Goal: Task Accomplishment & Management: Use online tool/utility

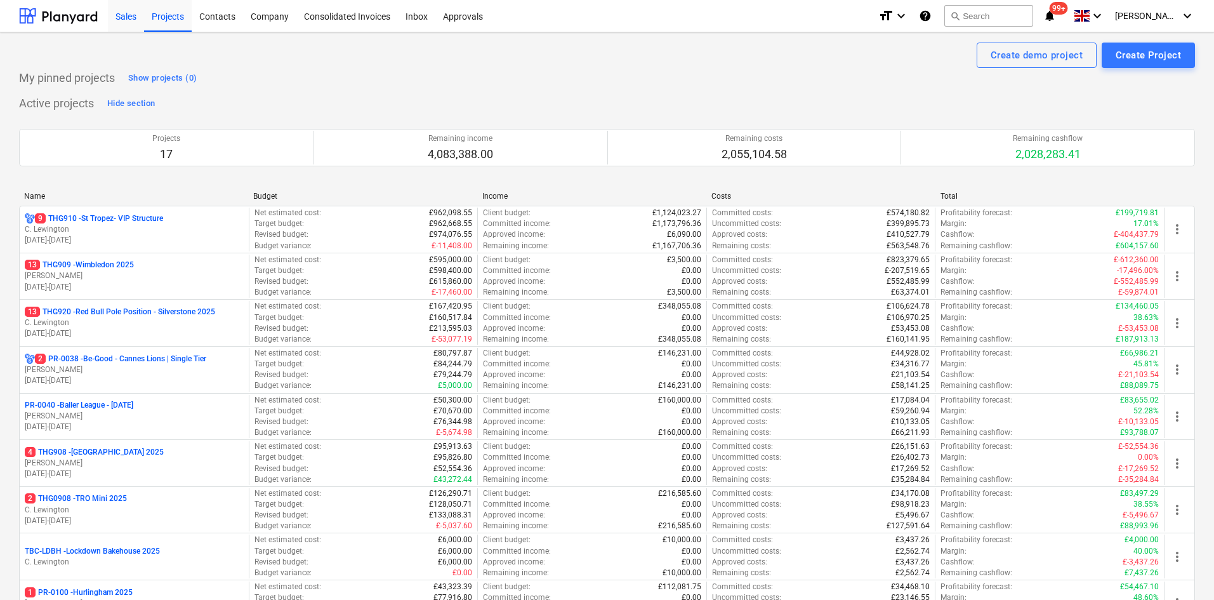
click at [117, 18] on div "Sales" at bounding box center [126, 15] width 36 height 32
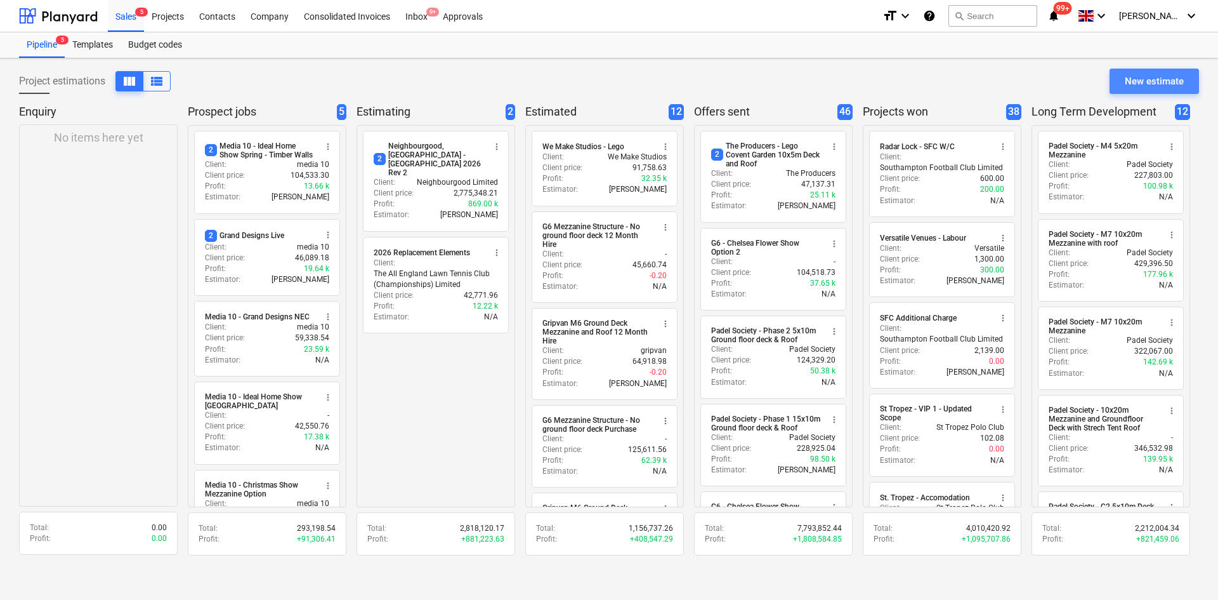
click at [1167, 87] on div "New estimate" at bounding box center [1154, 81] width 59 height 16
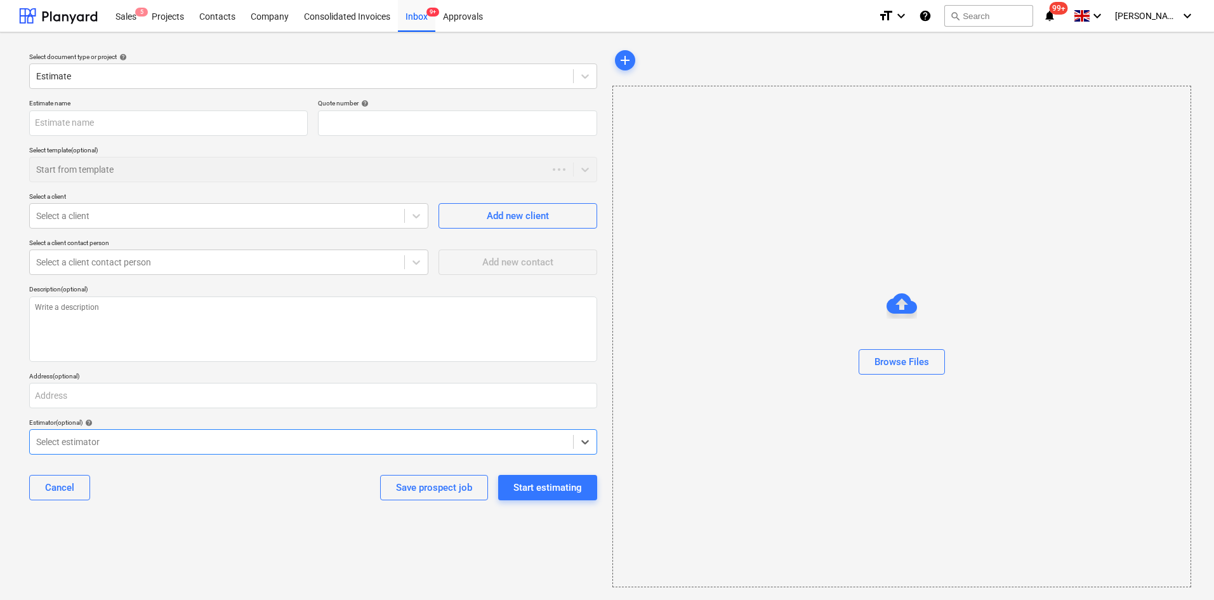
type textarea "x"
type input "QU-0220"
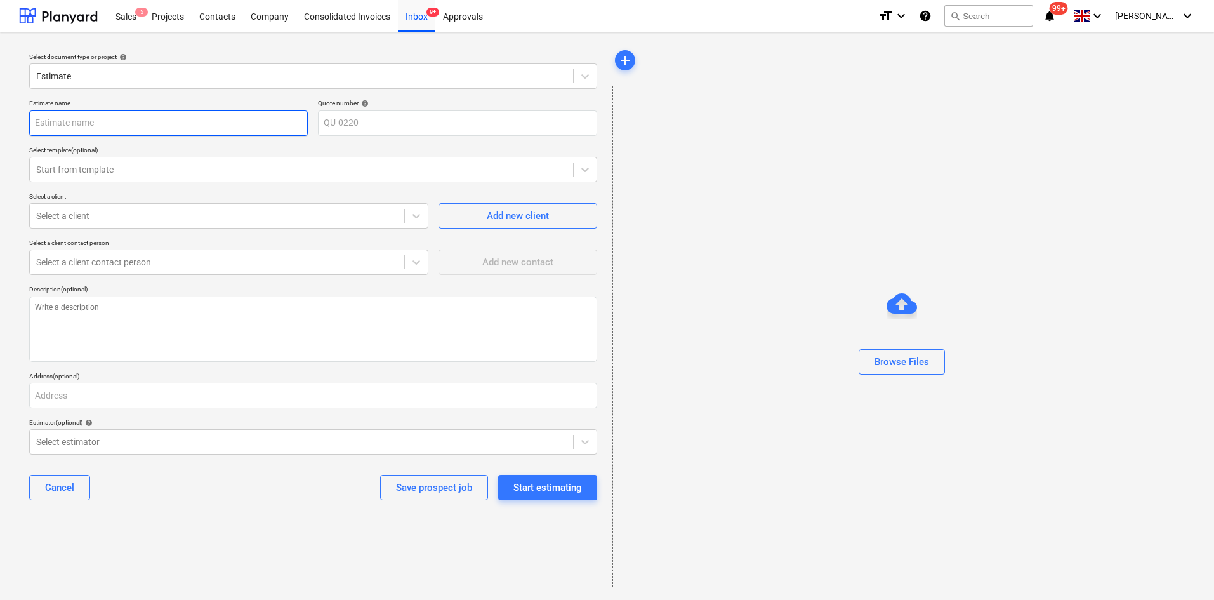
click at [117, 127] on input "text" at bounding box center [168, 122] width 279 height 25
click at [185, 126] on input "text" at bounding box center [168, 122] width 279 height 25
type textarea "x"
type input "s"
type textarea "x"
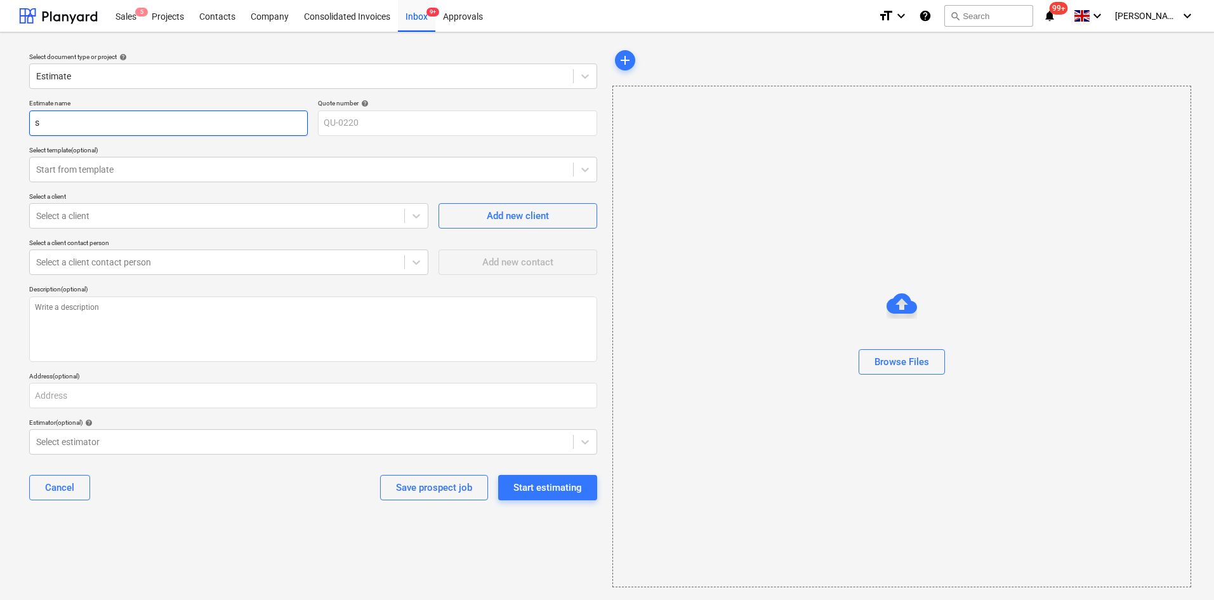
type input "sK"
type textarea "x"
type input "sKY"
type textarea "x"
type input "sKYL"
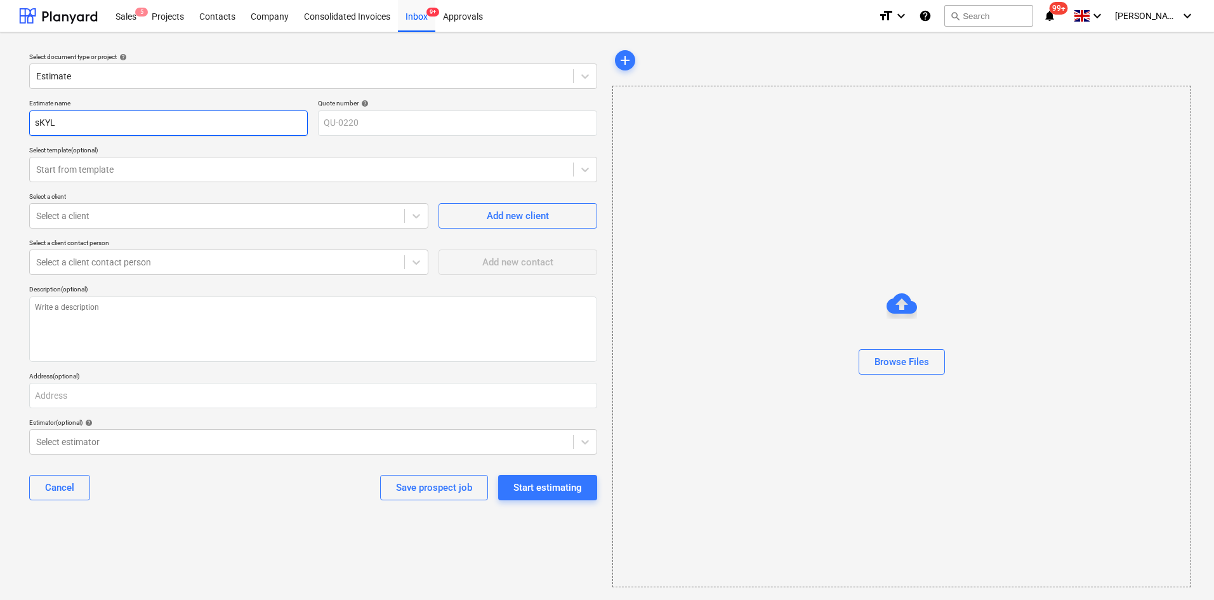
type textarea "x"
type input "sKYLI"
type textarea "x"
type input "sKYL"
type textarea "x"
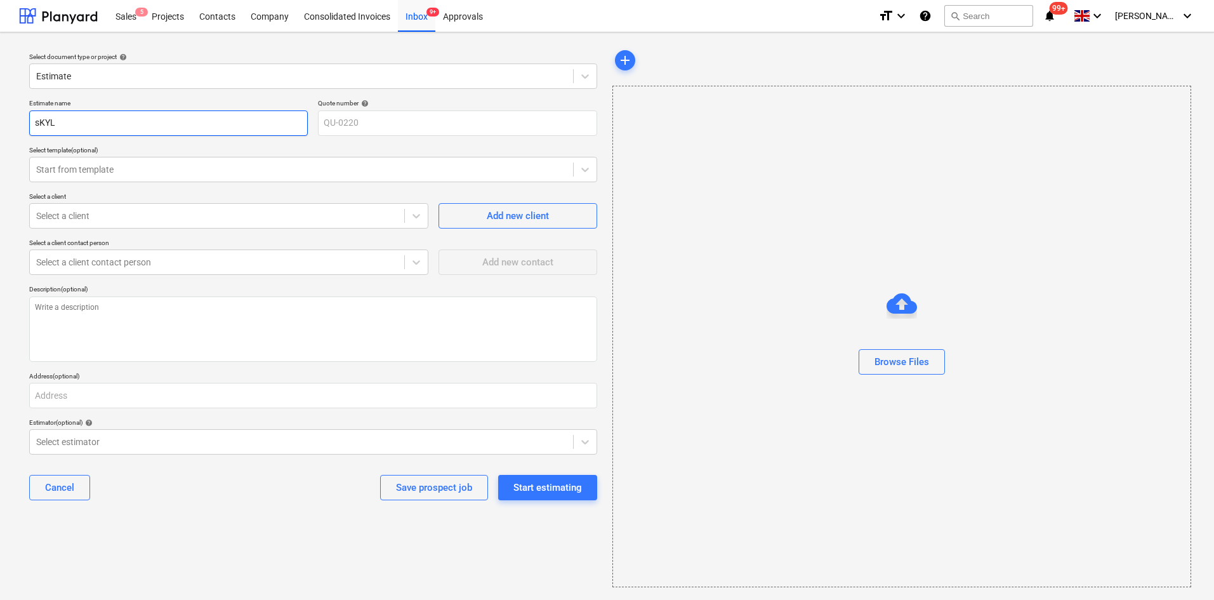
type input "sKY"
type textarea "x"
type input "sK"
type textarea "x"
type input "s"
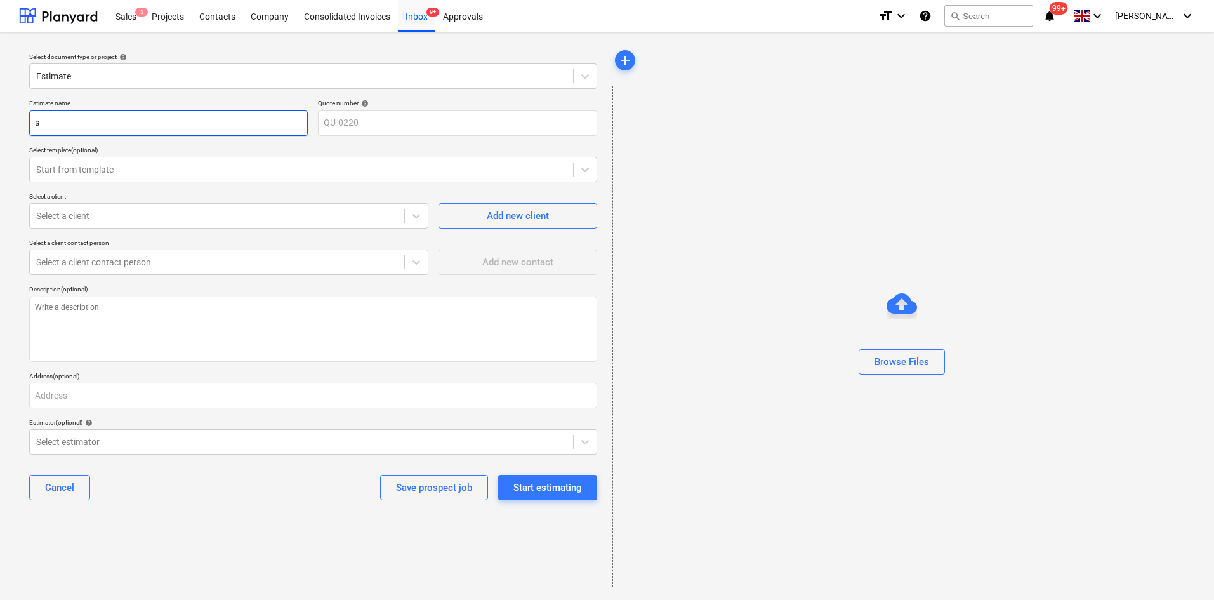
type textarea "x"
type input "S"
type textarea "x"
type input "Sku"
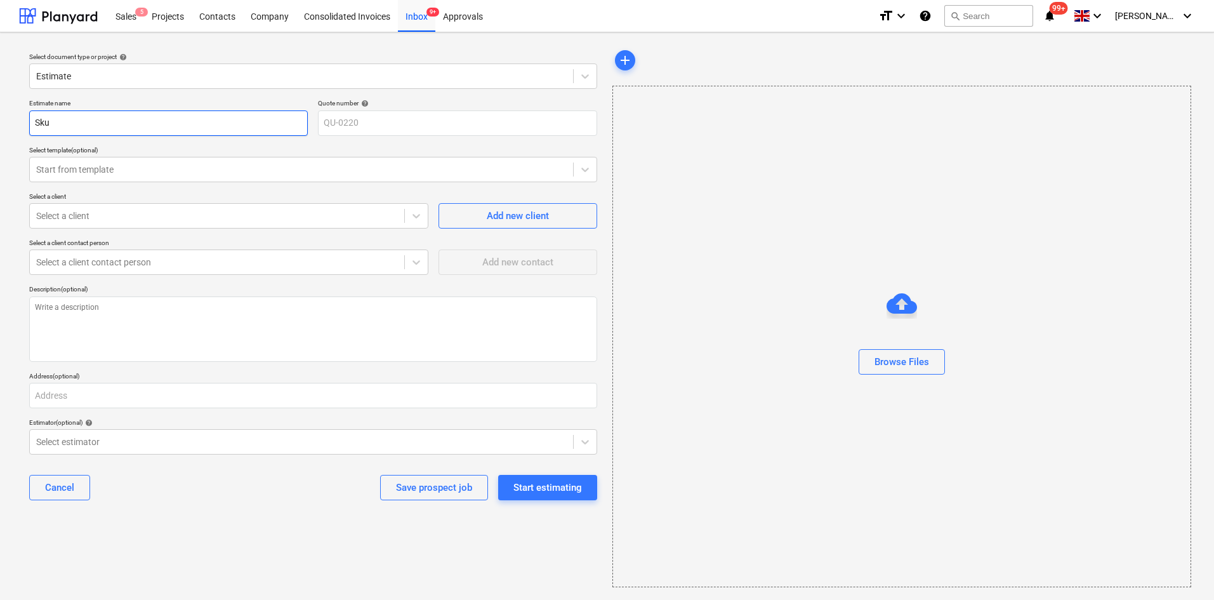
type textarea "x"
type input "Skuy"
type textarea "x"
type input "Sku"
type textarea "x"
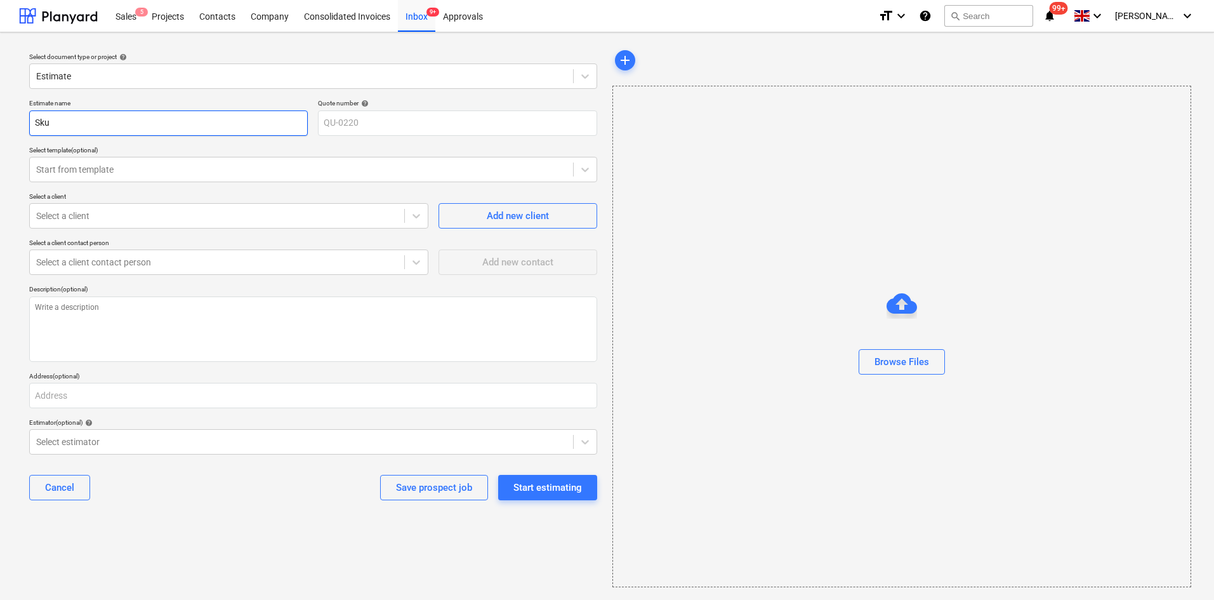
type input "Sk"
type textarea "x"
type input "Sky"
type textarea "x"
type input "Skyl"
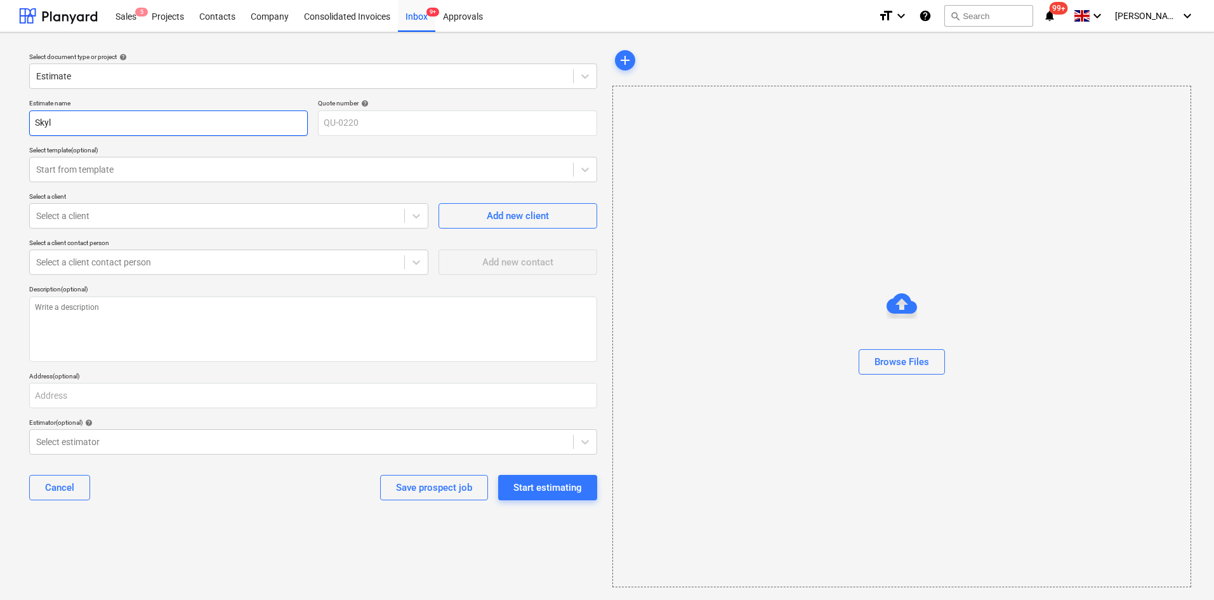
type textarea "x"
type input "Skyli"
type textarea "x"
type input "Skylin"
type textarea "x"
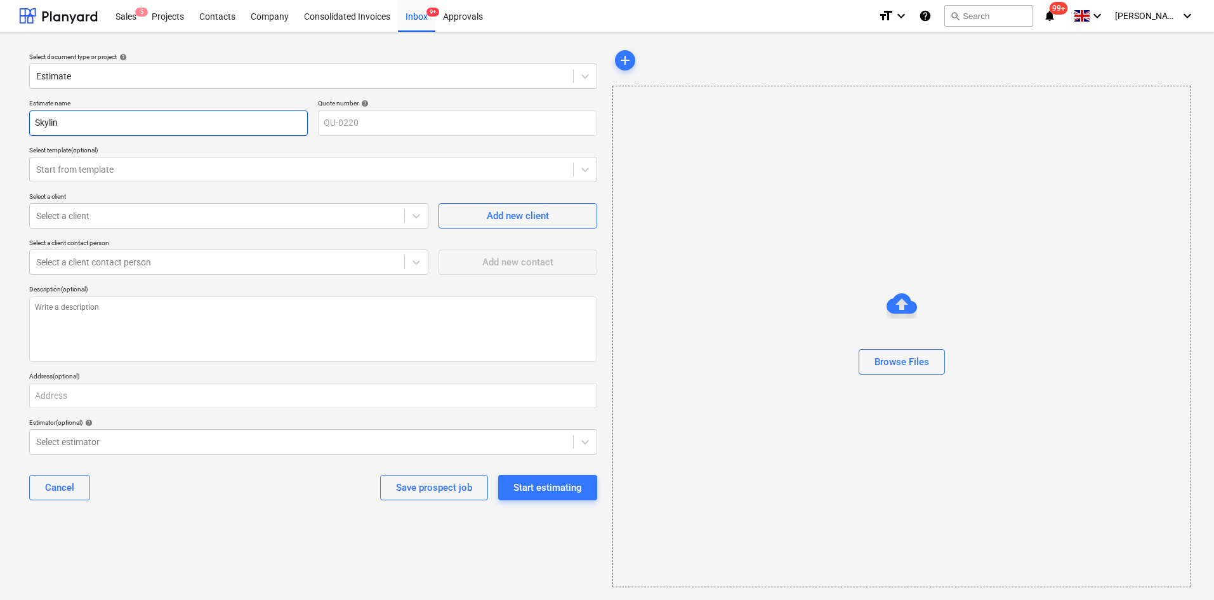
type input "Skyline"
type textarea "x"
type input "Skyline"
type textarea "x"
type input "Skyline -"
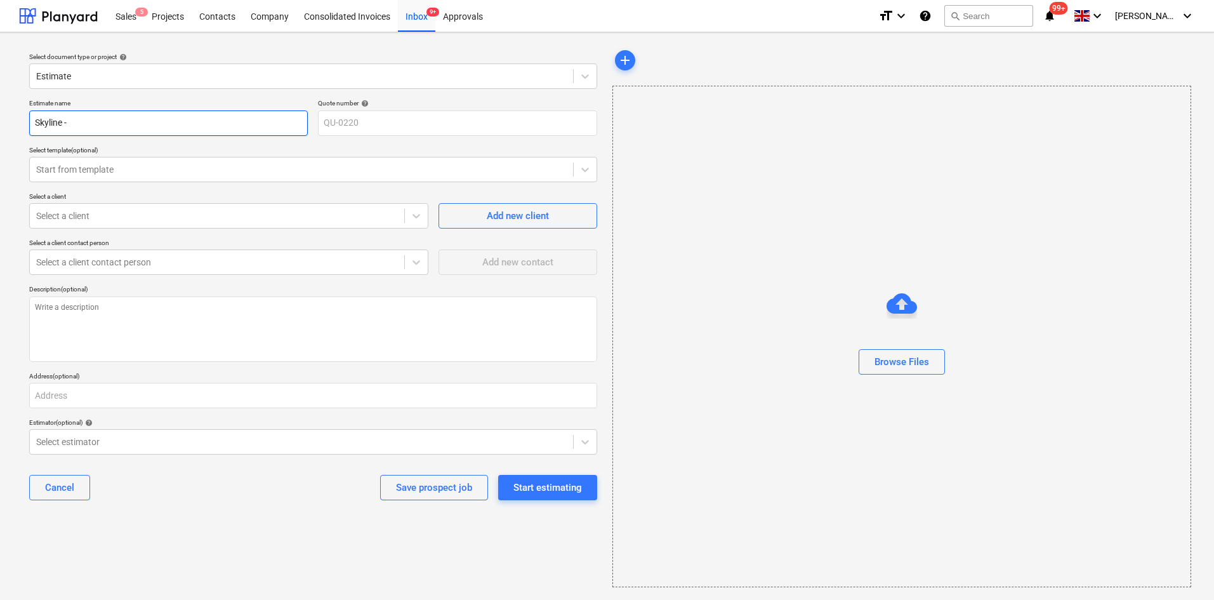
type textarea "x"
type input "Skyline -"
type textarea "x"
type input "Skyline - I"
type textarea "x"
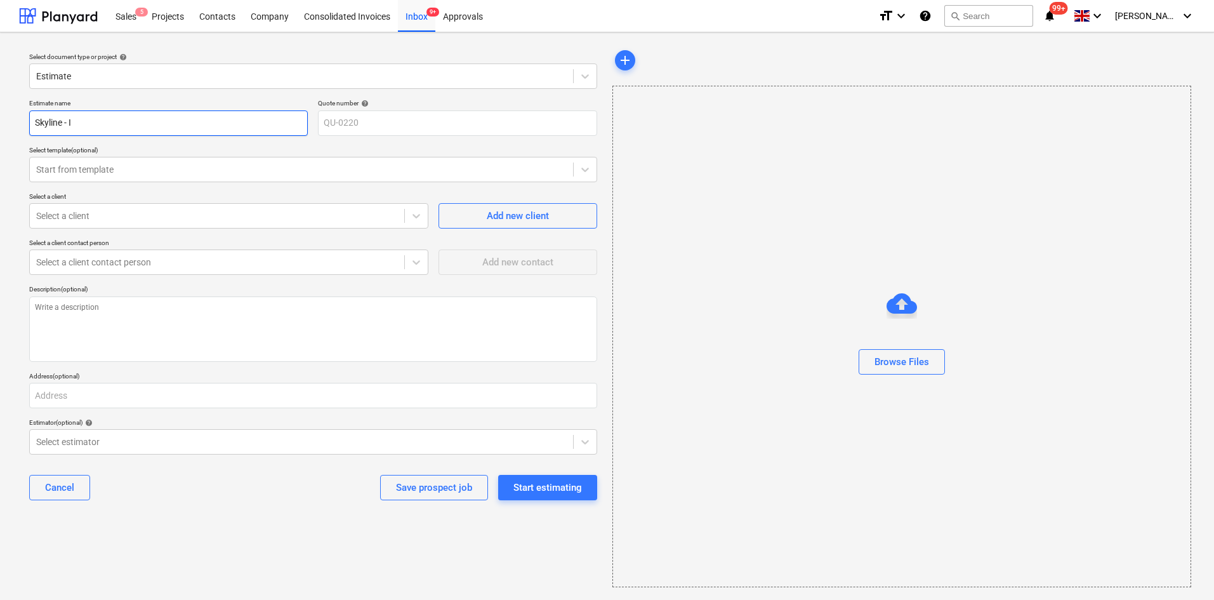
type input "Skyline - IC"
type textarea "x"
type input "Skyline - ICE"
type textarea "x"
type input "Skyline - ICE"
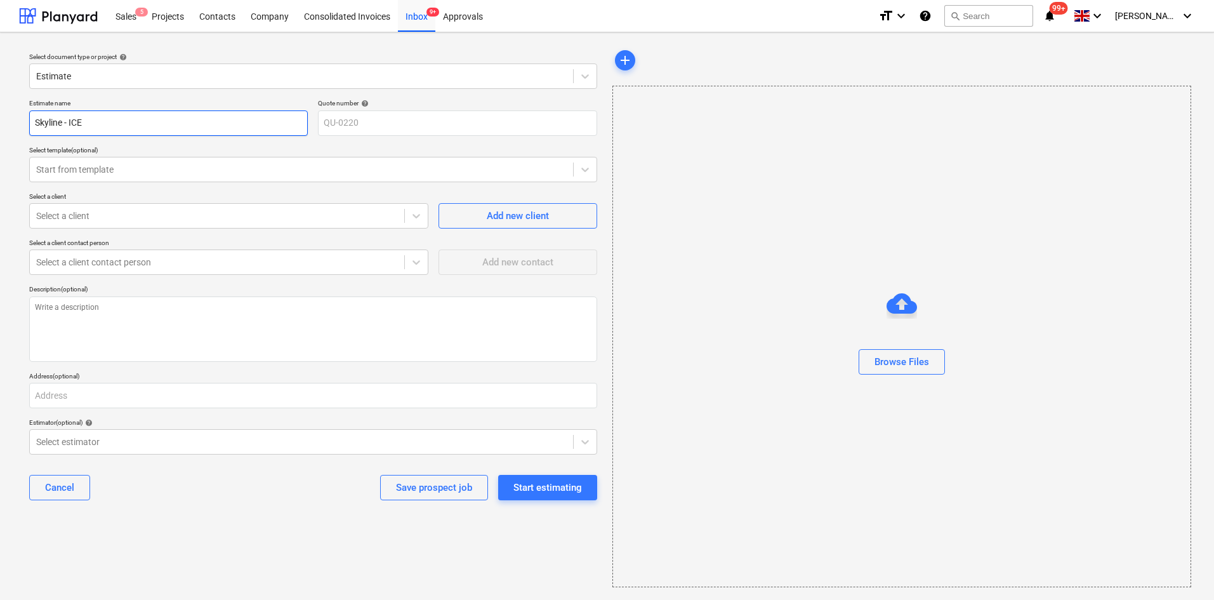
type textarea "x"
type input "Skyline - ICE B"
type textarea "x"
type input "Skyline - ICE Ba"
type textarea "x"
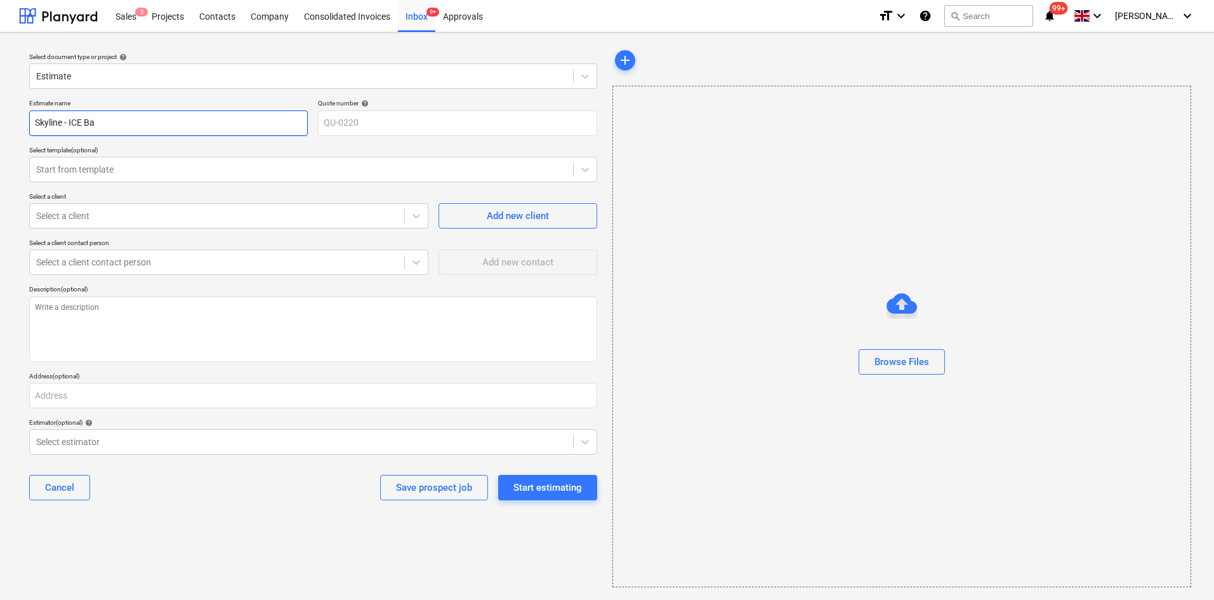
type input "Skyline - ICE Bar"
type textarea "x"
type input "Skyline - ICE Barc"
type textarea "x"
type input "Skyline - ICE Barce"
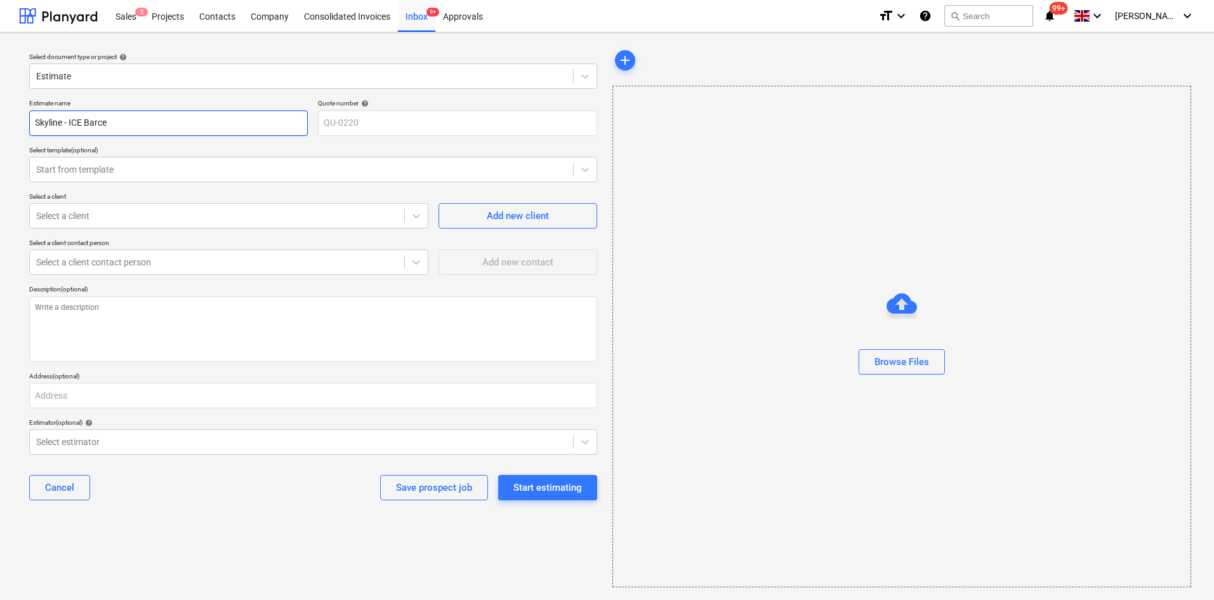
type textarea "x"
type input "Skyline - ICE Barcel"
type textarea "x"
type input "Skyline - ICE Barcelo"
type textarea "x"
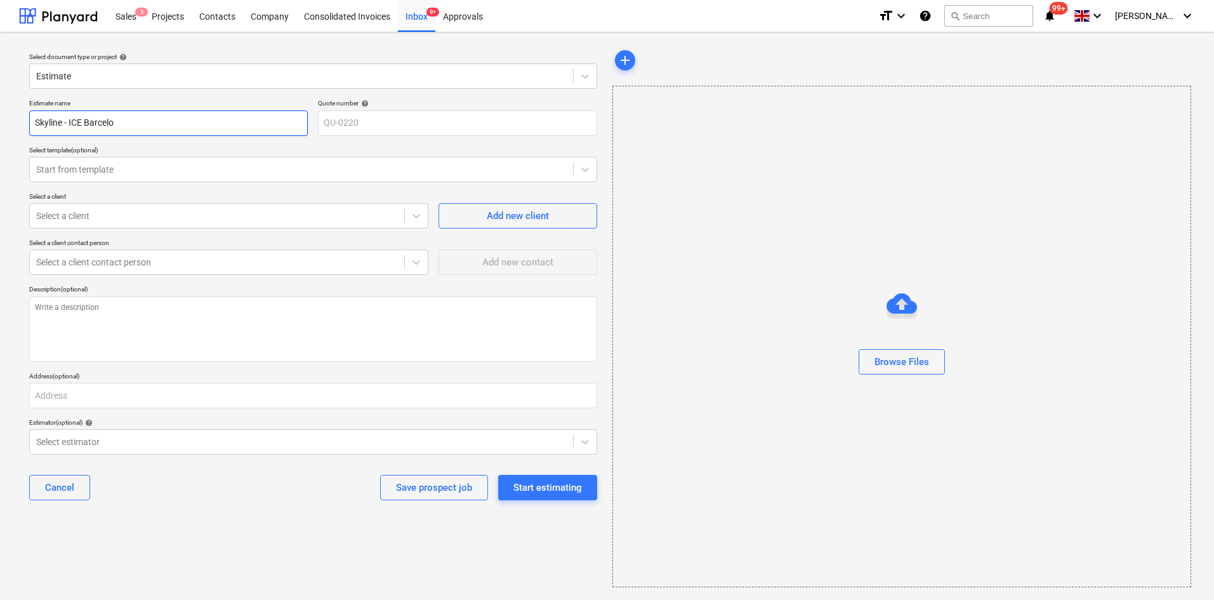
type input "Skyline - ICE Barcelon"
type textarea "x"
type input "Skyline - ICE [GEOGRAPHIC_DATA]"
type textarea "x"
type input "Skyline - ICE [GEOGRAPHIC_DATA]"
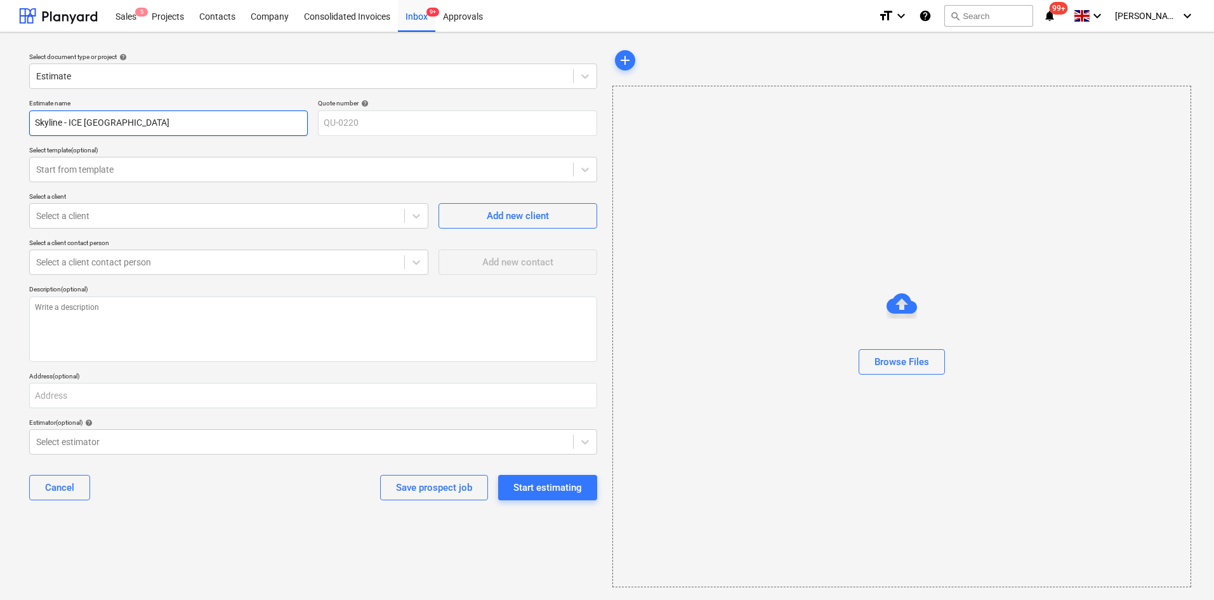
type textarea "x"
type input "Skyline - ICE [GEOGRAPHIC_DATA] 2"
type textarea "x"
type input "Skyline - ICE [GEOGRAPHIC_DATA] 20"
type textarea "x"
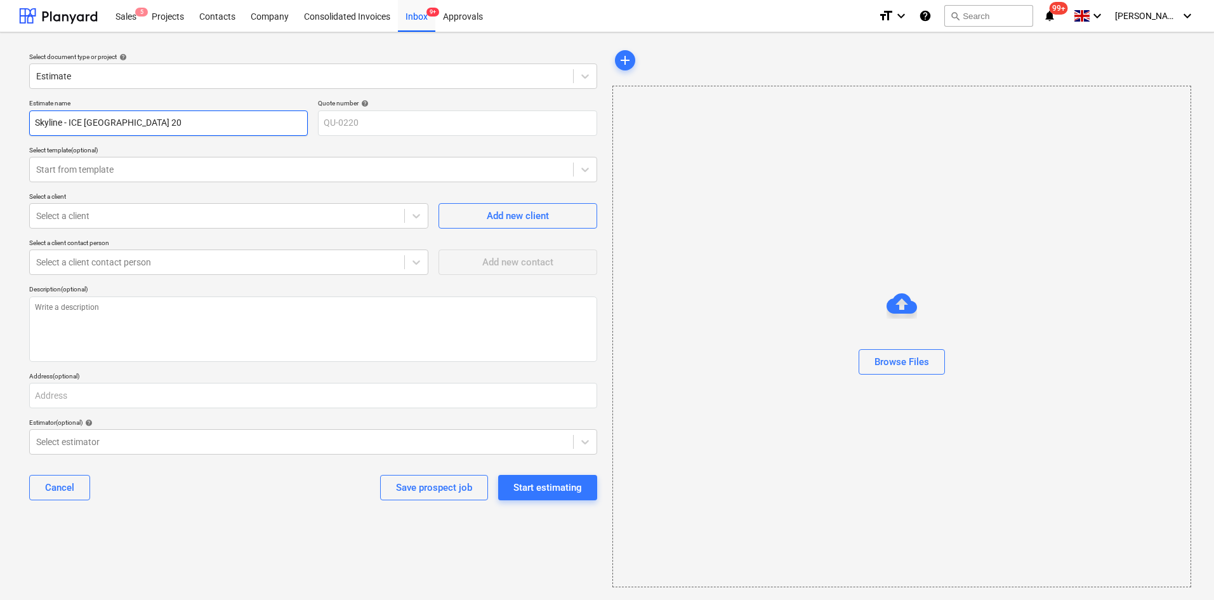
type input "Skyline - ICE [GEOGRAPHIC_DATA] 202"
type textarea "x"
type input "Skyline - ICE [GEOGRAPHIC_DATA] 2025"
type textarea "x"
type input "Skyline - ICE [GEOGRAPHIC_DATA] 202"
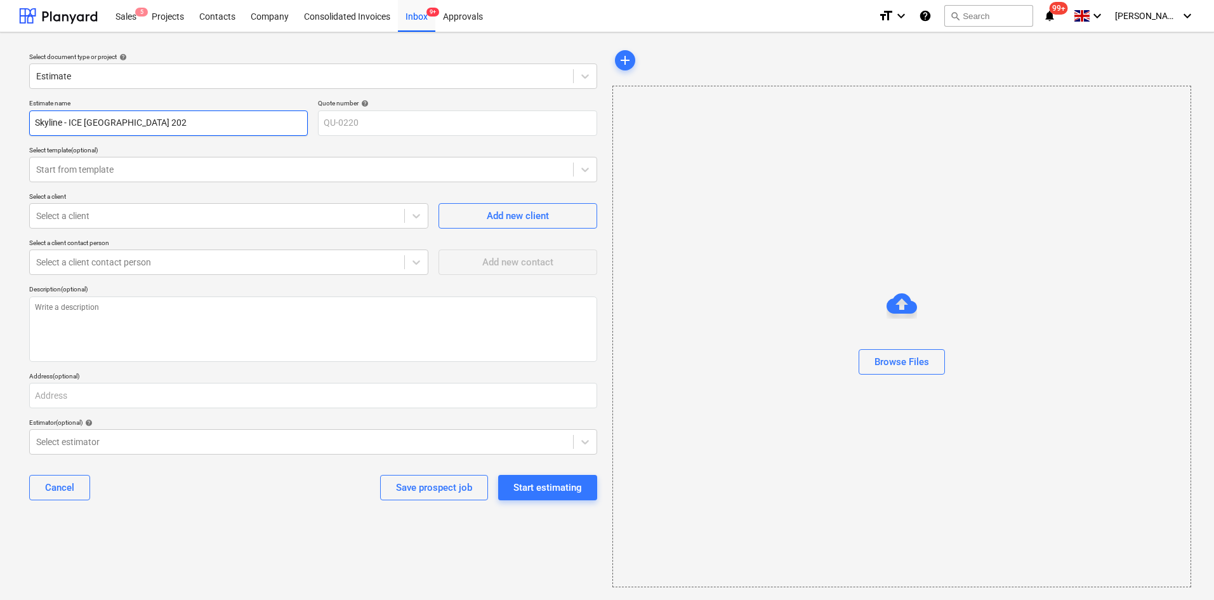
type textarea "x"
type input "Skyline - ICE [GEOGRAPHIC_DATA] 2026"
click at [81, 125] on input "Skyline - ICE [GEOGRAPHIC_DATA] 2026" at bounding box center [168, 122] width 279 height 25
click at [91, 126] on input "Skyline - ICE [GEOGRAPHIC_DATA] 2026" at bounding box center [168, 122] width 279 height 25
click at [86, 124] on input "Skyline - ICE [GEOGRAPHIC_DATA] 2026" at bounding box center [168, 122] width 279 height 25
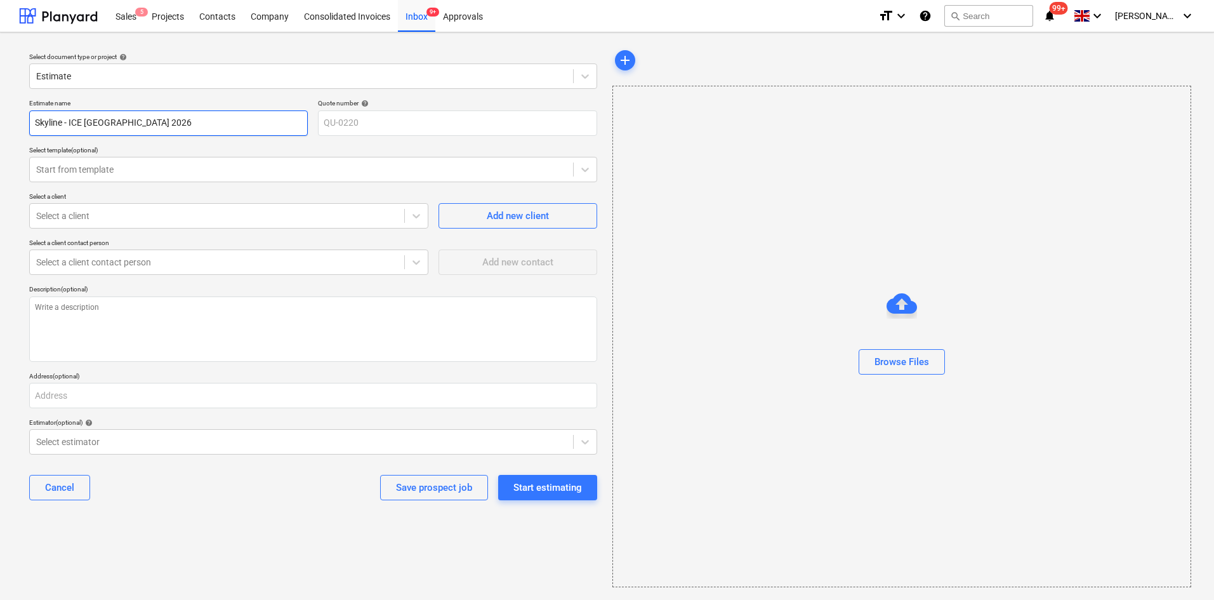
click at [83, 124] on input "Skyline - ICE [GEOGRAPHIC_DATA] 2026" at bounding box center [168, 122] width 279 height 25
type textarea "x"
type input "Skyline - ICE, [GEOGRAPHIC_DATA] 2026"
type textarea "x"
click at [167, 164] on div at bounding box center [301, 169] width 531 height 13
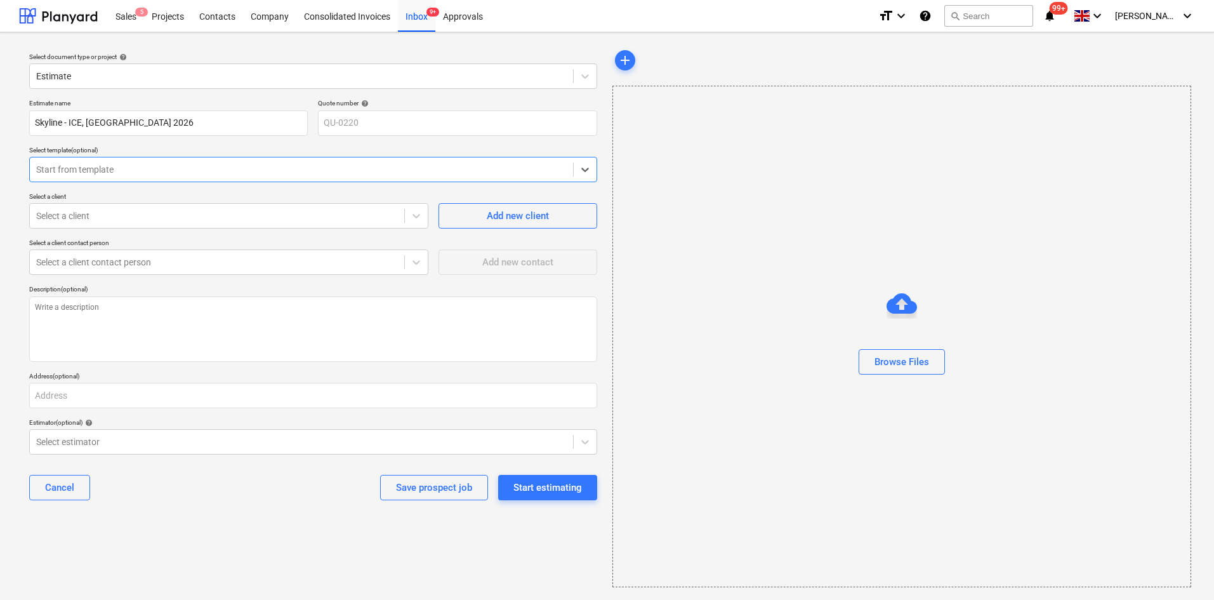
click at [167, 165] on div at bounding box center [301, 169] width 531 height 13
click at [148, 213] on div at bounding box center [217, 215] width 362 height 13
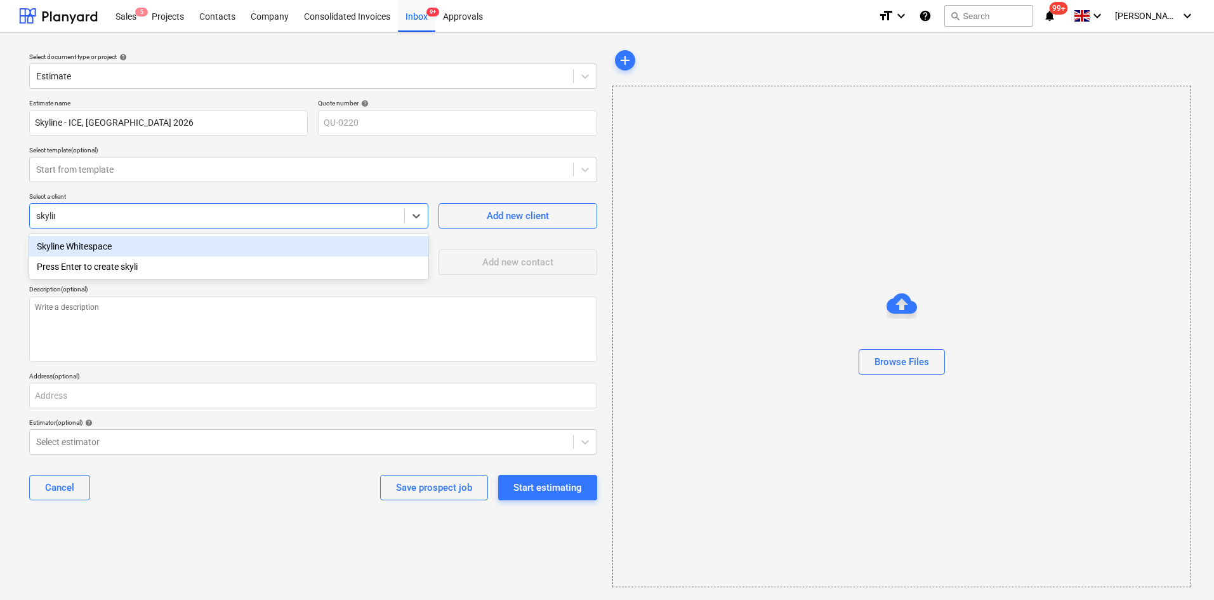
type input "skyline"
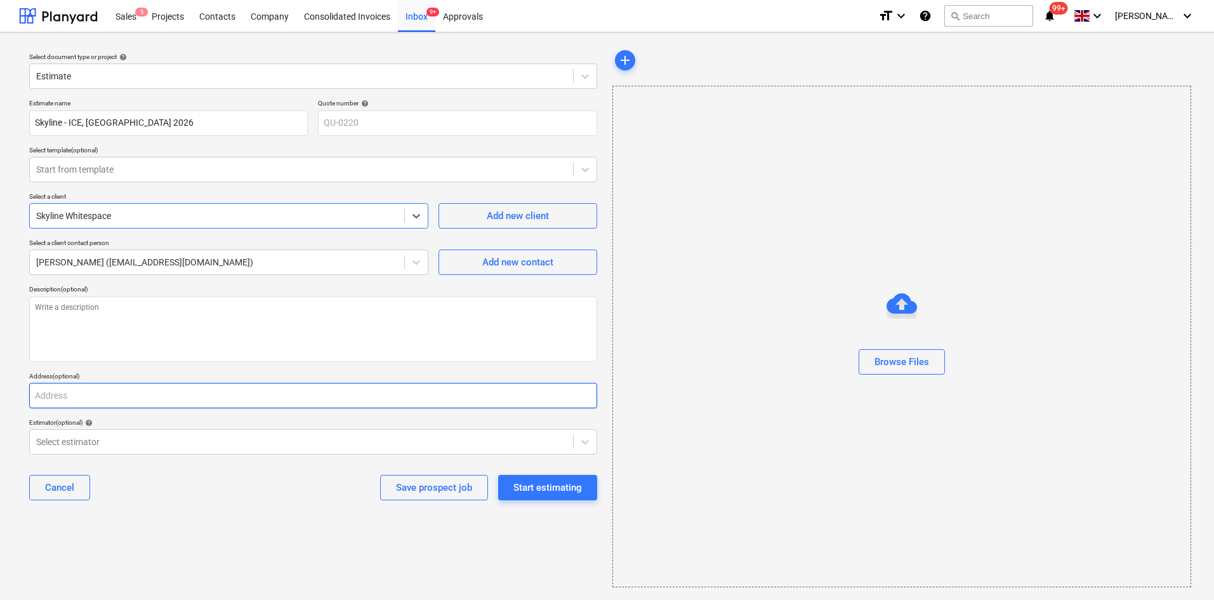
drag, startPoint x: 128, startPoint y: 379, endPoint x: 131, endPoint y: 408, distance: 28.7
click at [126, 398] on div "Address (optional)" at bounding box center [313, 390] width 568 height 36
click at [131, 407] on input "text" at bounding box center [313, 395] width 568 height 25
click at [136, 322] on textarea at bounding box center [313, 328] width 568 height 65
click at [132, 396] on input "text" at bounding box center [313, 395] width 568 height 25
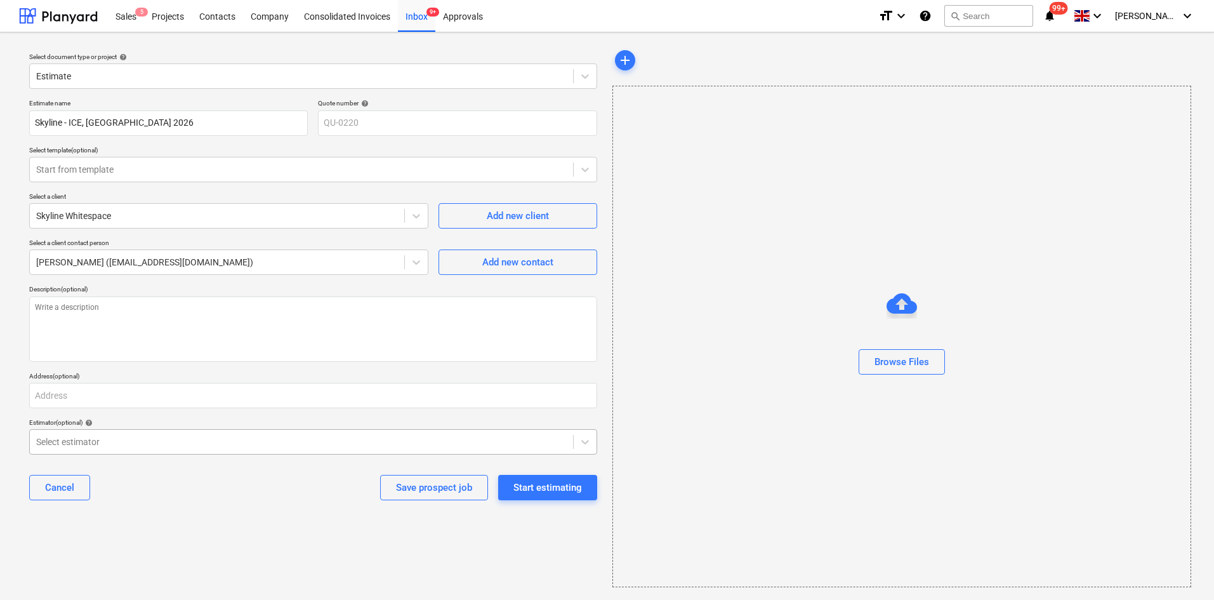
click at [173, 439] on div at bounding box center [301, 441] width 531 height 13
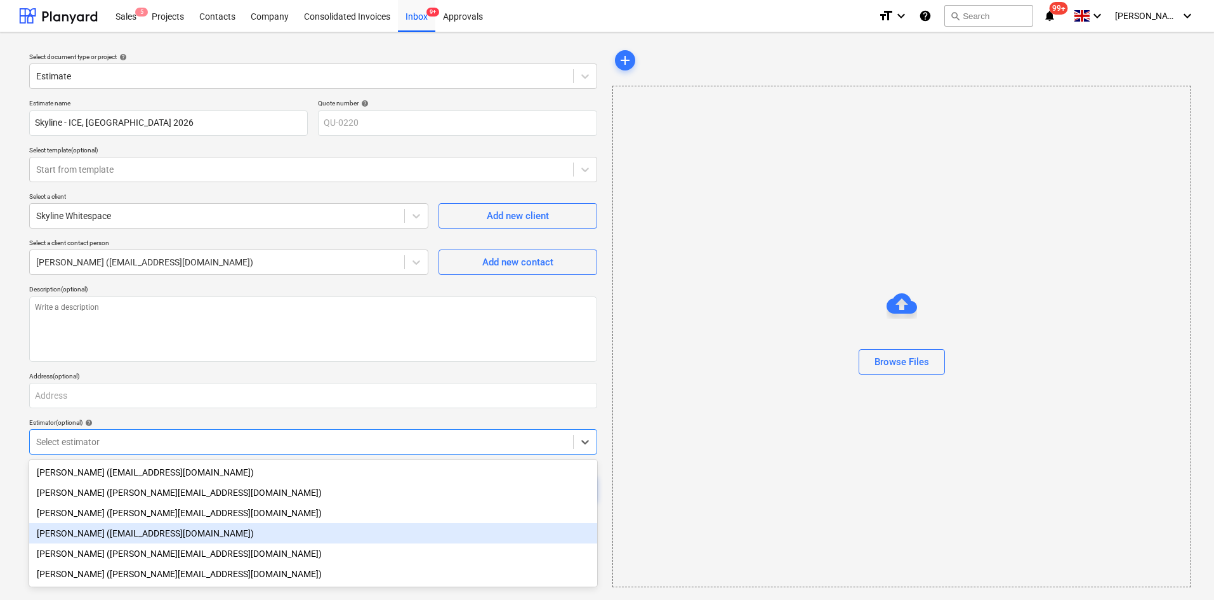
click at [103, 527] on div "[PERSON_NAME] ([EMAIL_ADDRESS][DOMAIN_NAME])" at bounding box center [313, 533] width 568 height 20
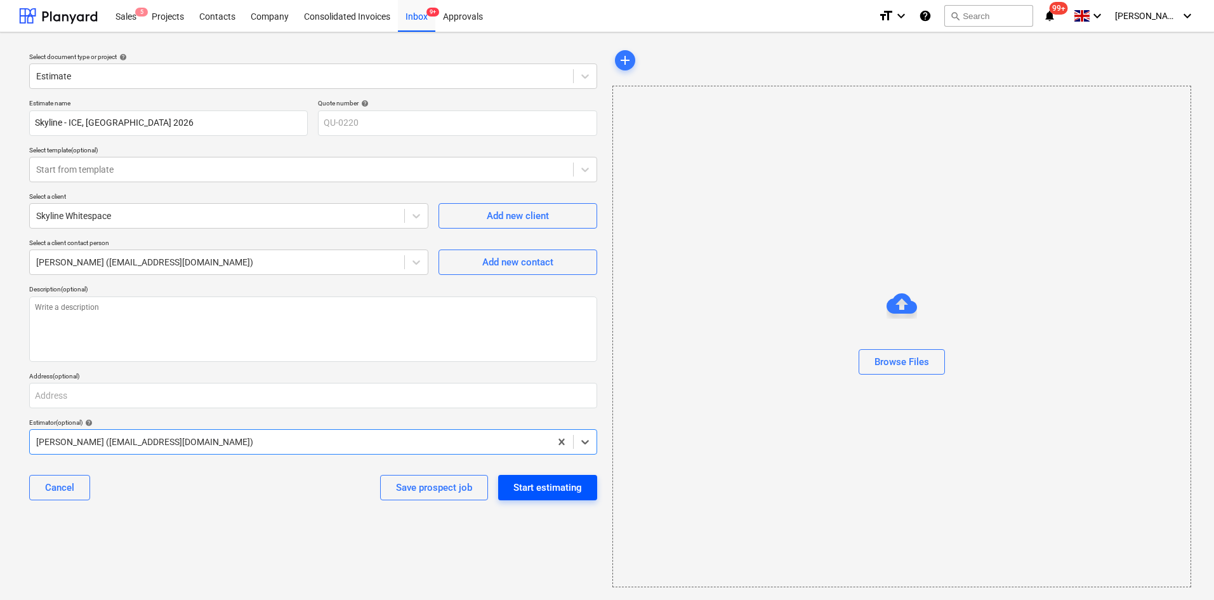
click at [558, 492] on div "Start estimating" at bounding box center [547, 487] width 69 height 16
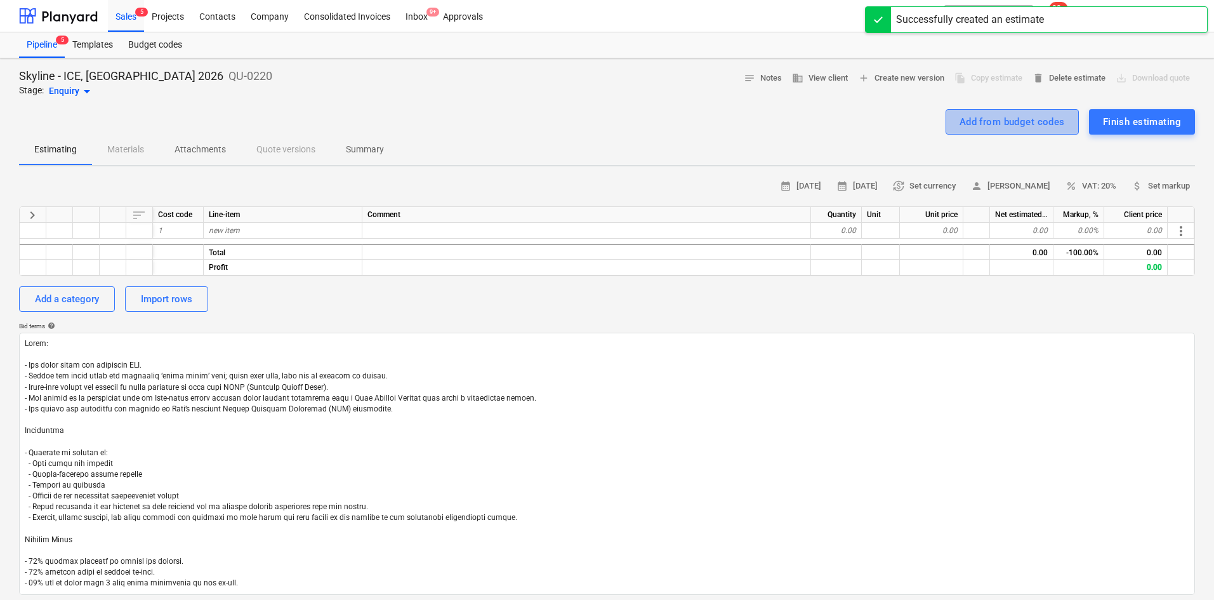
click at [1020, 129] on div "Add from budget codes" at bounding box center [1012, 122] width 105 height 16
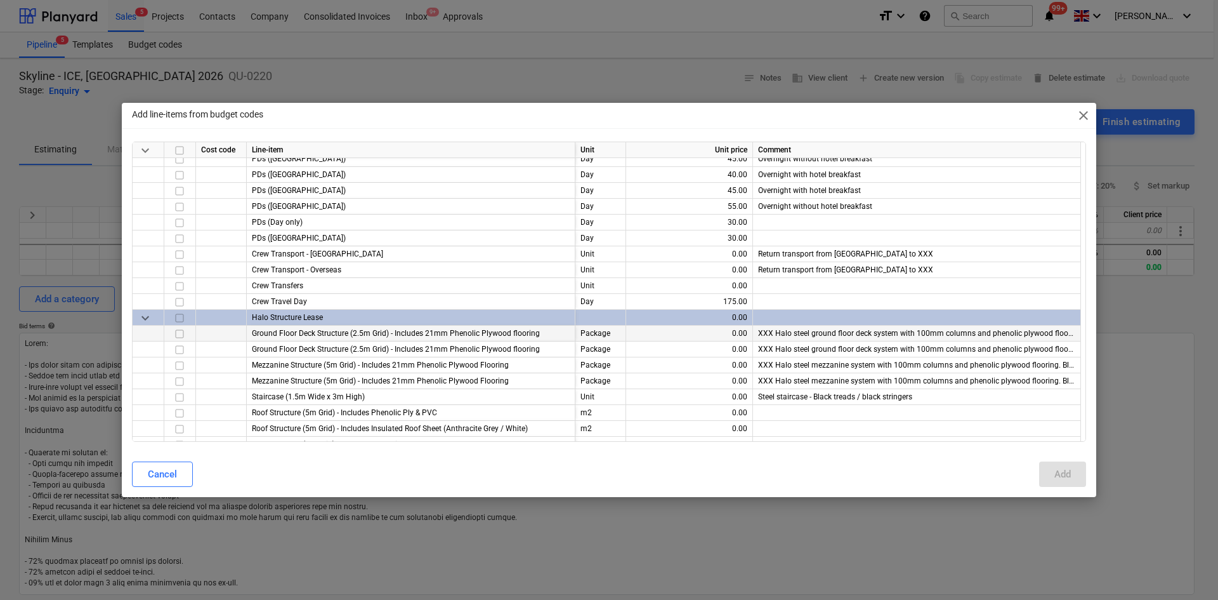
scroll to position [254, 0]
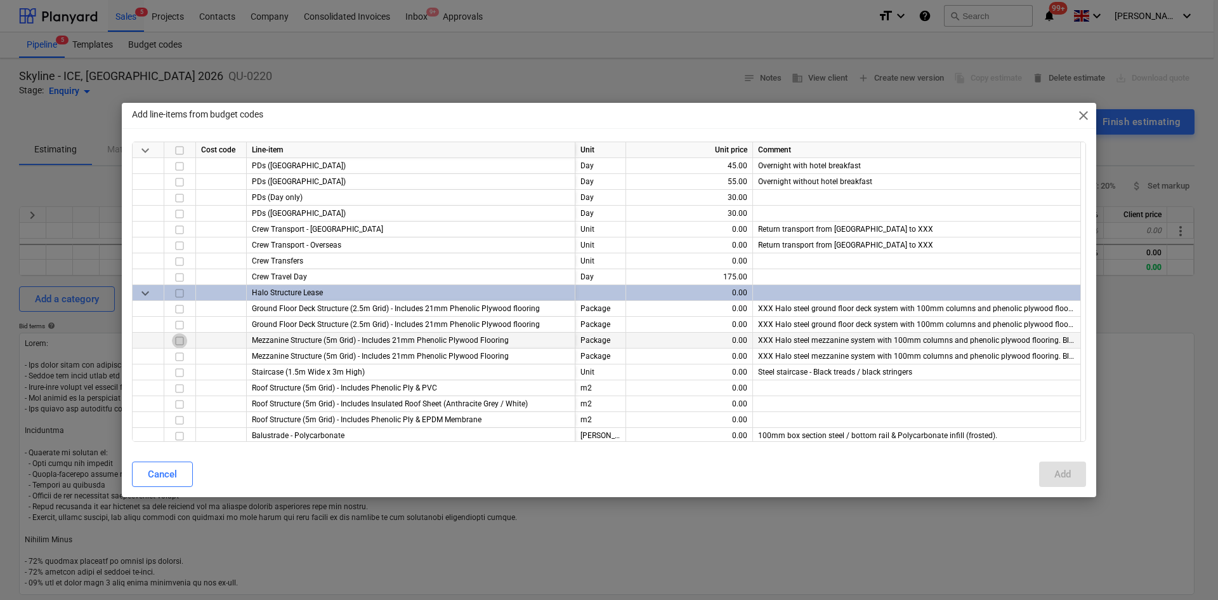
click at [179, 340] on input "checkbox" at bounding box center [179, 340] width 15 height 15
click at [1058, 478] on div "Add" at bounding box center [1063, 474] width 16 height 16
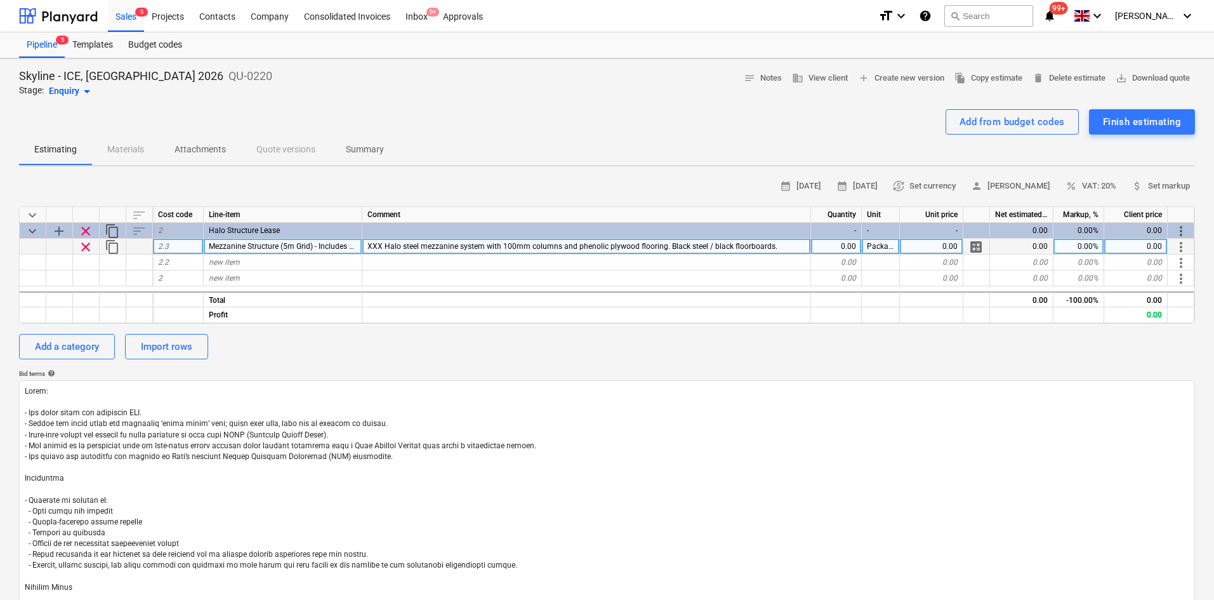
click at [84, 242] on span "clear" at bounding box center [85, 246] width 15 height 15
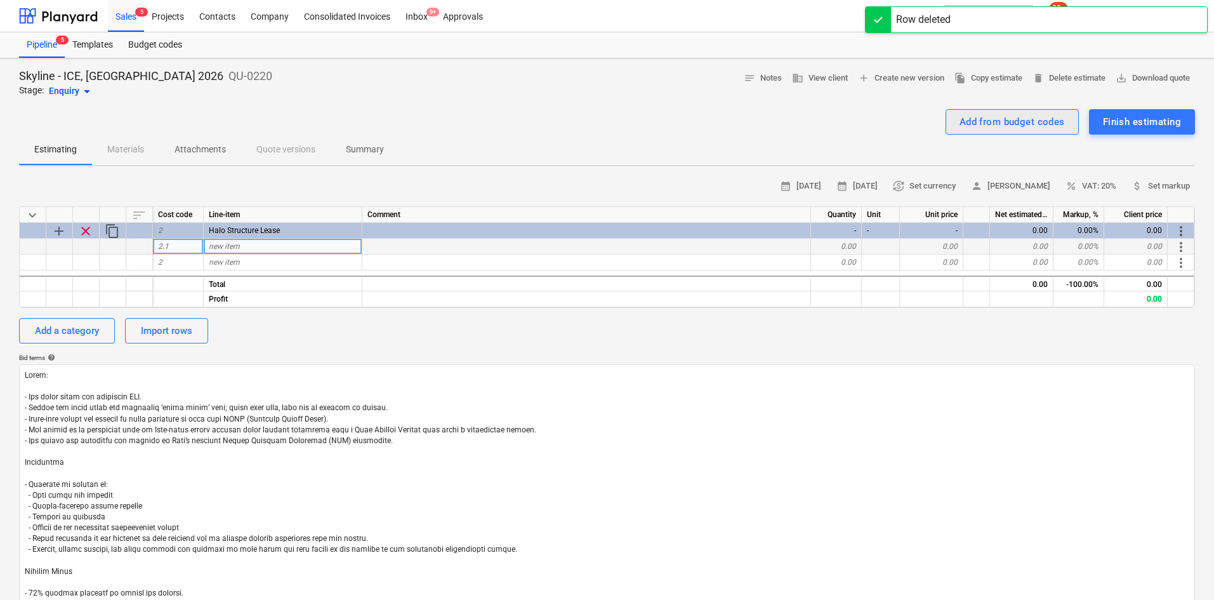
click at [987, 121] on div "Add from budget codes" at bounding box center [1012, 122] width 105 height 16
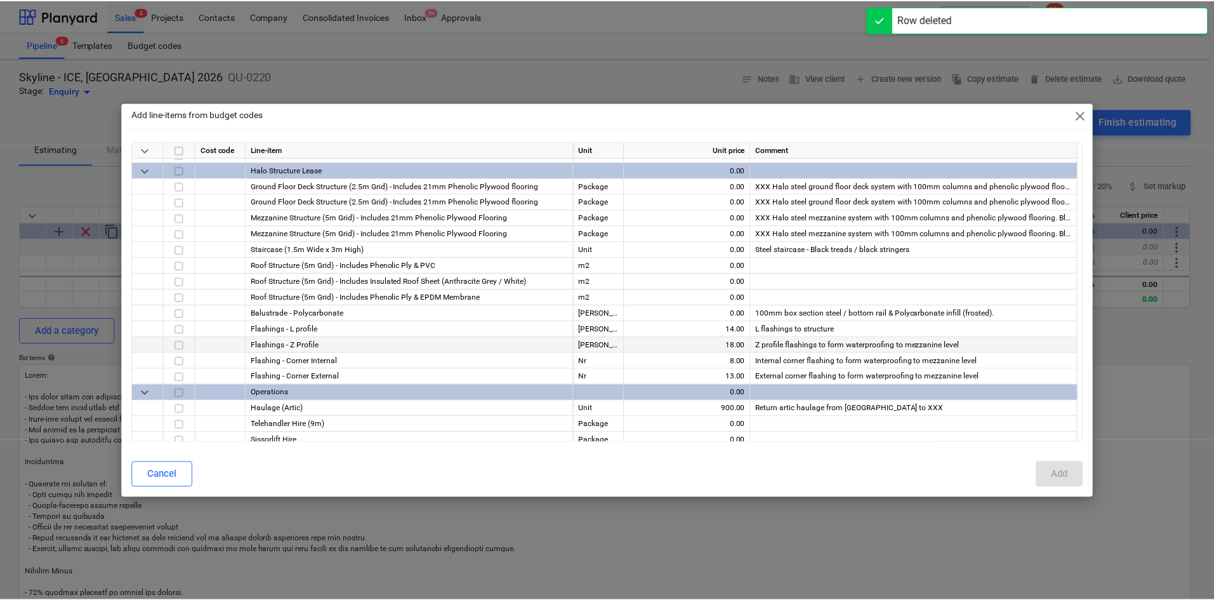
scroll to position [381, 0]
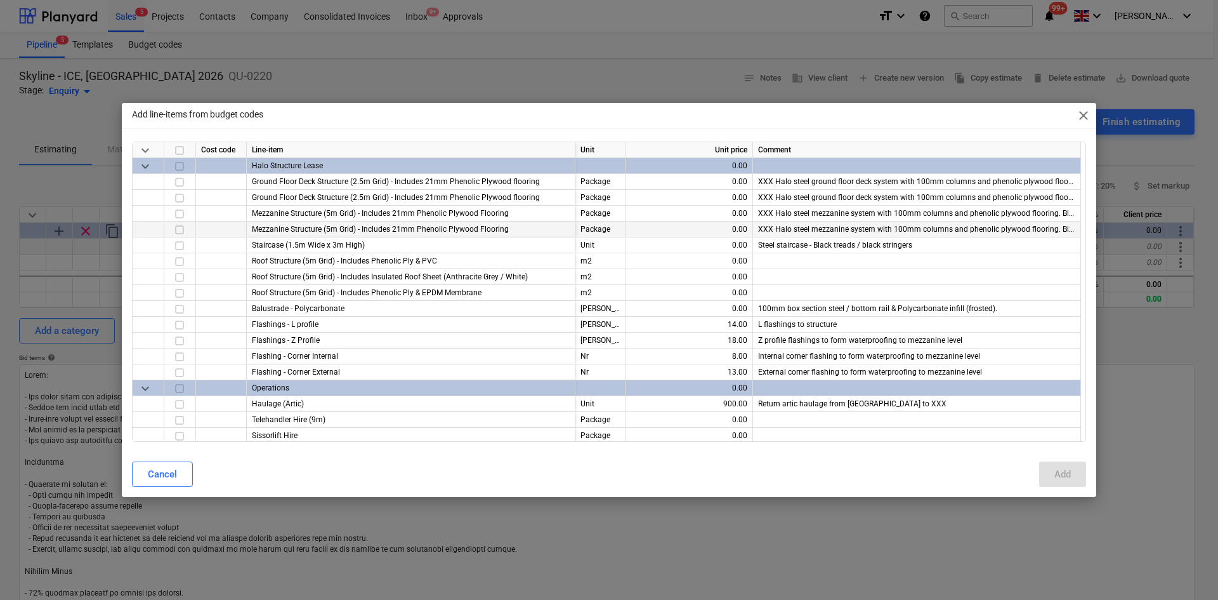
click at [179, 225] on input "checkbox" at bounding box center [179, 229] width 15 height 15
click at [1069, 469] on div "Add" at bounding box center [1063, 474] width 16 height 16
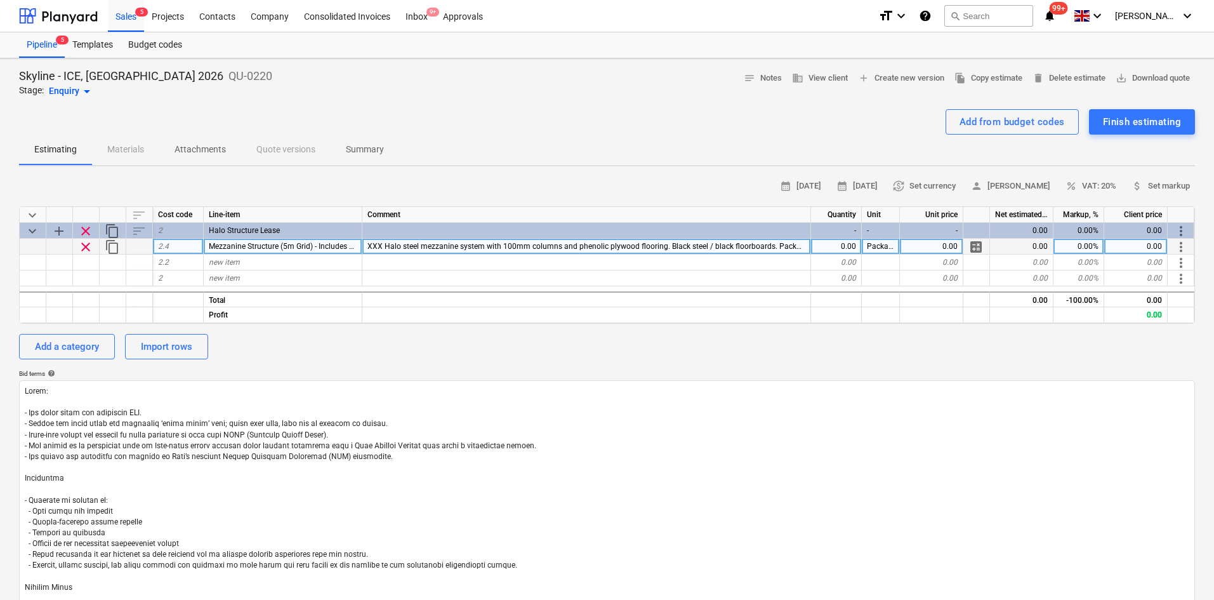
click at [523, 241] on div "XXX Halo steel mezzanine system with 100mm columns and phenolic plywood floorin…" at bounding box center [586, 247] width 449 height 16
click at [554, 115] on div "Add from budget codes Finish estimating" at bounding box center [607, 121] width 1176 height 25
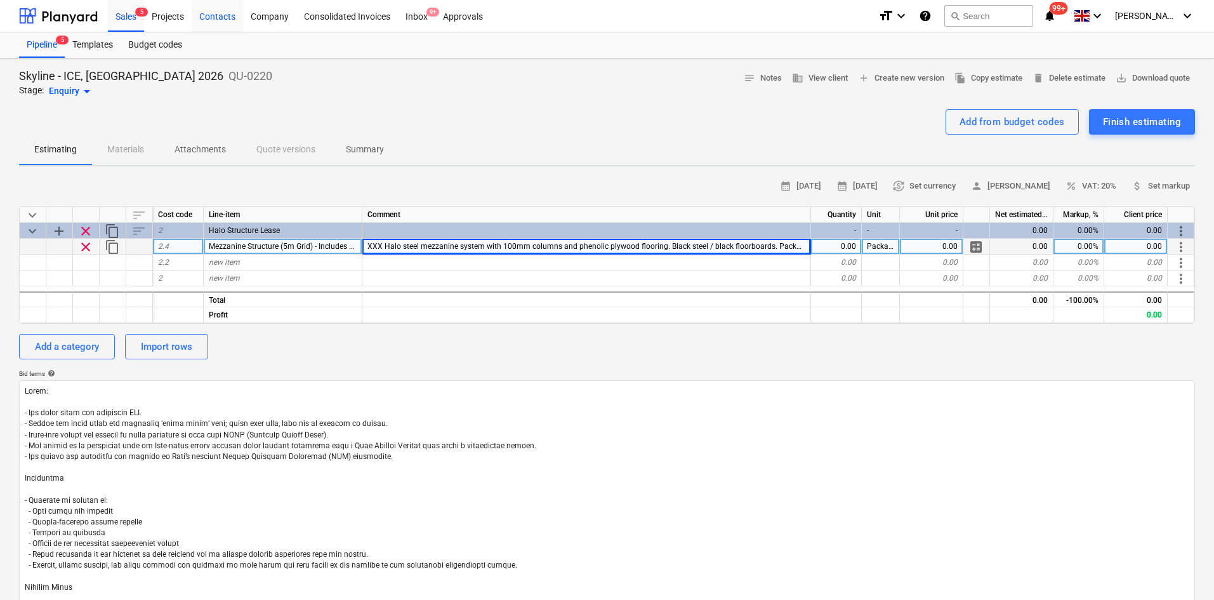
type textarea "x"
click at [849, 246] on div "0.00" at bounding box center [836, 247] width 51 height 16
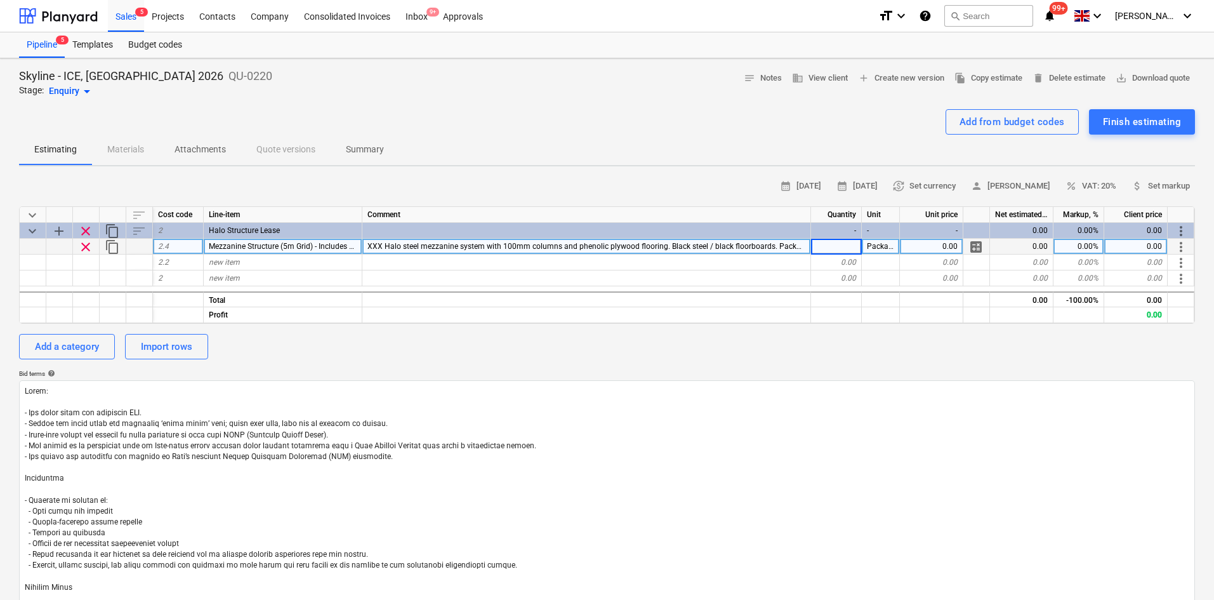
type input "1"
type textarea "x"
click at [921, 247] on div "0.00" at bounding box center [931, 247] width 63 height 16
type input "£ 29,228.24"
click at [925, 248] on div "0.00" at bounding box center [931, 247] width 63 height 16
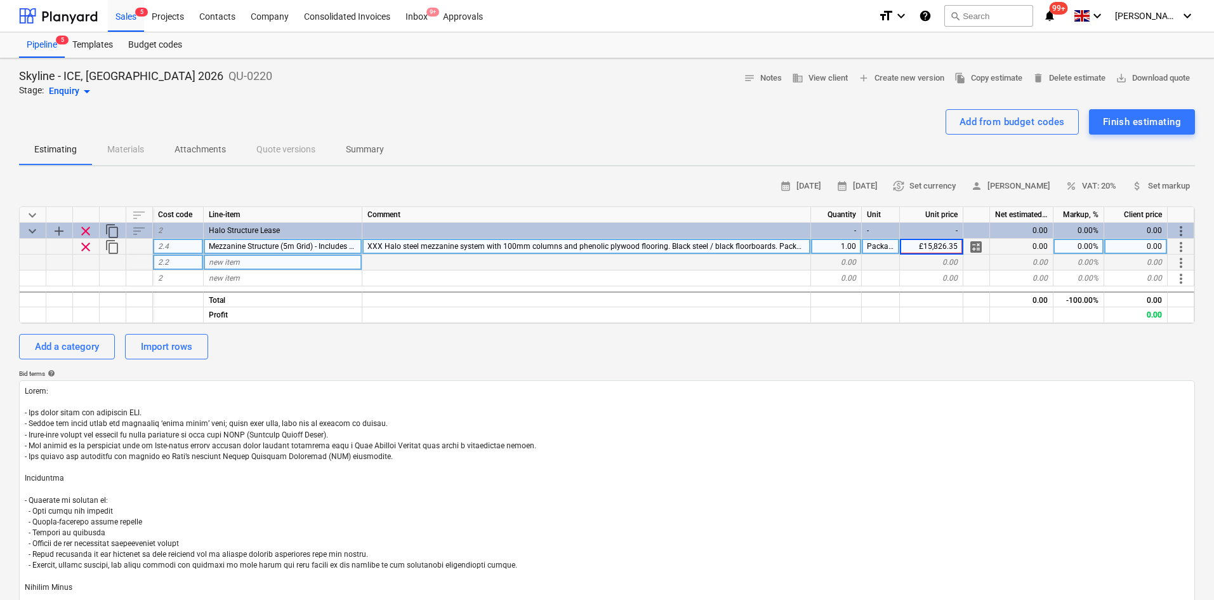
click at [930, 254] on div "keyboard_arrow_down sort Cost code Line-item Comment Quantity Unit Unit price N…" at bounding box center [607, 264] width 1176 height 117
click at [927, 247] on input "£15,826.35" at bounding box center [931, 246] width 63 height 15
click at [923, 247] on input "£15,826.35" at bounding box center [931, 246] width 63 height 15
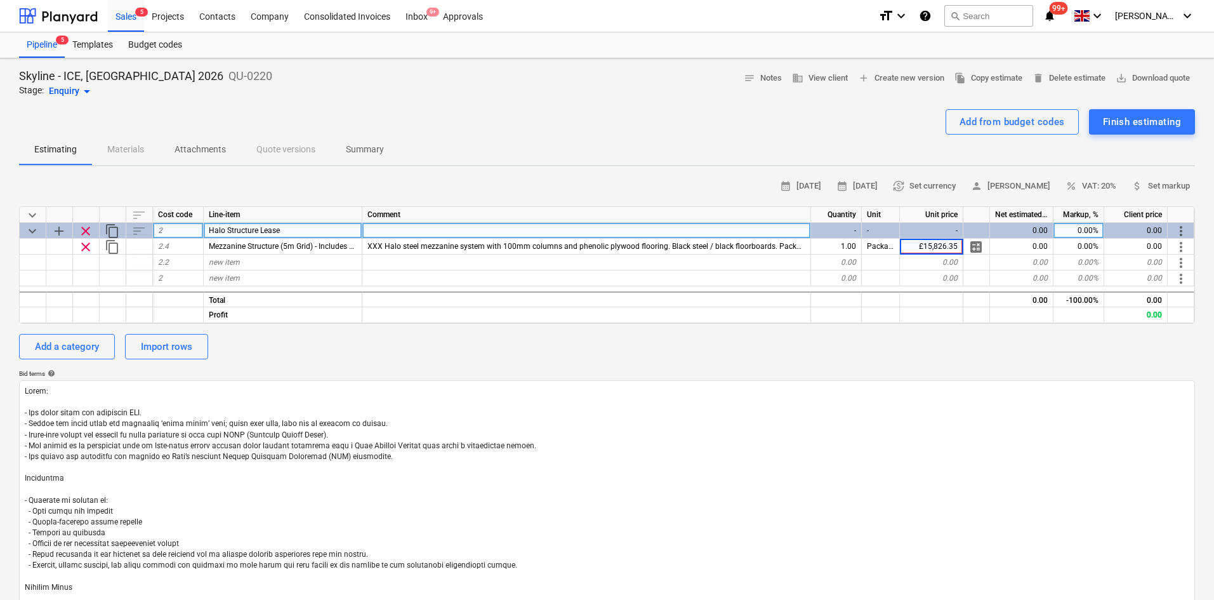
type input "15,826.35"
type textarea "x"
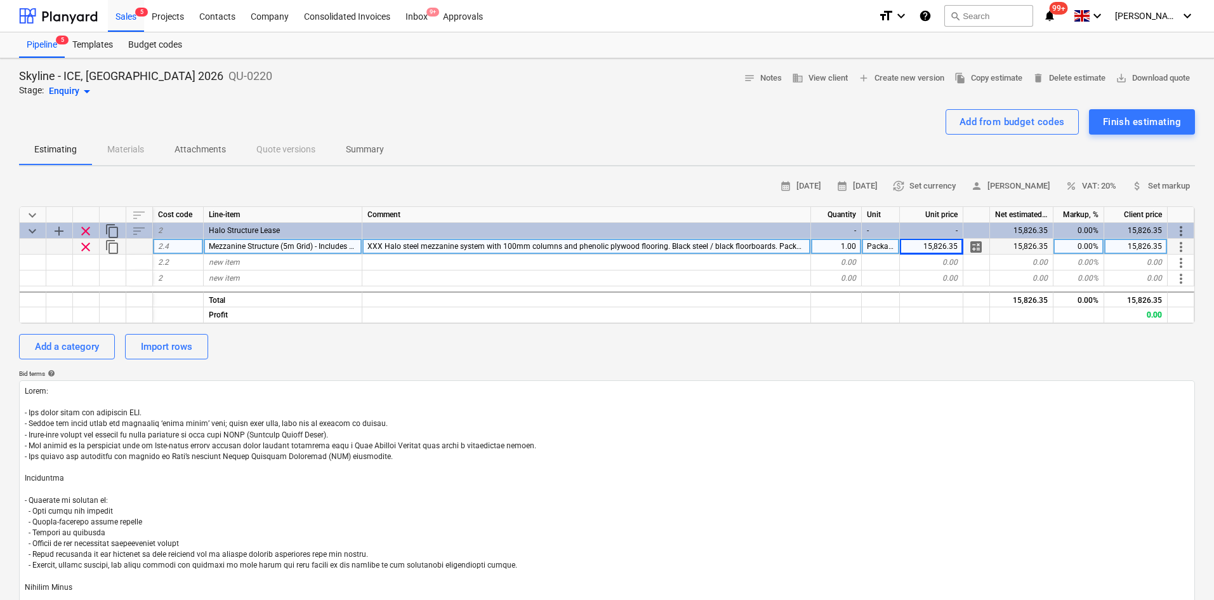
click at [1133, 241] on div "15,826.35" at bounding box center [1135, 247] width 63 height 16
click at [1126, 247] on input "£ 29,228.24" at bounding box center [1135, 246] width 63 height 15
type input "29,228.24"
click at [1031, 126] on div "Add from budget codes" at bounding box center [1012, 122] width 105 height 16
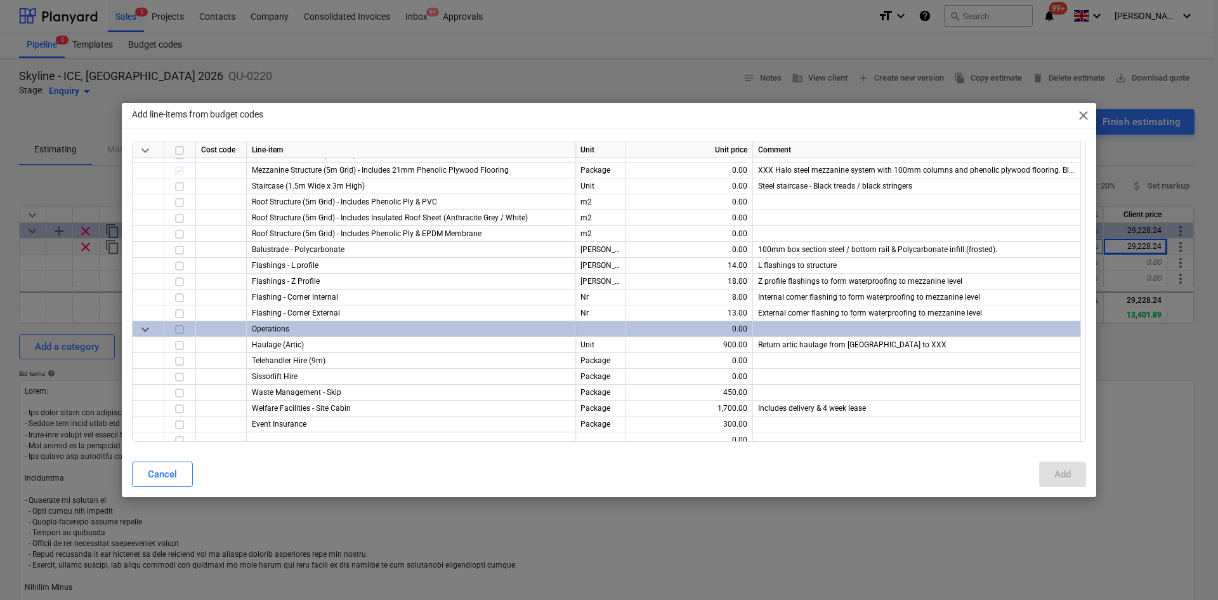
scroll to position [444, 0]
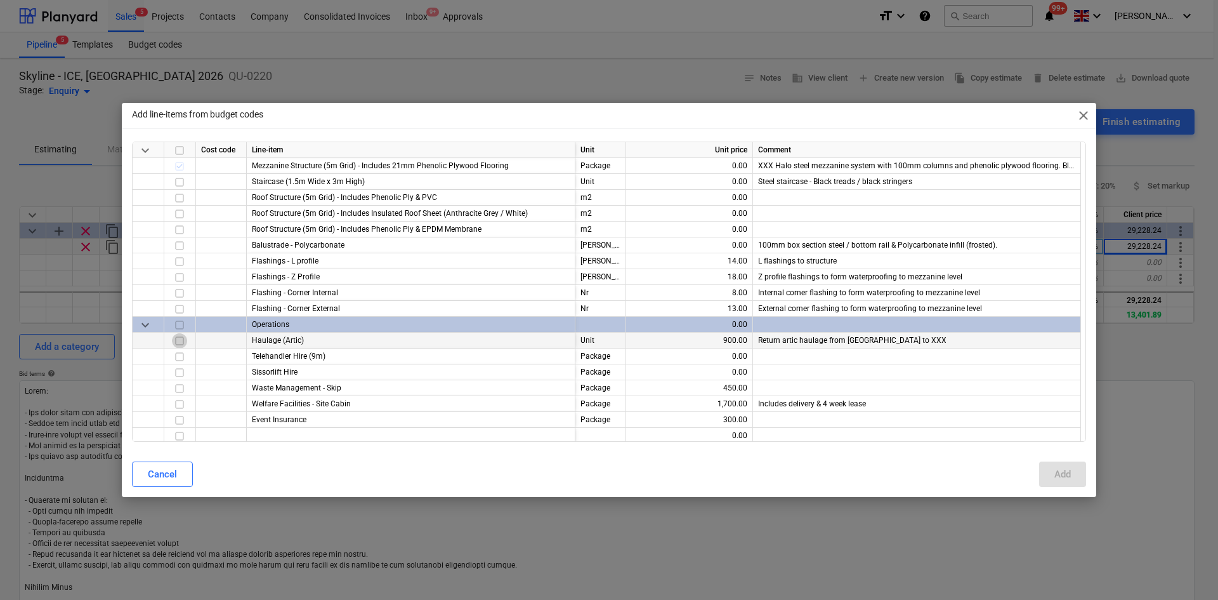
click at [173, 342] on input "checkbox" at bounding box center [179, 340] width 15 height 15
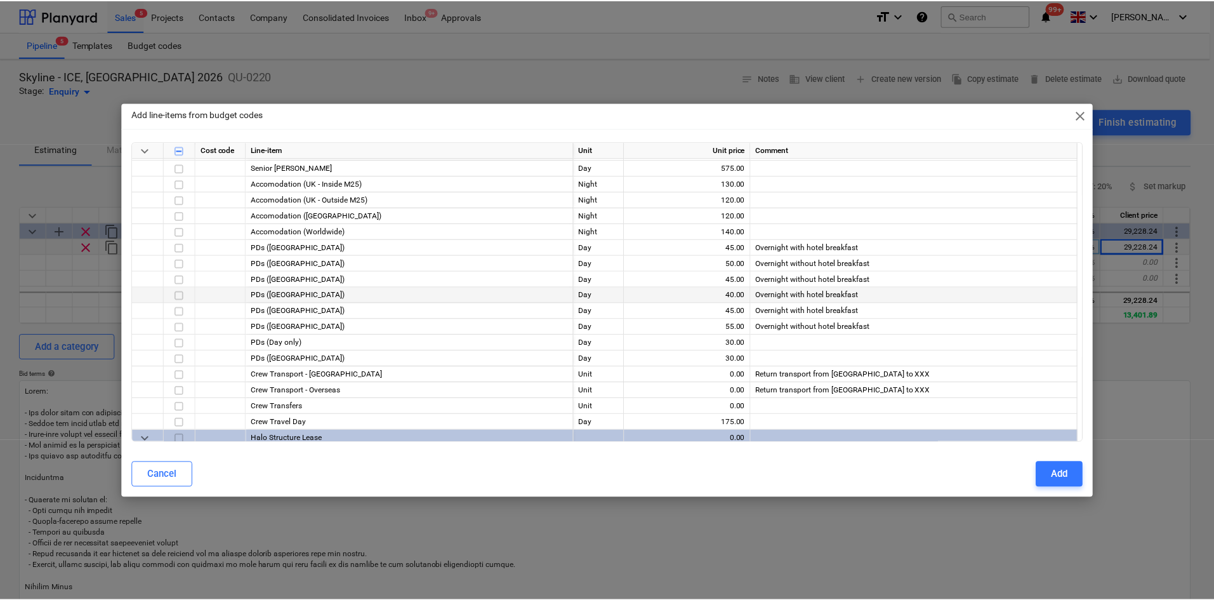
scroll to position [190, 0]
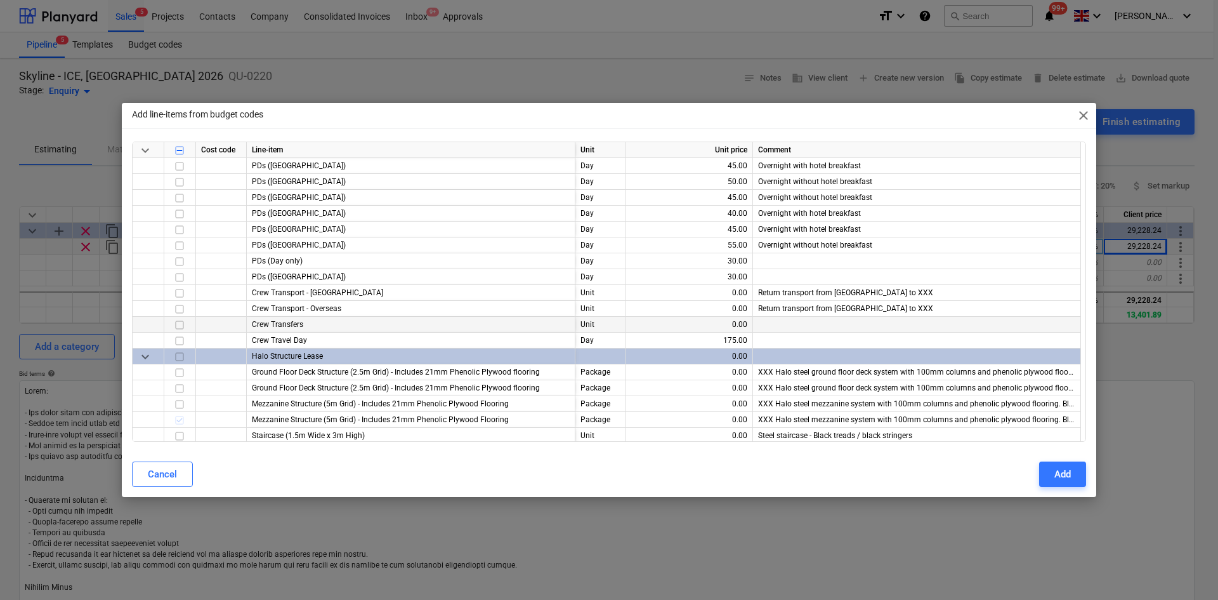
click at [179, 322] on input "checkbox" at bounding box center [179, 324] width 15 height 15
click at [179, 324] on input "checkbox" at bounding box center [179, 324] width 15 height 15
click at [175, 307] on input "checkbox" at bounding box center [179, 308] width 15 height 15
click at [180, 338] on input "checkbox" at bounding box center [179, 340] width 15 height 15
click at [177, 325] on input "checkbox" at bounding box center [179, 324] width 15 height 15
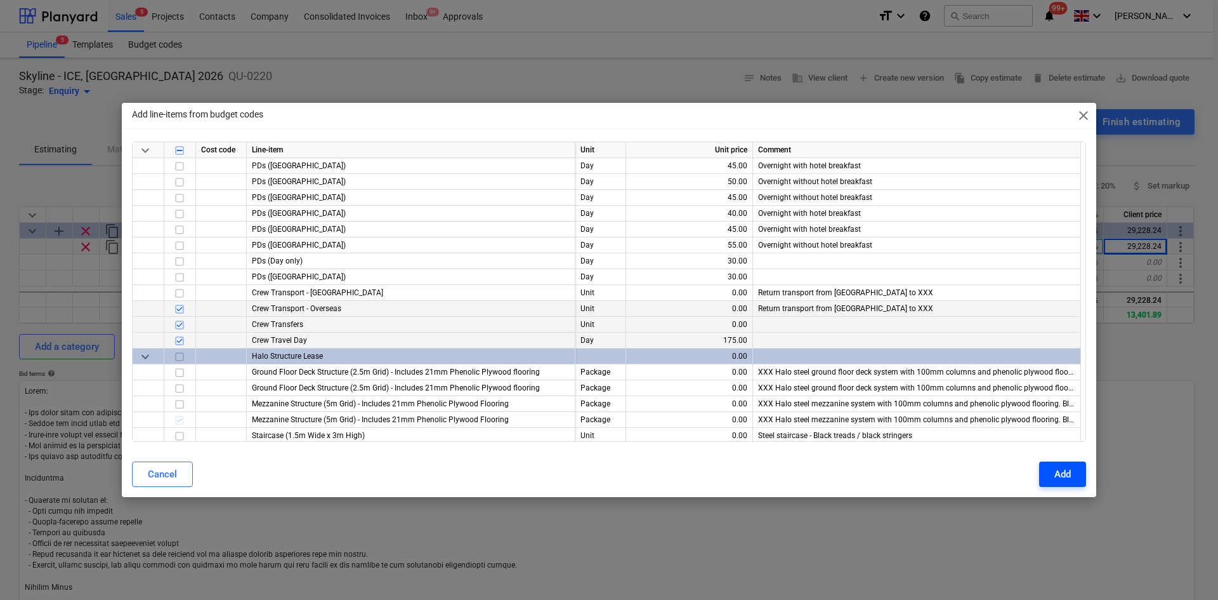
click at [1064, 482] on div "Add" at bounding box center [1063, 474] width 16 height 16
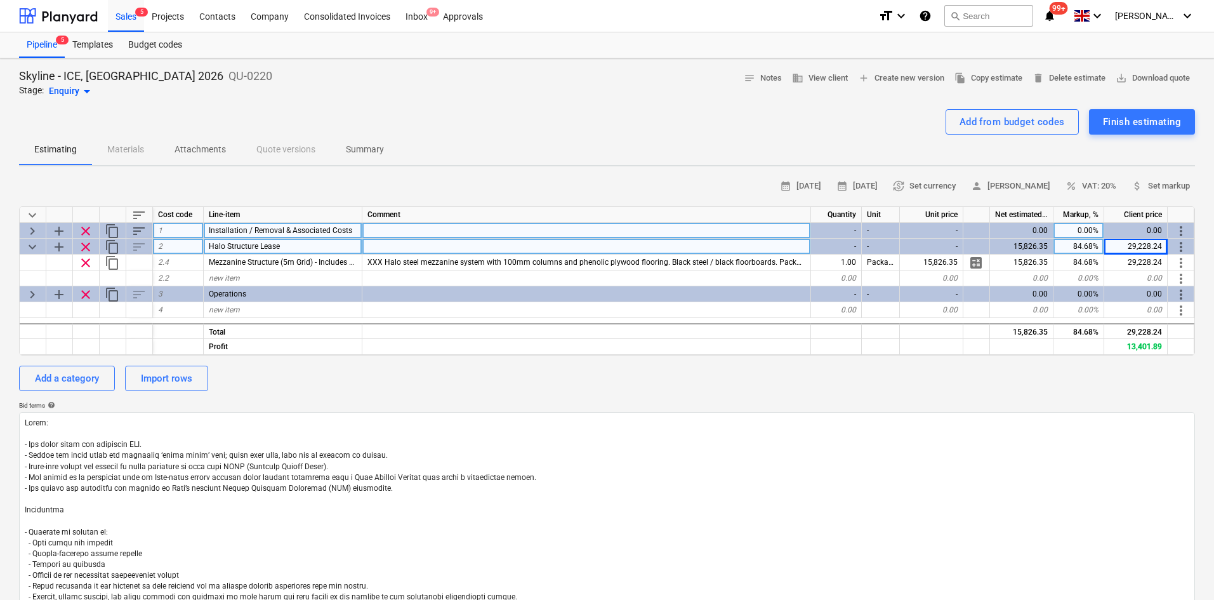
click at [32, 230] on span "keyboard_arrow_right" at bounding box center [32, 230] width 15 height 15
type textarea "x"
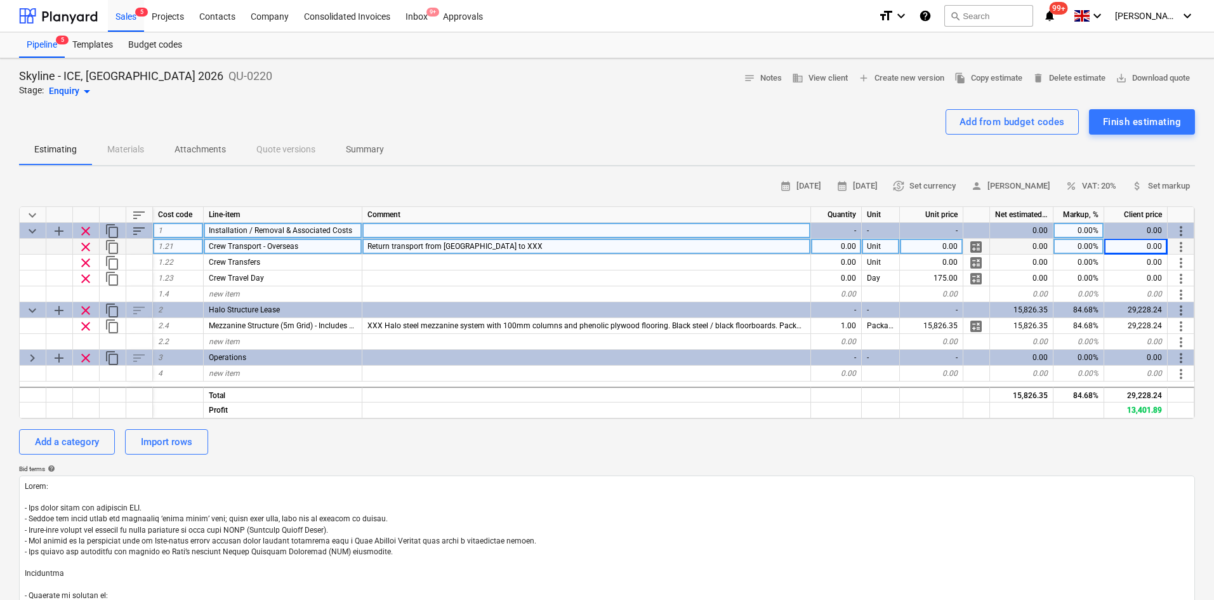
click at [565, 250] on div "Return transport from [GEOGRAPHIC_DATA] to XXX" at bounding box center [586, 247] width 449 height 16
click at [542, 243] on input "Return transport from [GEOGRAPHIC_DATA] to XXX" at bounding box center [586, 246] width 448 height 15
drag, startPoint x: 542, startPoint y: 243, endPoint x: 496, endPoint y: 246, distance: 46.4
click at [496, 246] on input "Return transport from [GEOGRAPHIC_DATA] to XXX" at bounding box center [586, 246] width 448 height 15
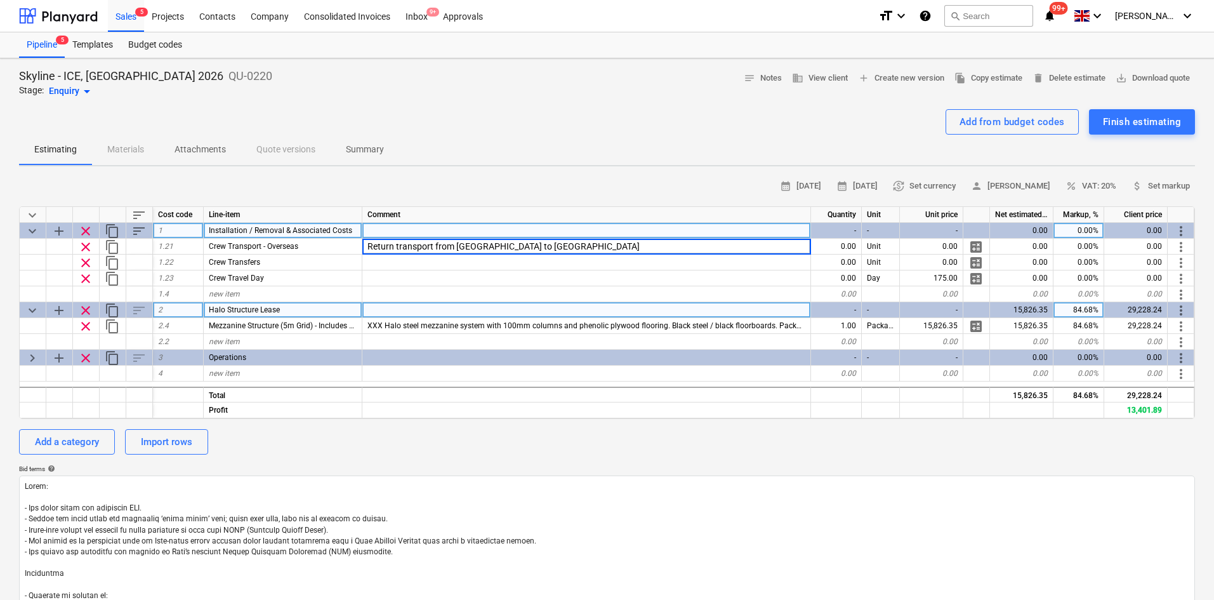
type input "Return transport from [GEOGRAPHIC_DATA] to [GEOGRAPHIC_DATA]"
type textarea "x"
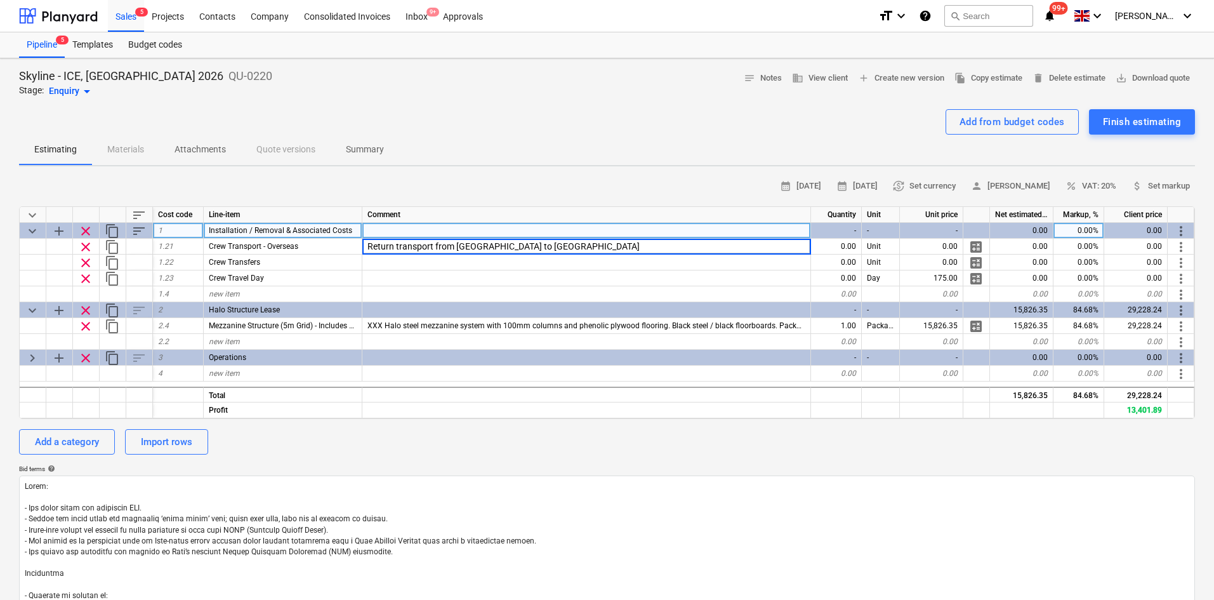
click at [508, 81] on div "Skyline - ICE, [GEOGRAPHIC_DATA] 2026 QU-0220 Stage: Enquiry arrow_drop_down no…" at bounding box center [607, 84] width 1176 height 30
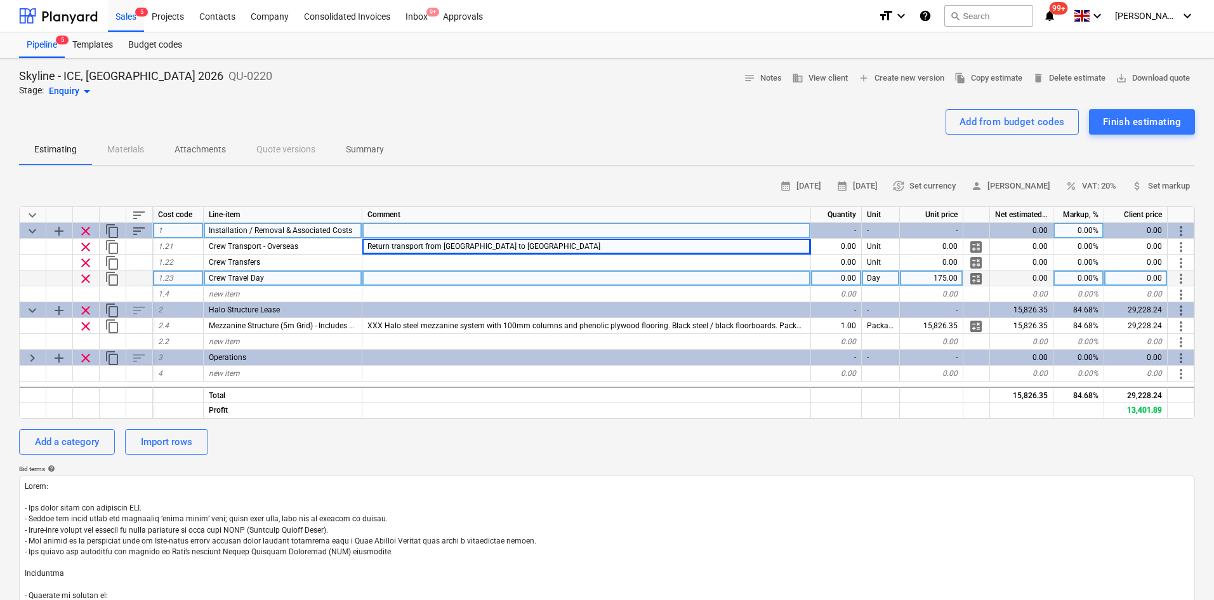
click at [387, 273] on div at bounding box center [586, 278] width 449 height 16
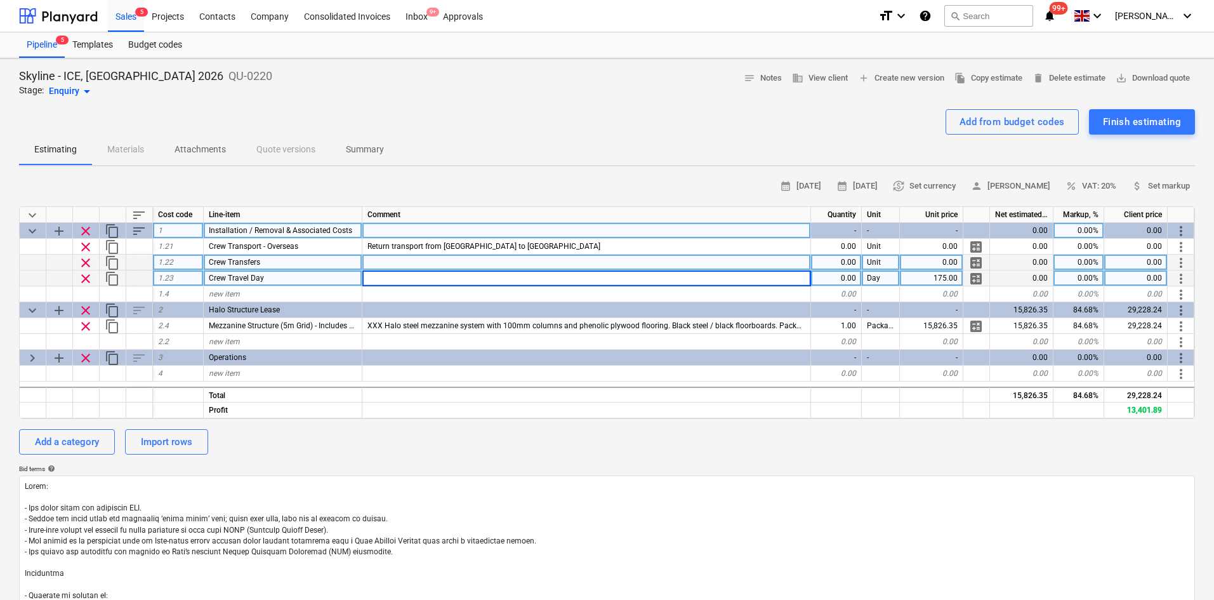
click at [386, 268] on div at bounding box center [586, 262] width 449 height 16
type input "Transfers"
type input "Allowance for crew van hire"
type textarea "x"
type input "Package"
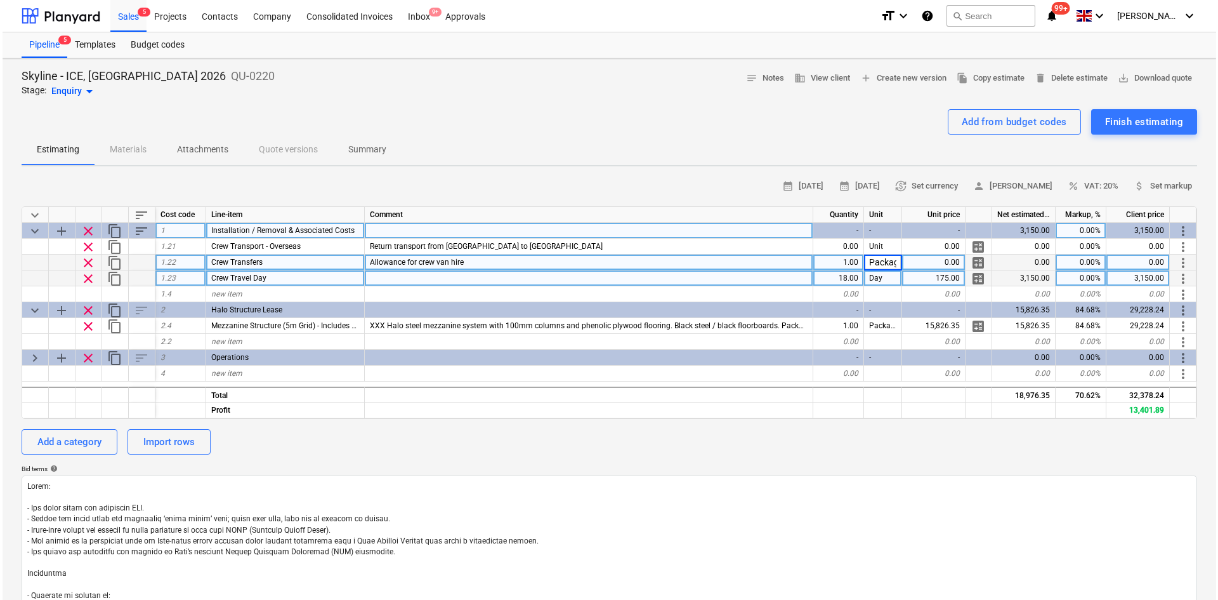
scroll to position [0, 6]
type textarea "x"
type input "750"
type textarea "x"
type input "18"
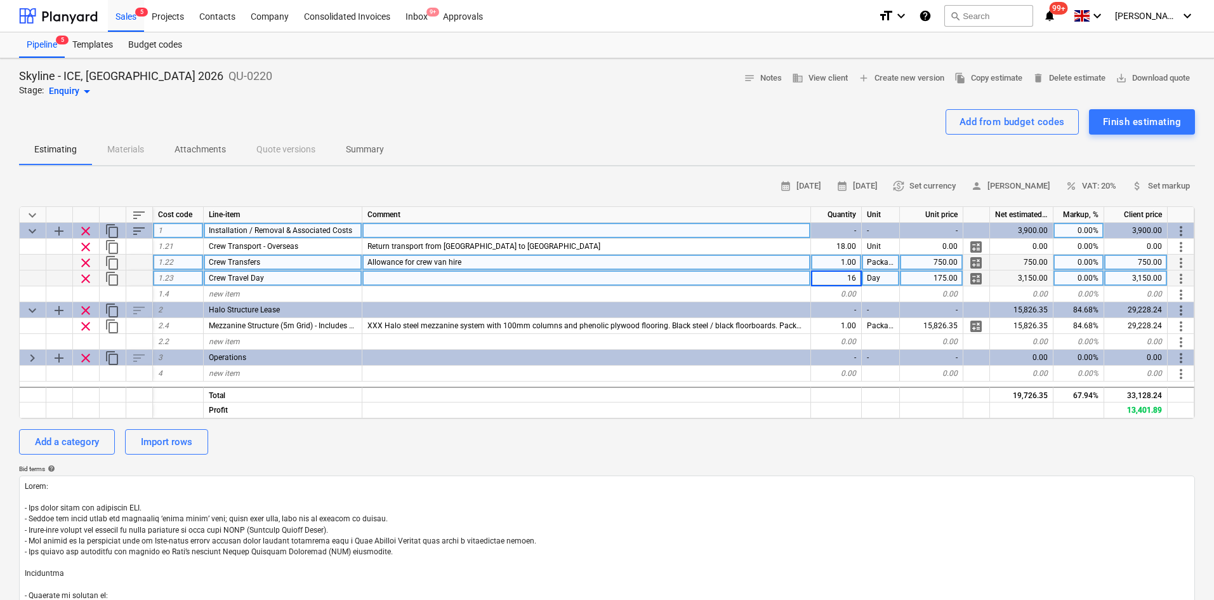
type textarea "x"
type input "16"
type textarea "x"
type input "120"
type textarea "x"
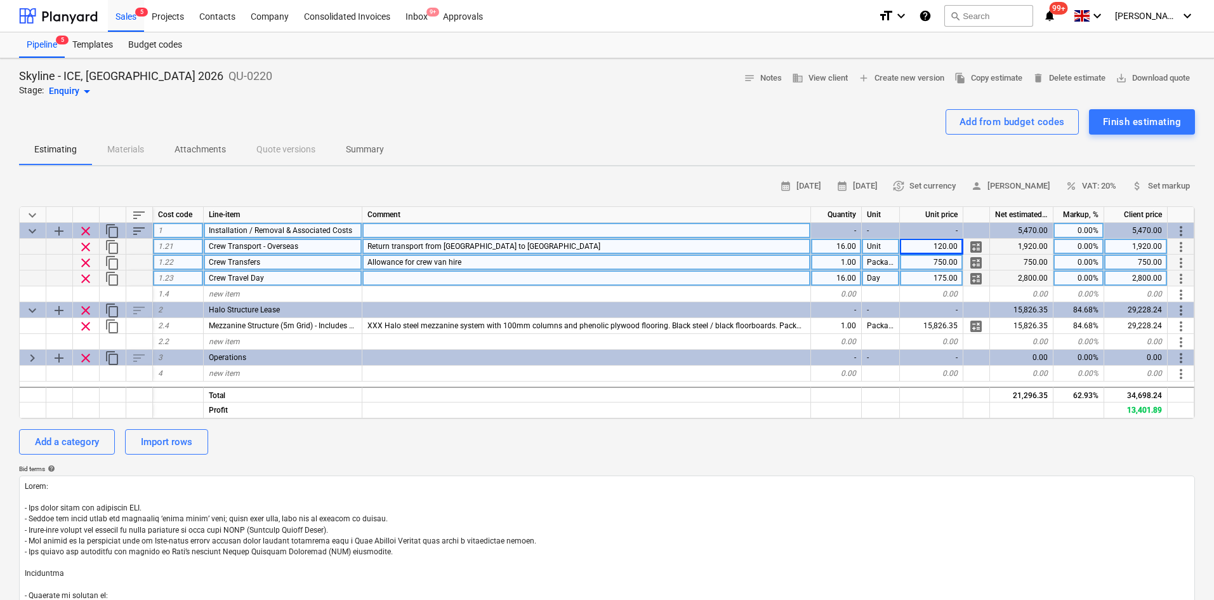
click at [948, 246] on div "120.00" at bounding box center [931, 247] width 63 height 16
type input "60"
type textarea "x"
type input "30"
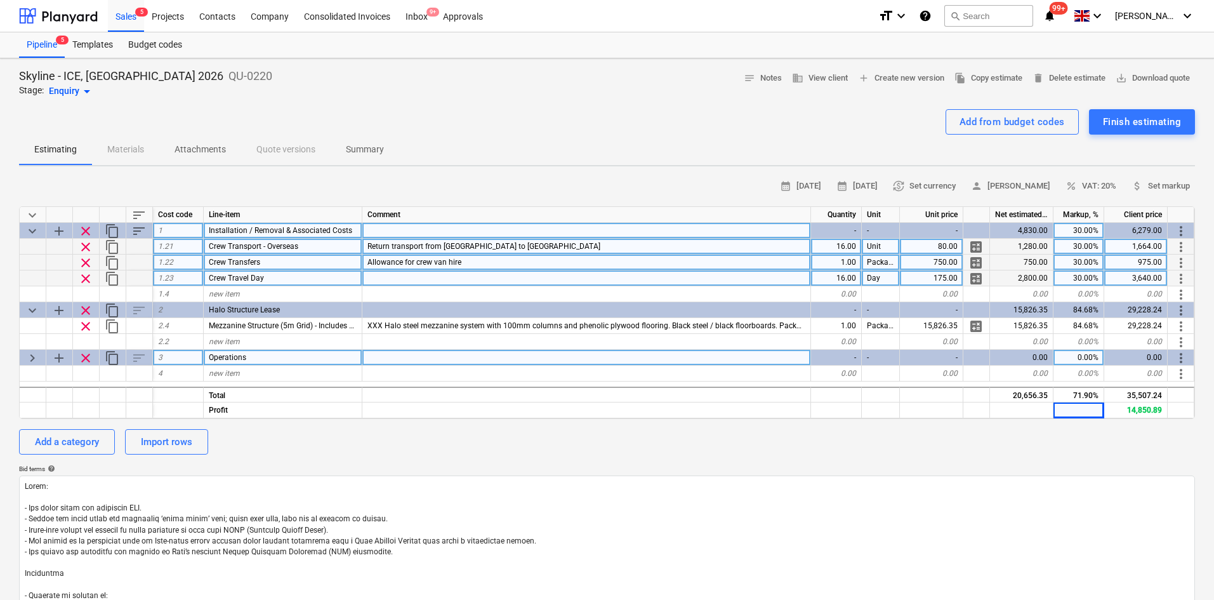
click at [37, 357] on span "keyboard_arrow_right" at bounding box center [32, 357] width 15 height 15
type textarea "x"
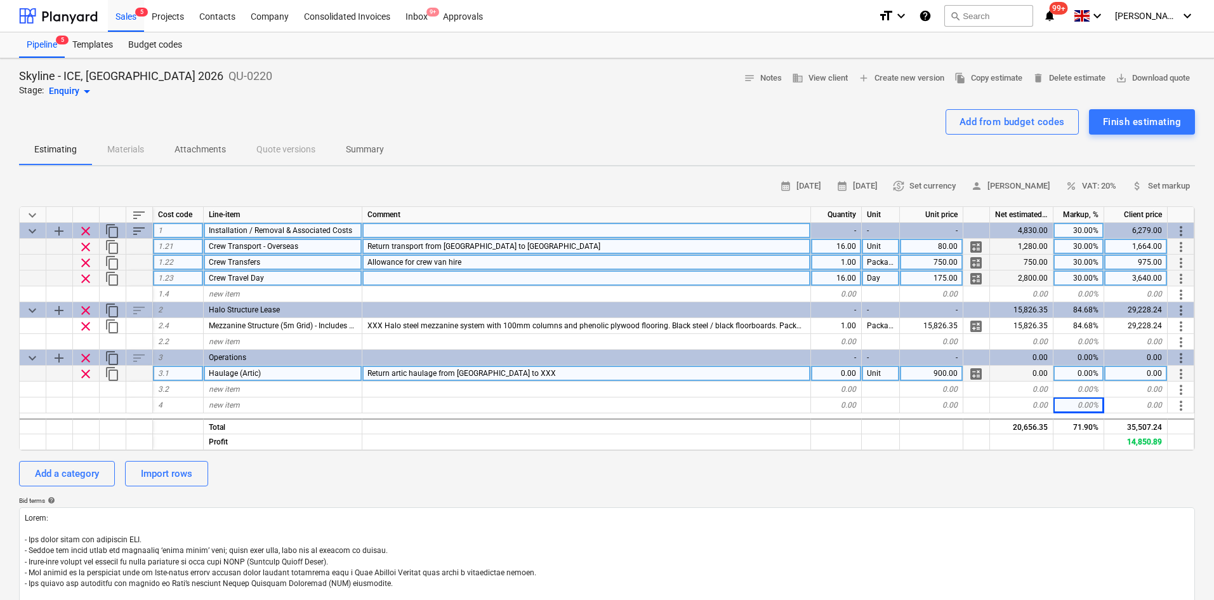
click at [847, 377] on div "0.00" at bounding box center [836, 374] width 51 height 16
type input "1"
type textarea "x"
drag, startPoint x: 843, startPoint y: 379, endPoint x: 841, endPoint y: 368, distance: 11.5
drag, startPoint x: 841, startPoint y: 368, endPoint x: 541, endPoint y: 367, distance: 300.8
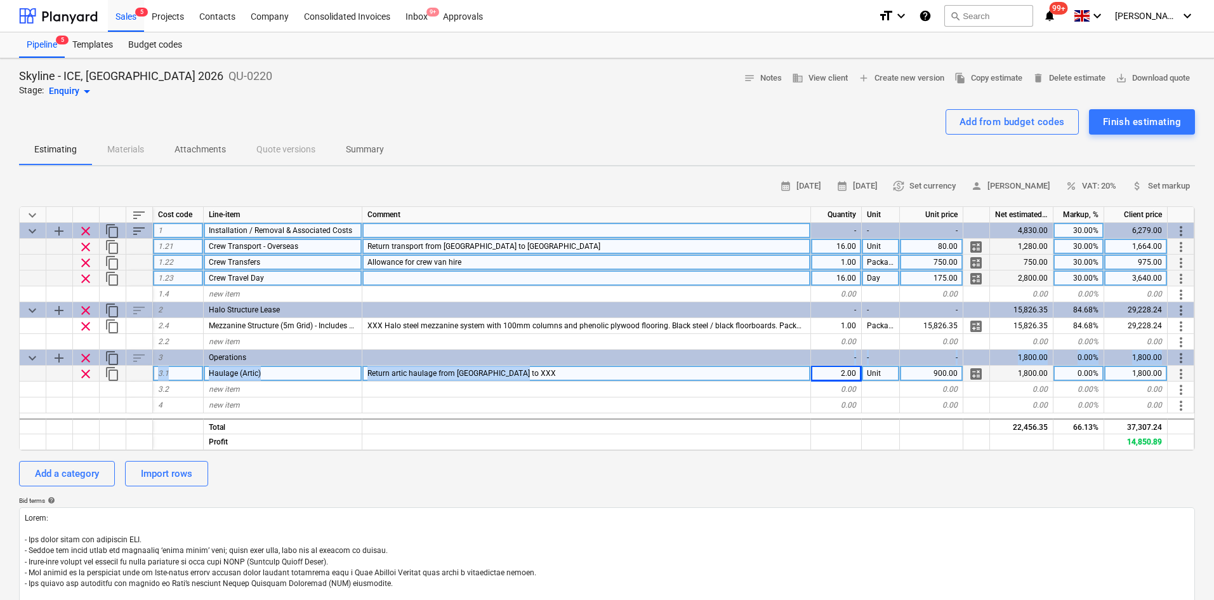
click at [541, 367] on div "keyboard_arrow_down sort Cost code Line-item Comment Quantity Unit Unit price N…" at bounding box center [607, 328] width 1176 height 244
click at [540, 368] on div "Return artic haulage from [GEOGRAPHIC_DATA] to XXX" at bounding box center [586, 374] width 449 height 16
click at [554, 375] on input "Return artic haulage from [GEOGRAPHIC_DATA] to XXX" at bounding box center [586, 373] width 448 height 15
drag, startPoint x: 545, startPoint y: 372, endPoint x: 530, endPoint y: 371, distance: 15.2
click at [530, 371] on input "Return artic haulage from [GEOGRAPHIC_DATA] to XXX" at bounding box center [586, 373] width 448 height 15
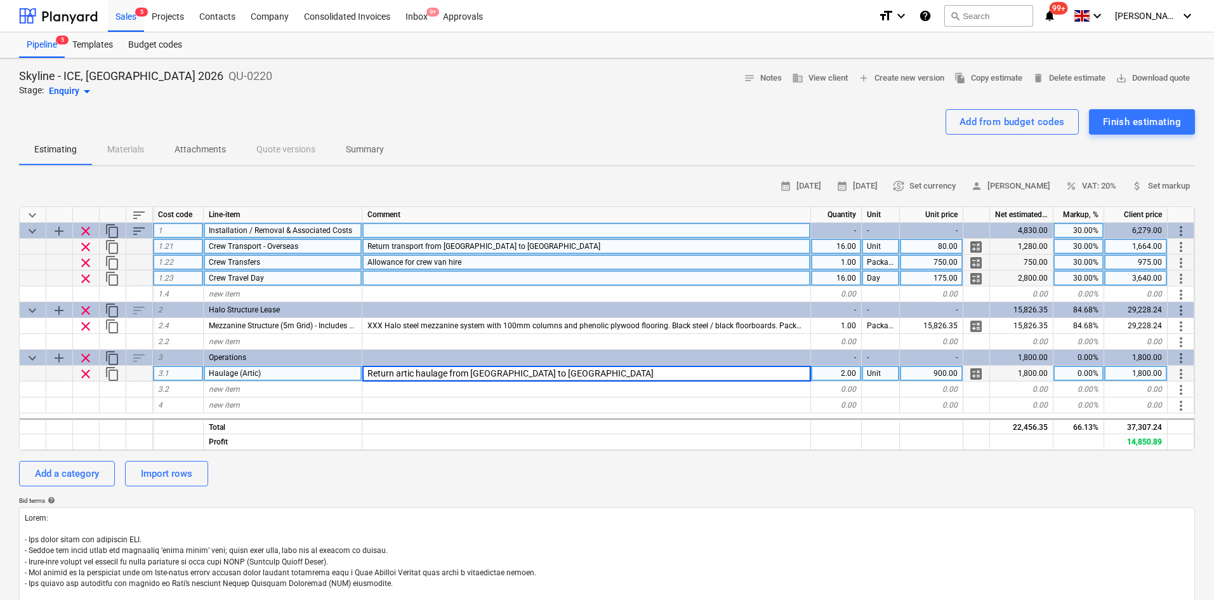
type input "Return artic haulage from [GEOGRAPHIC_DATA] to [GEOGRAPHIC_DATA]"
type textarea "x"
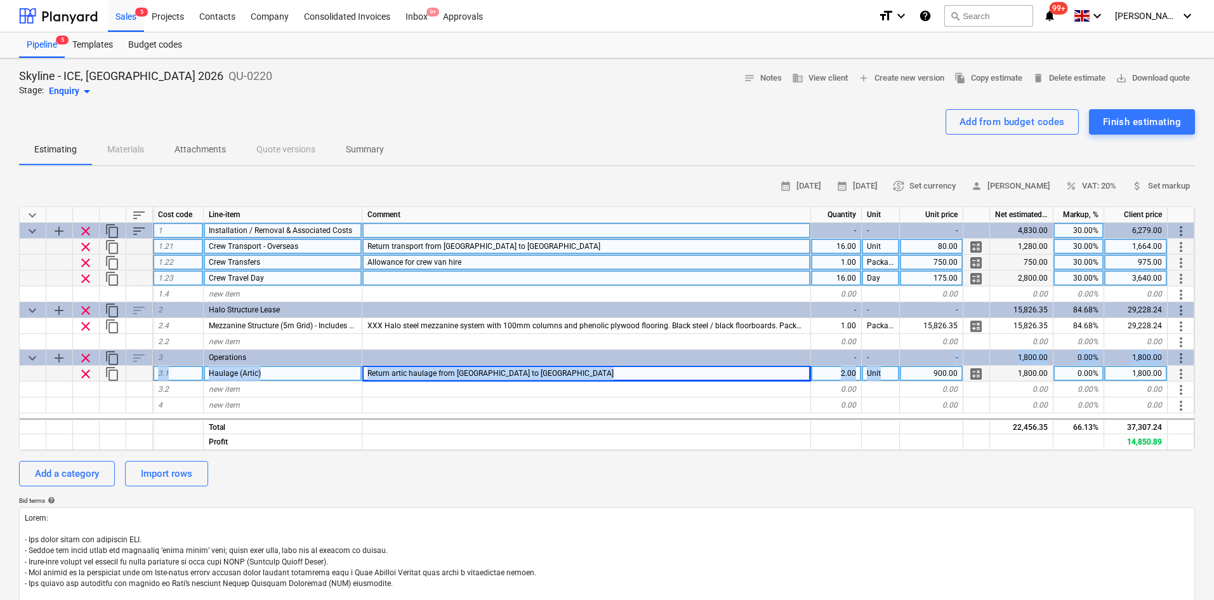
click at [920, 366] on div "keyboard_arrow_down sort Cost code Line-item Comment Quantity Unit Unit price N…" at bounding box center [607, 328] width 1176 height 244
click at [930, 372] on div "900.00" at bounding box center [931, 374] width 63 height 16
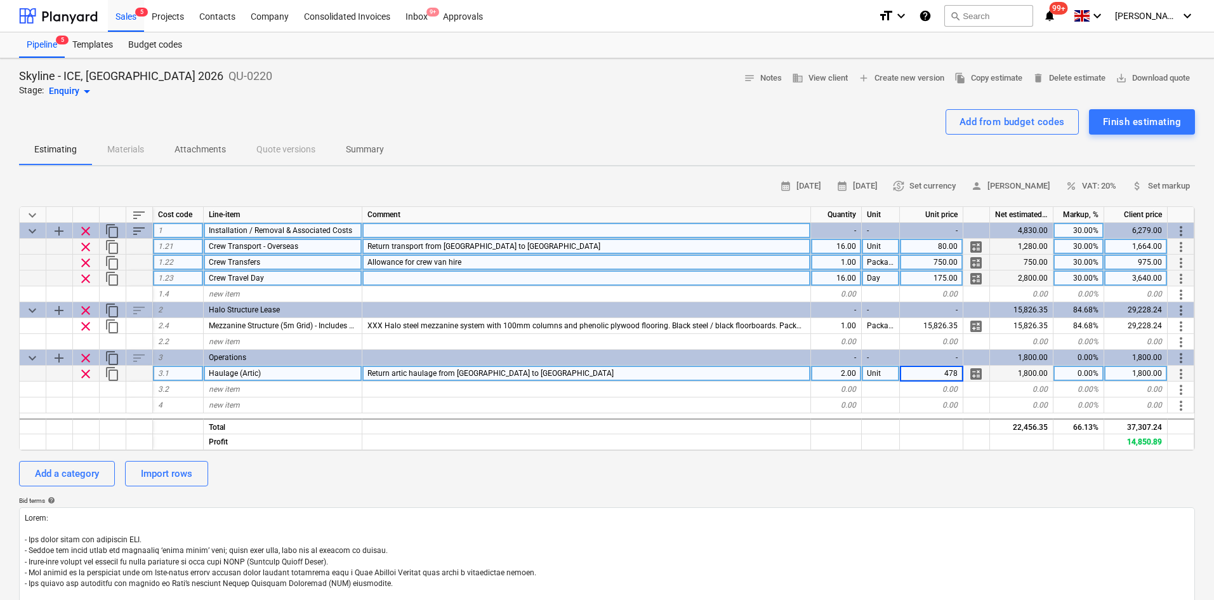
type input "4785"
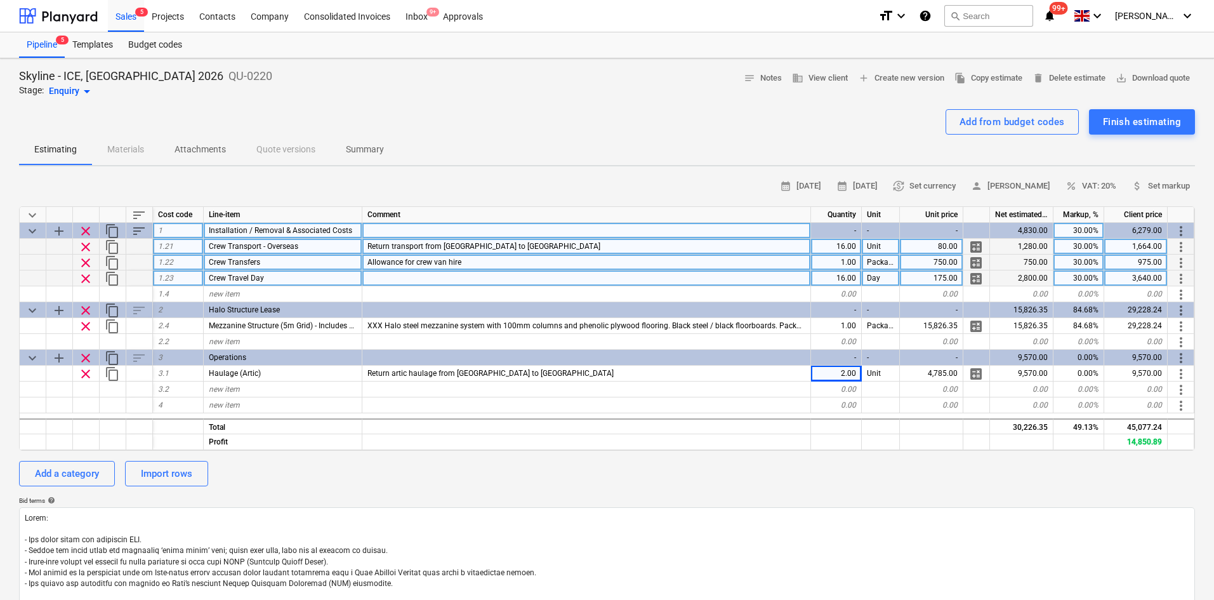
click at [650, 105] on div at bounding box center [607, 104] width 1176 height 10
click at [993, 127] on div "Add from budget codes" at bounding box center [1012, 122] width 105 height 16
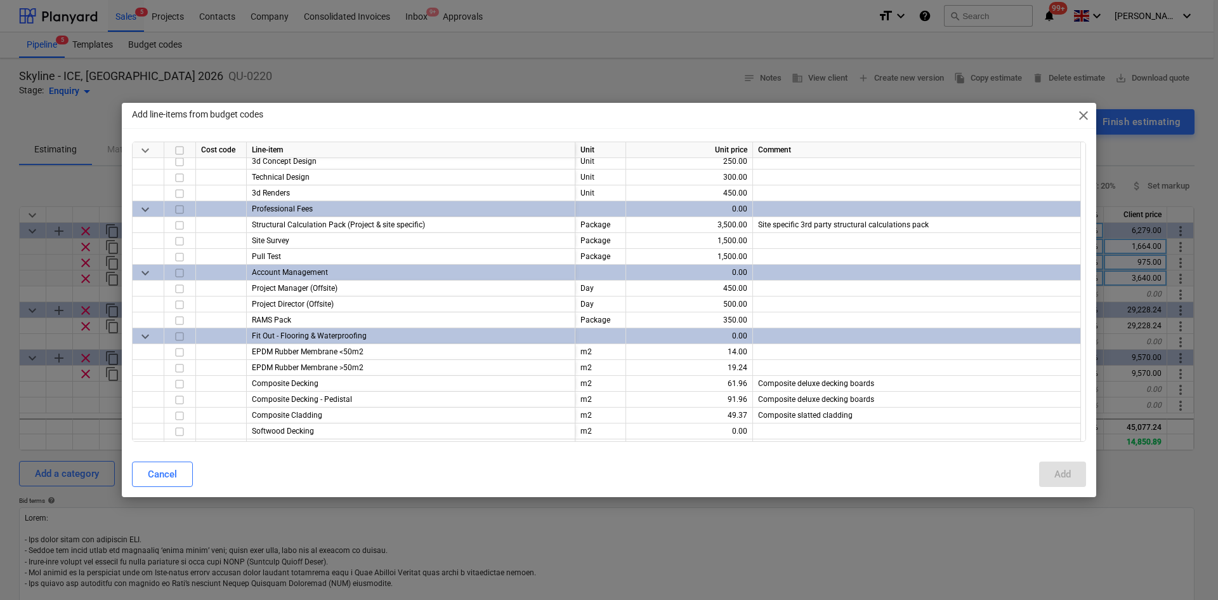
scroll to position [381, 0]
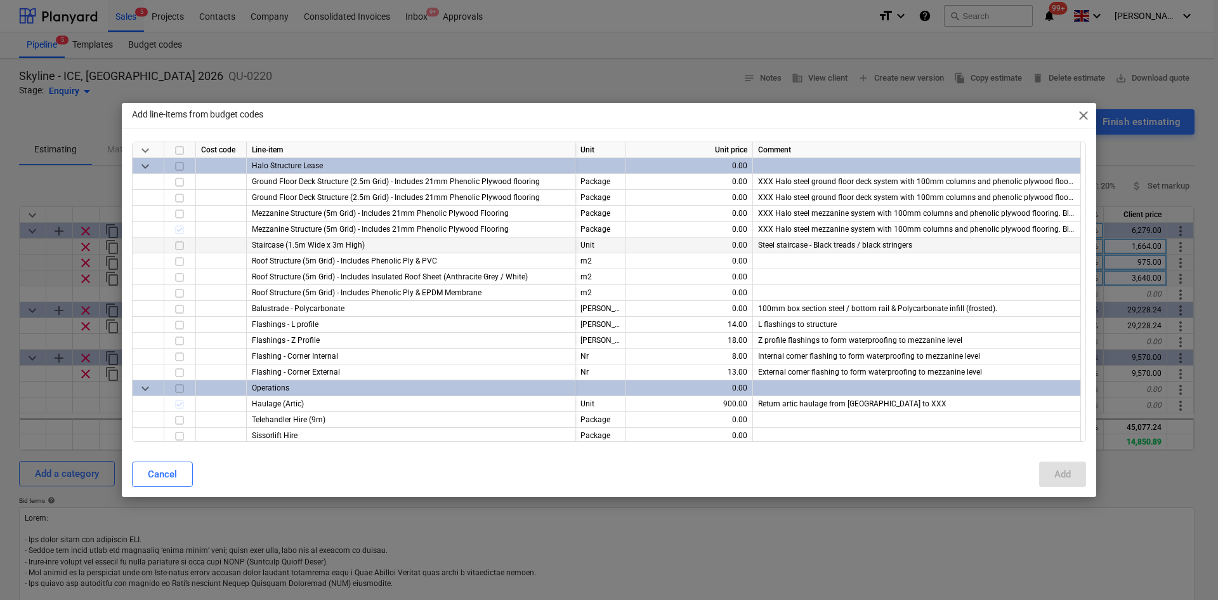
click at [187, 247] on input "checkbox" at bounding box center [179, 245] width 15 height 15
click at [1068, 477] on div "Add" at bounding box center [1063, 474] width 16 height 16
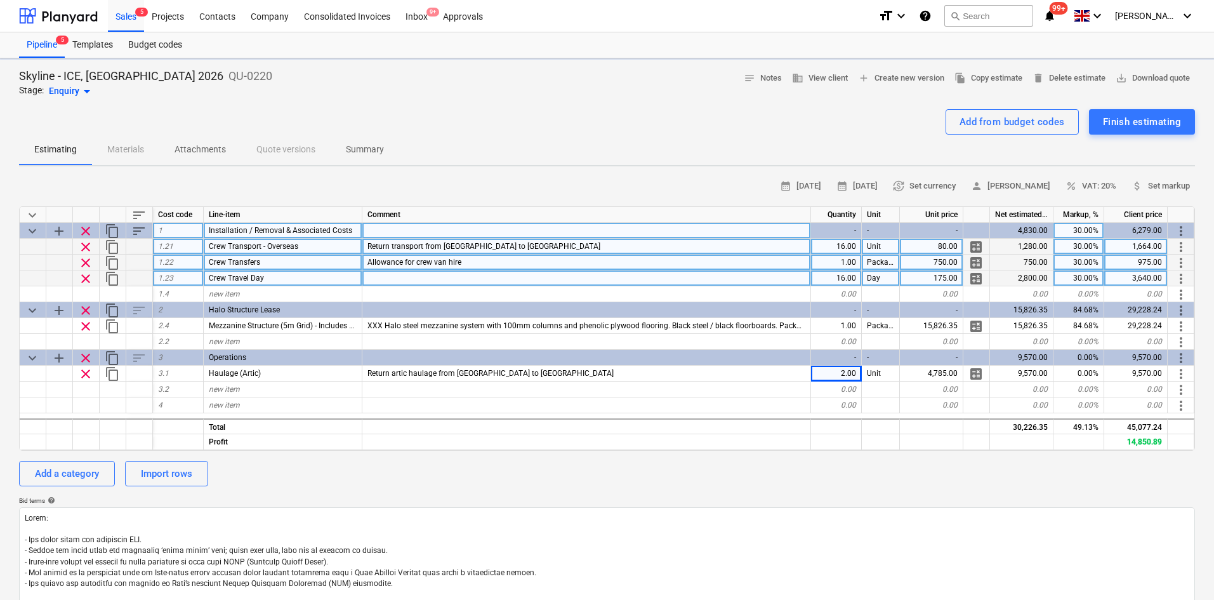
type textarea "x"
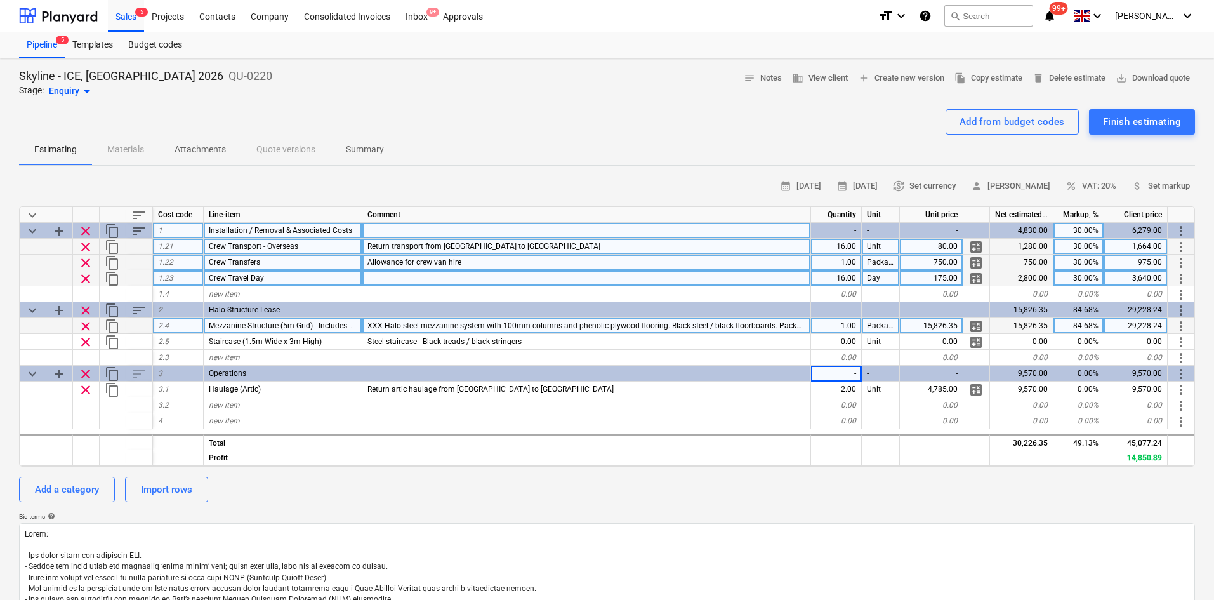
click at [1131, 324] on div "29,228.24" at bounding box center [1135, 326] width 63 height 16
click at [1124, 327] on input "£ 30,572.44" at bounding box center [1135, 325] width 63 height 15
click at [1126, 322] on input "£ 30,572.44" at bounding box center [1135, 325] width 63 height 15
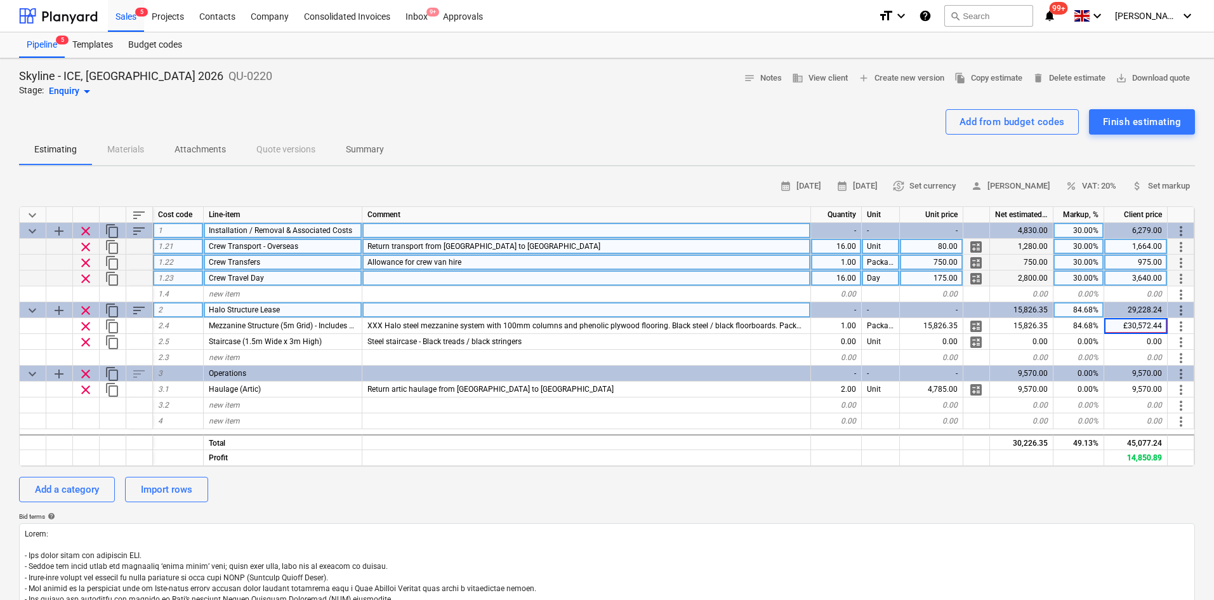
type input "30,572.44"
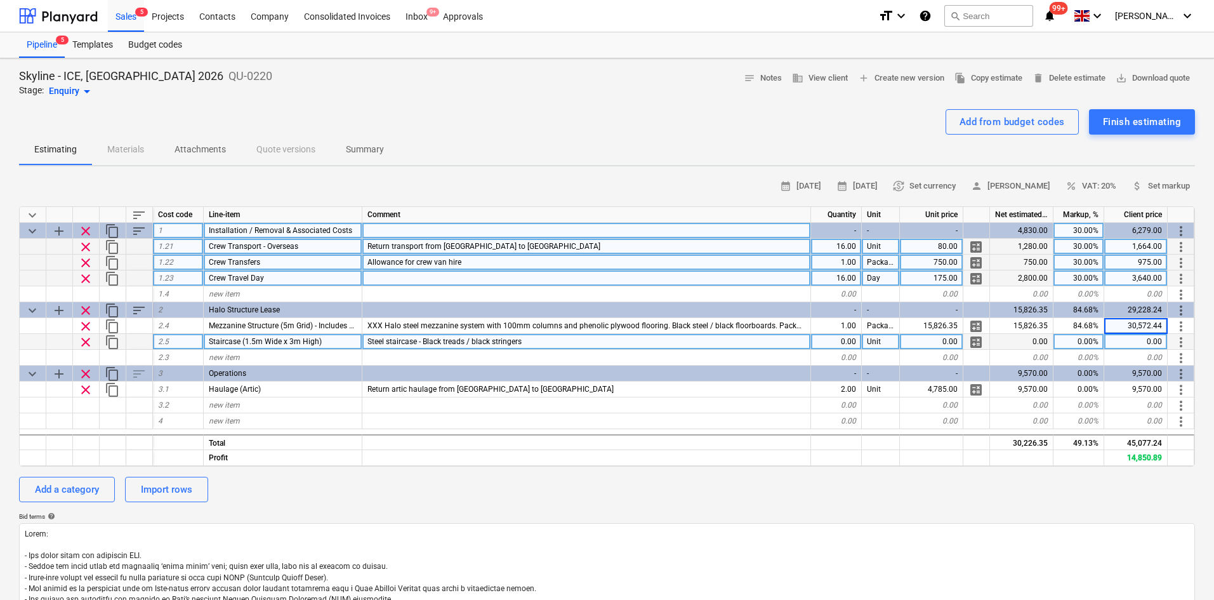
type textarea "x"
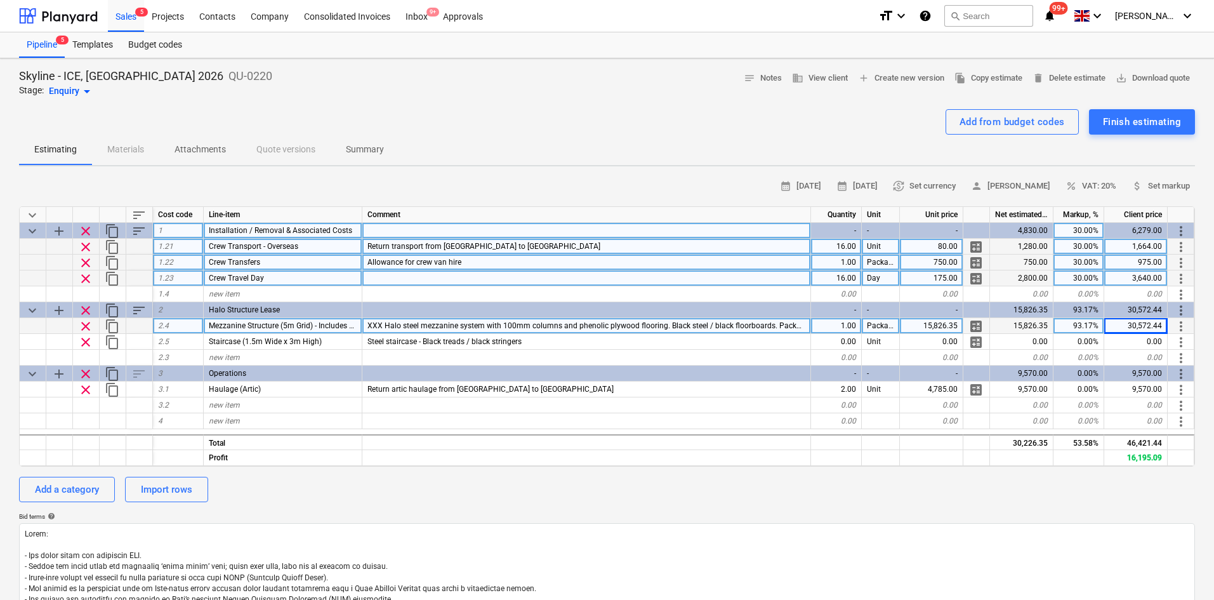
click at [1023, 319] on div "15,826.35" at bounding box center [1021, 326] width 63 height 16
click at [1027, 328] on div "15,826.35" at bounding box center [1021, 326] width 63 height 16
click at [932, 324] on div "15,826.35" at bounding box center [931, 326] width 63 height 16
click at [925, 327] on input "£17,215.81" at bounding box center [931, 325] width 63 height 15
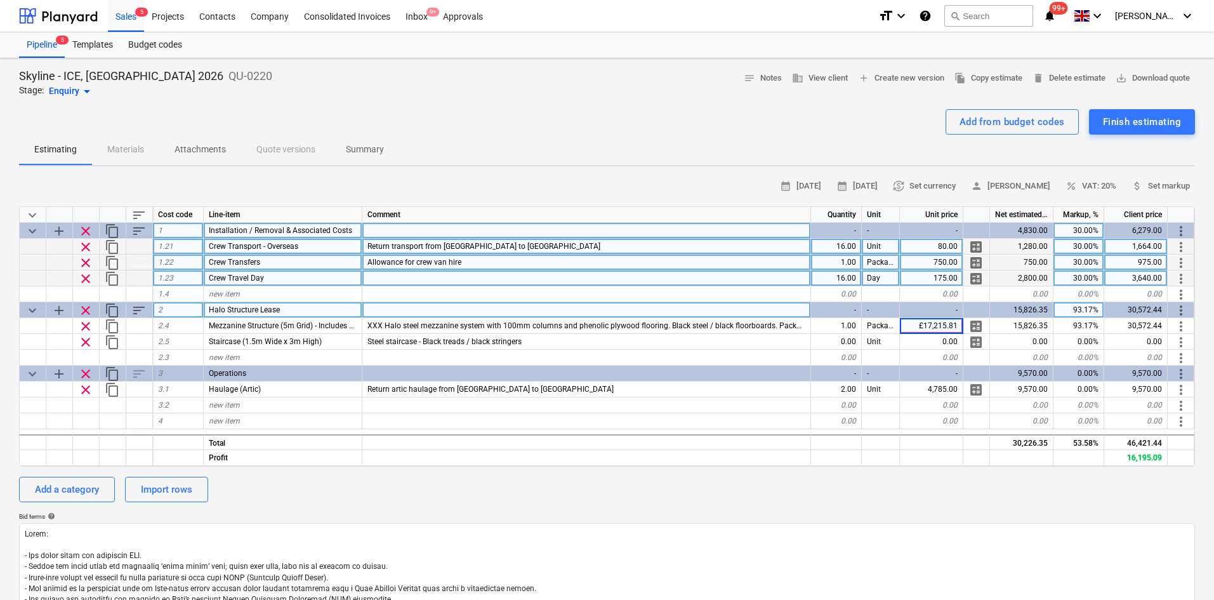
type input "17,215.81"
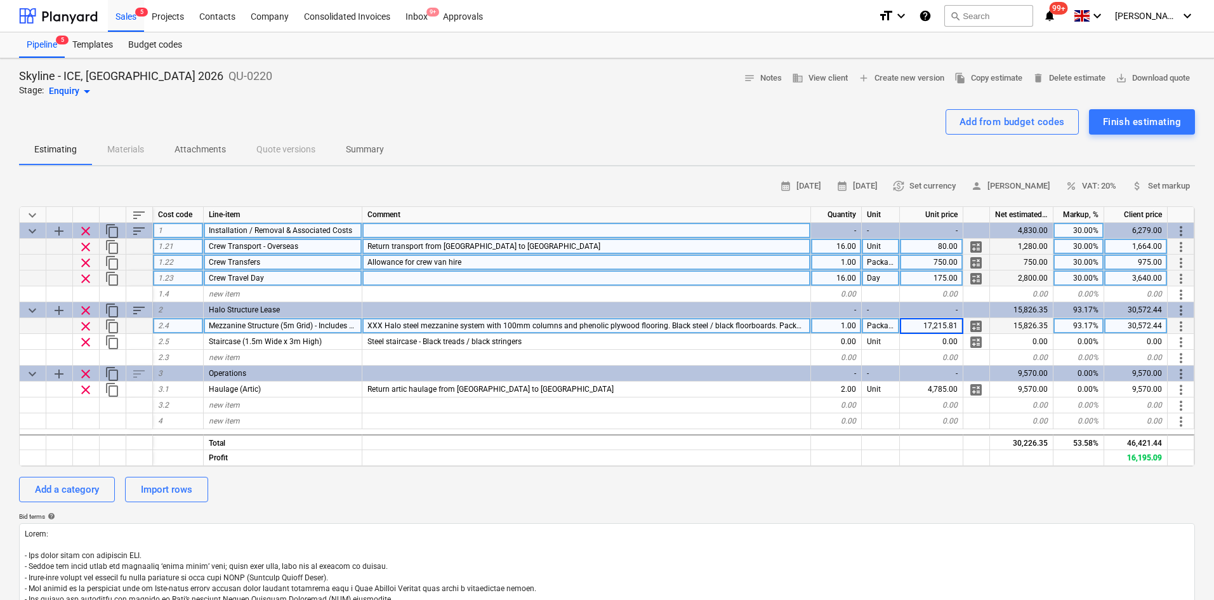
type textarea "x"
click at [1152, 246] on div "1,664.00" at bounding box center [1135, 247] width 63 height 16
click at [1156, 322] on div "33,256.52" at bounding box center [1135, 326] width 63 height 16
click at [1126, 326] on input "£ 30,572.44" at bounding box center [1135, 325] width 63 height 15
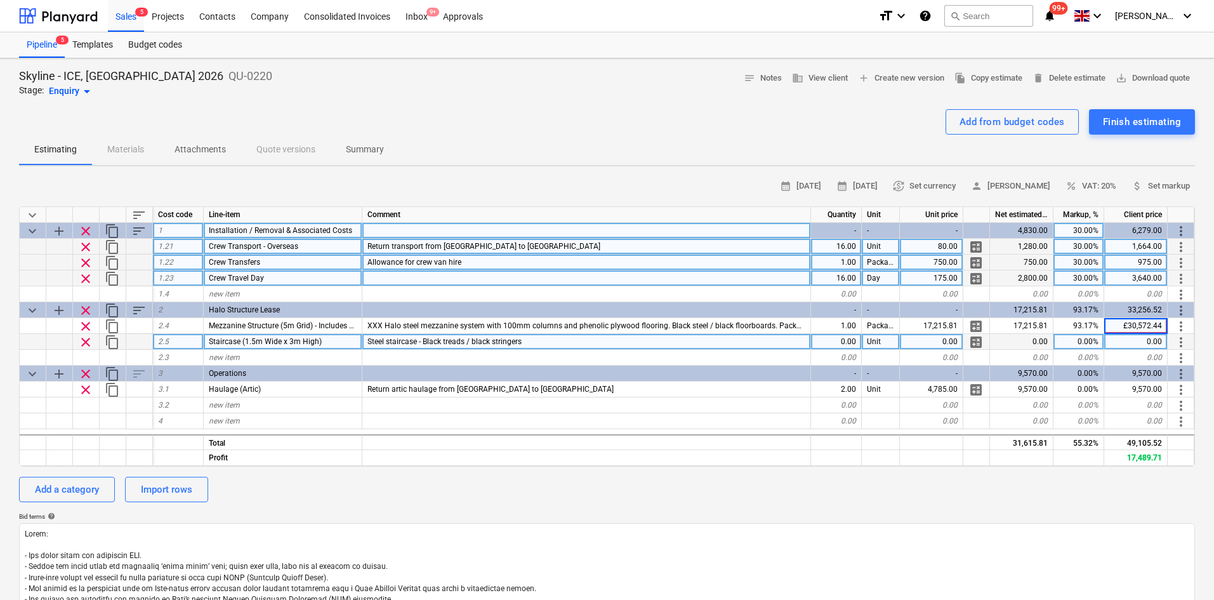
type input "30,572.44"
type textarea "x"
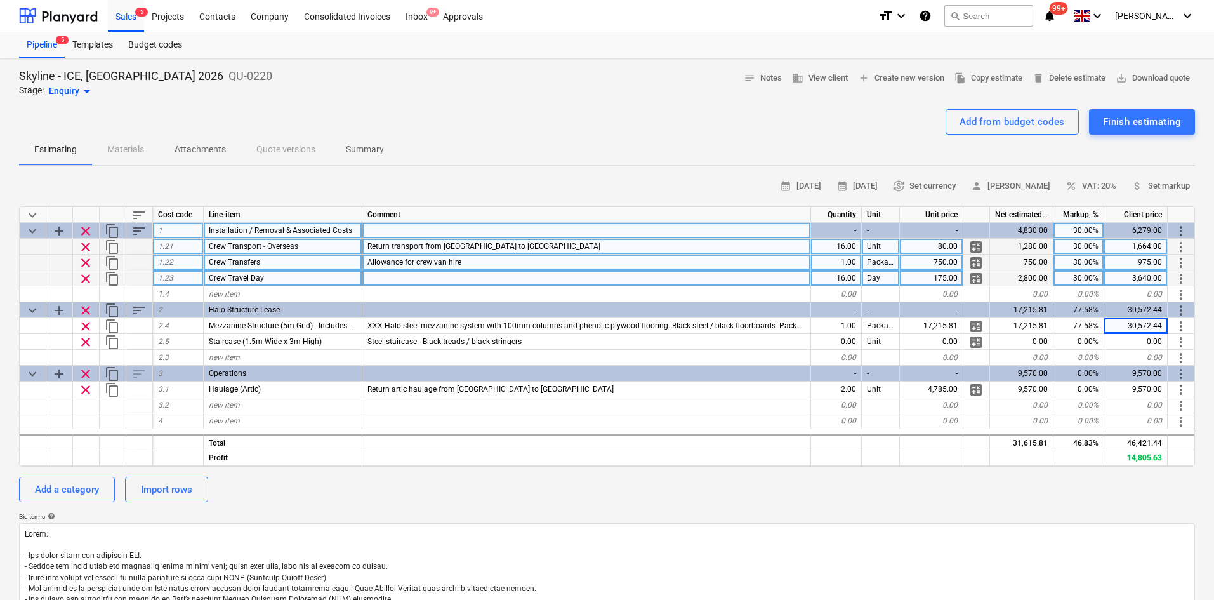
click at [894, 512] on div "Bid terms help" at bounding box center [607, 516] width 1176 height 8
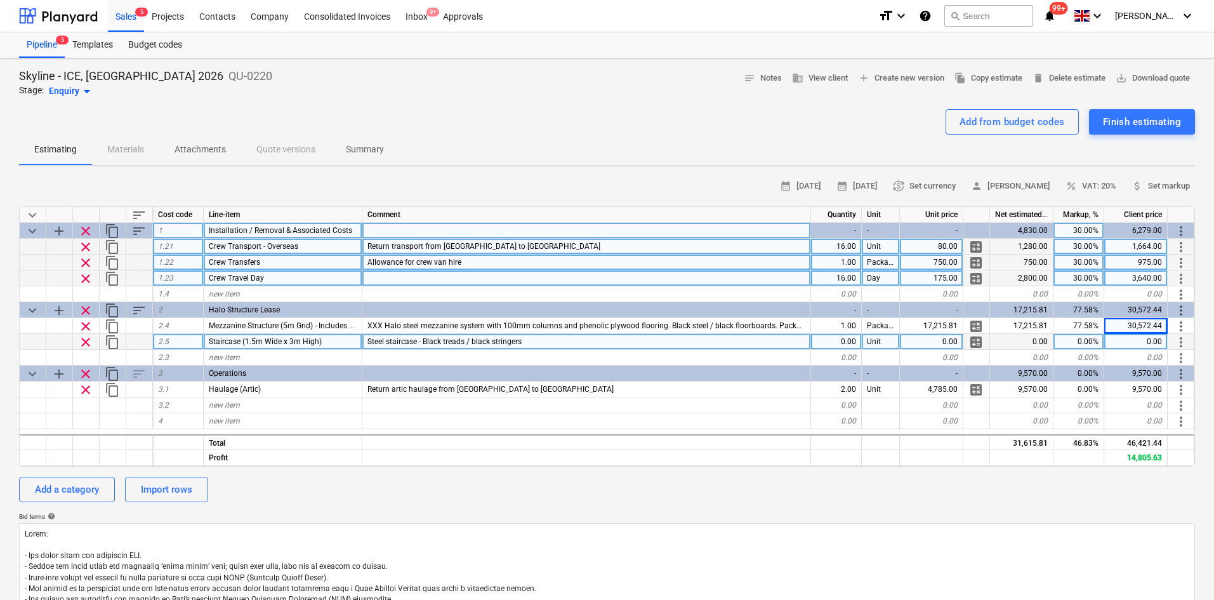
click at [835, 346] on div "0.00" at bounding box center [836, 342] width 51 height 16
type input "1"
type textarea "x"
click at [937, 343] on div "0.00" at bounding box center [931, 342] width 63 height 16
type input "£ 2,640.00"
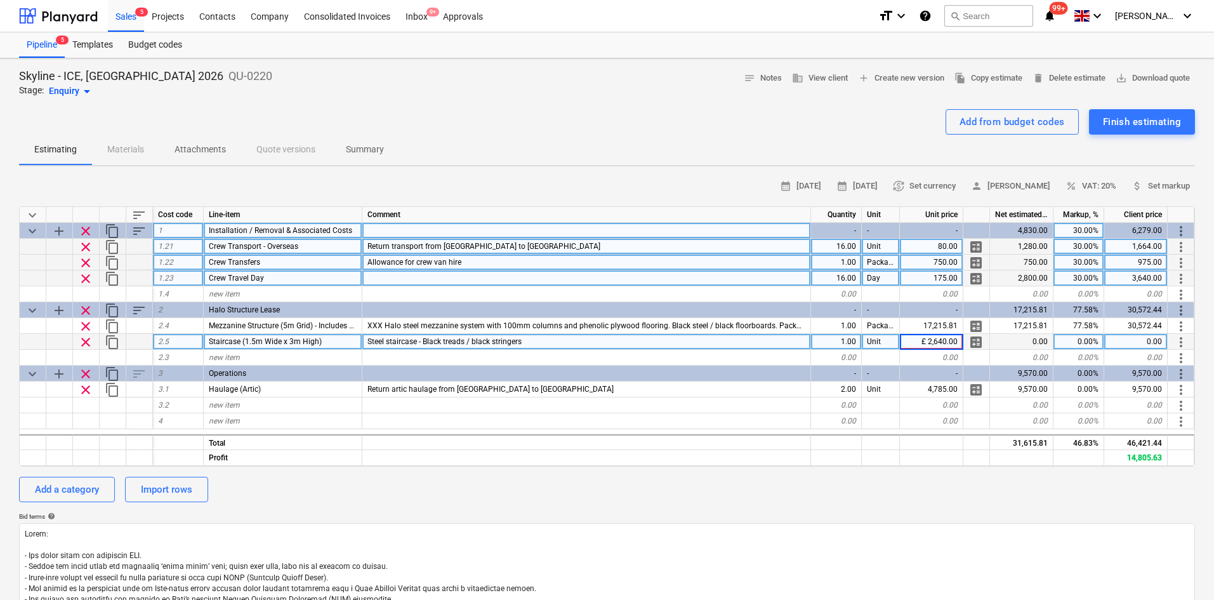
click at [926, 346] on input "£ 2,640.00" at bounding box center [931, 341] width 63 height 15
click at [946, 336] on div "0.00" at bounding box center [931, 342] width 63 height 16
type input "£ 2,640.00"
type textarea "x"
click at [1137, 348] on div "448.80" at bounding box center [1135, 342] width 63 height 16
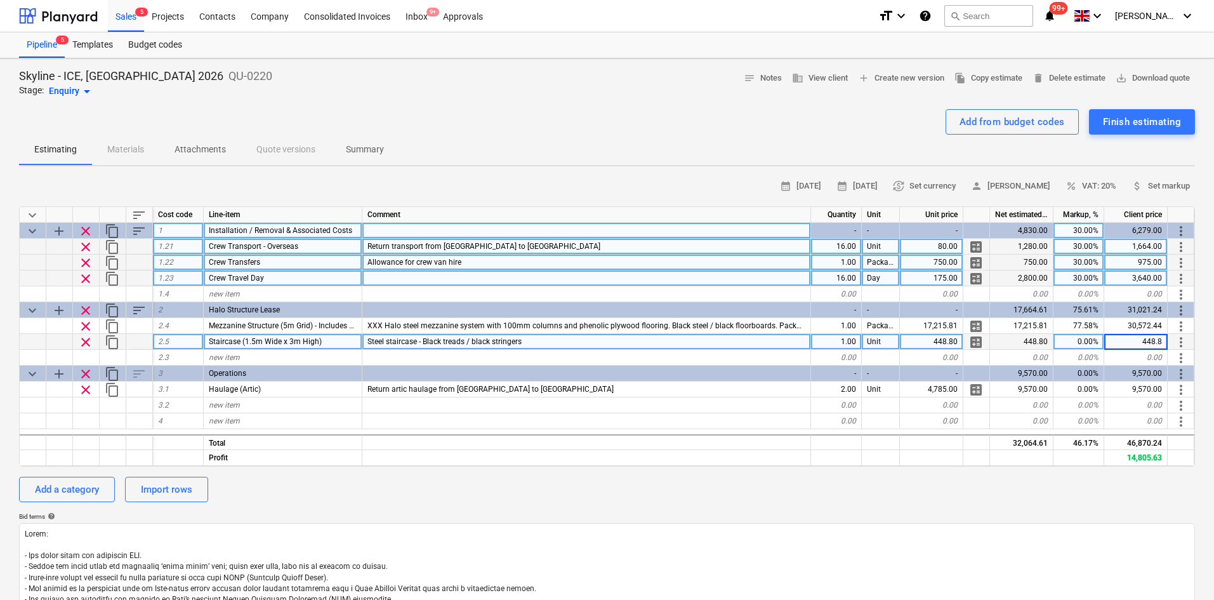
click at [1116, 334] on input "448.8" at bounding box center [1135, 341] width 63 height 15
type input "2640"
type textarea "x"
click at [949, 247] on div "80.00" at bounding box center [931, 247] width 63 height 16
type input "70"
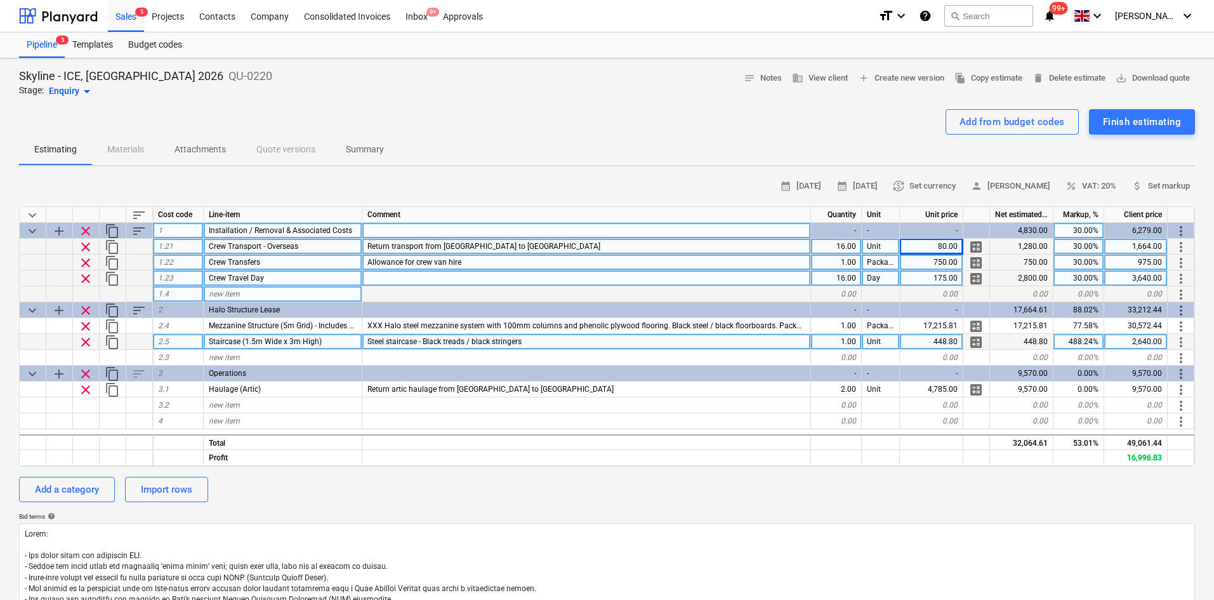
click at [329, 294] on div "new item" at bounding box center [283, 294] width 159 height 16
click at [232, 358] on span "new item" at bounding box center [224, 357] width 31 height 9
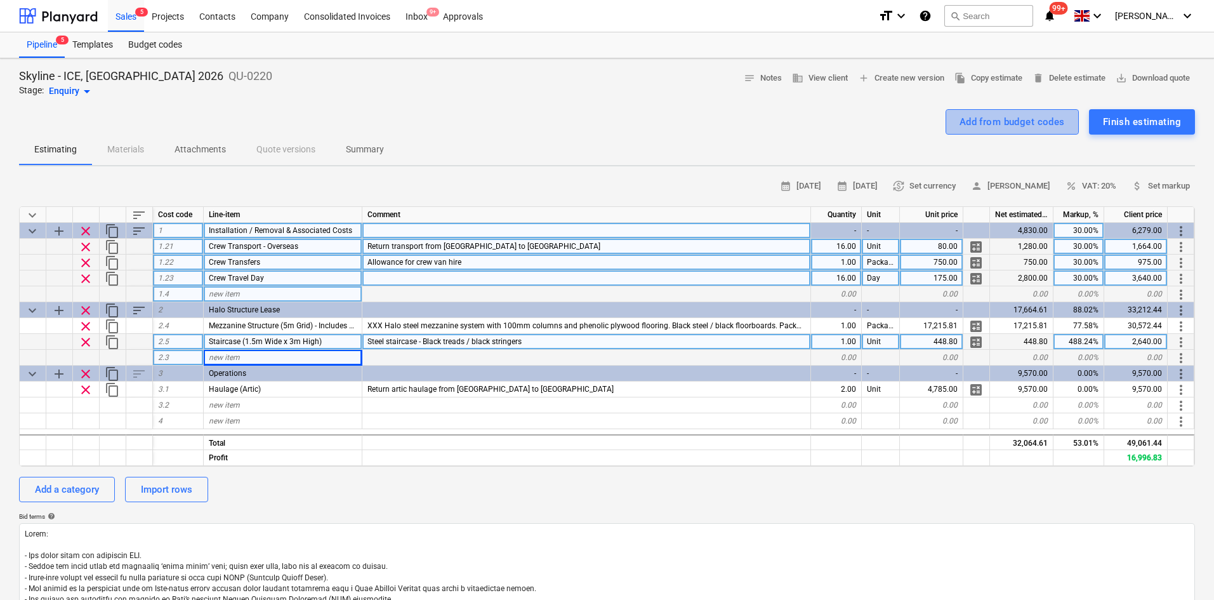
click at [984, 132] on button "Add from budget codes" at bounding box center [1012, 121] width 133 height 25
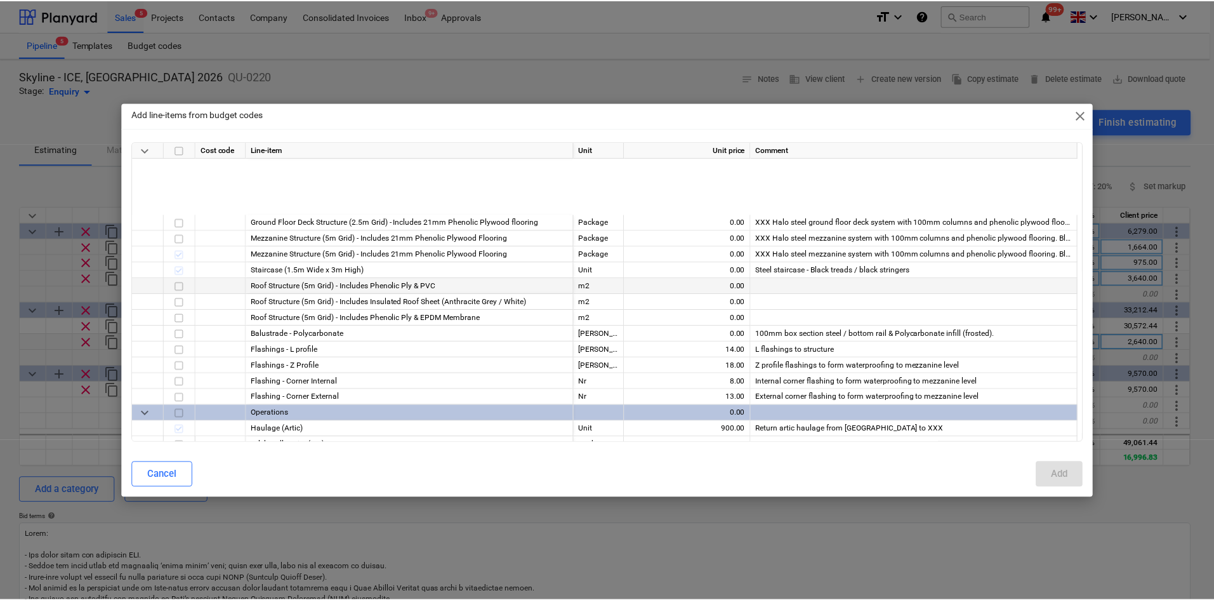
scroll to position [317, 0]
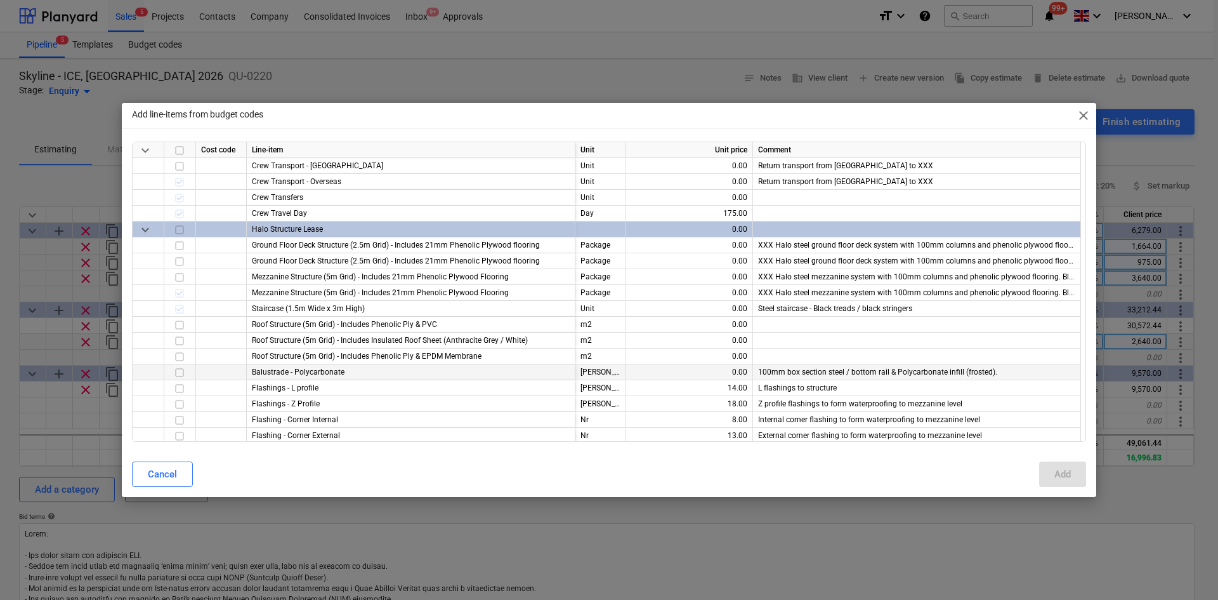
click at [180, 368] on input "checkbox" at bounding box center [179, 372] width 15 height 15
click at [1064, 481] on div "Add" at bounding box center [1063, 474] width 16 height 16
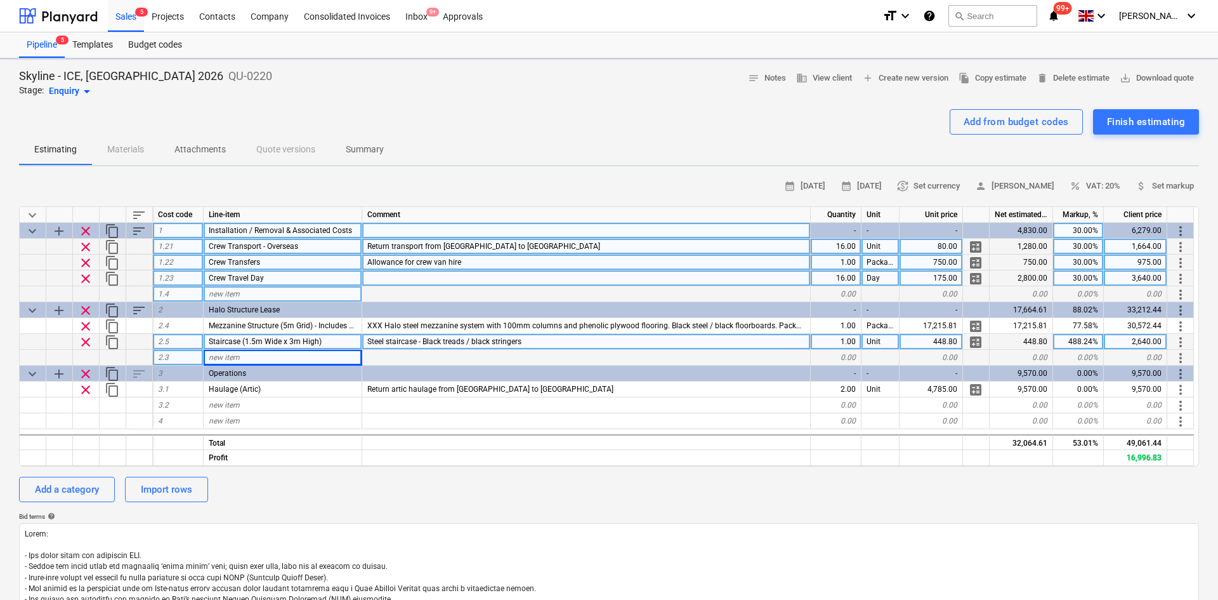
type textarea "x"
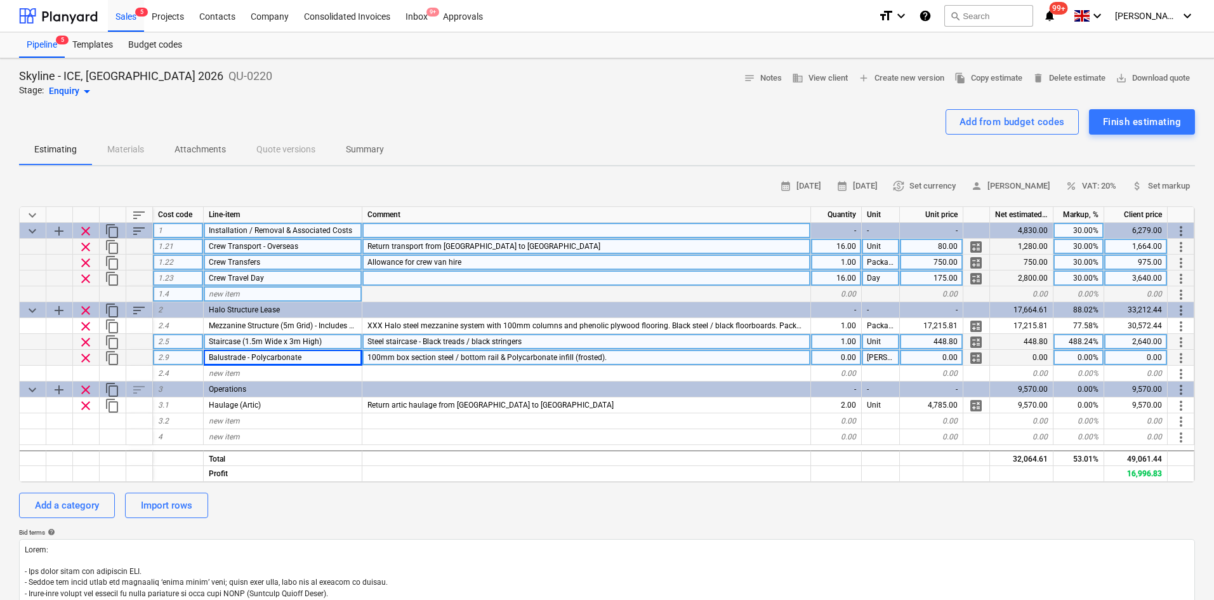
click at [854, 362] on div "0.00" at bounding box center [836, 358] width 51 height 16
click at [848, 356] on div "0.00" at bounding box center [836, 358] width 51 height 16
type input "38"
type textarea "x"
type input "39"
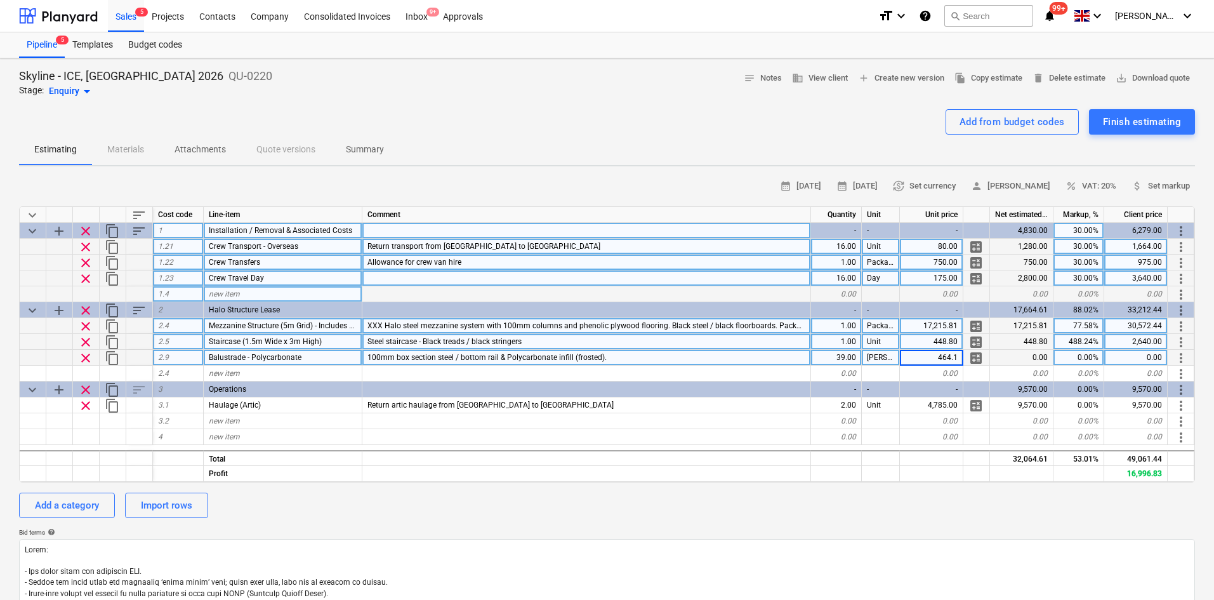
type textarea "x"
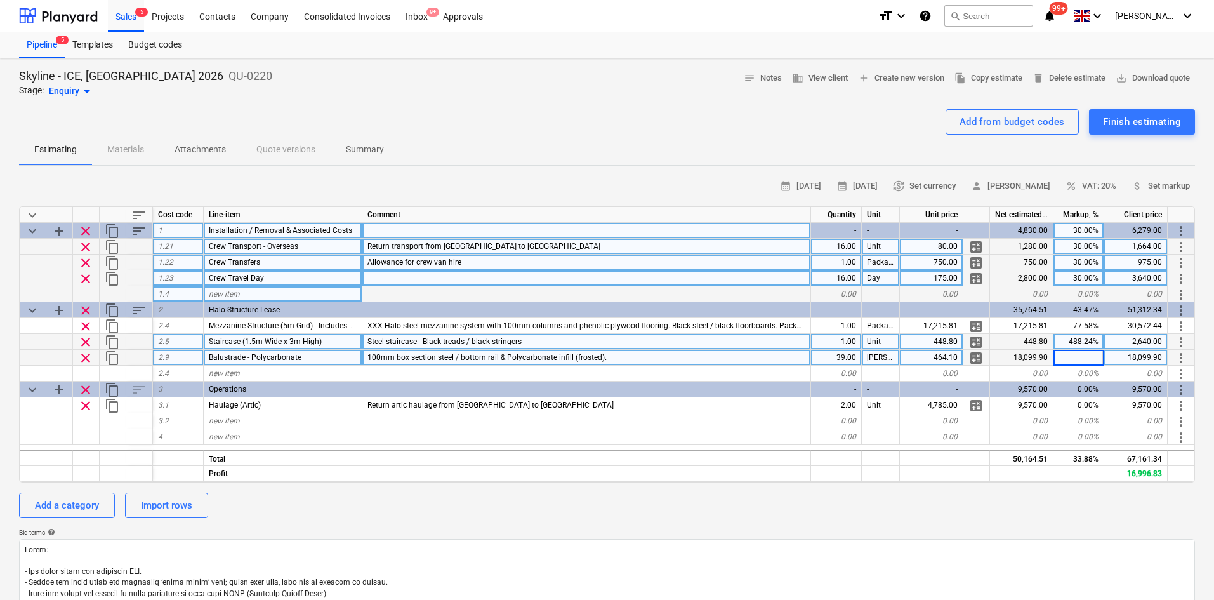
click at [1117, 356] on div "18,099.90" at bounding box center [1135, 358] width 63 height 16
type input "2730"
type textarea "x"
type input "p"
type input "1"
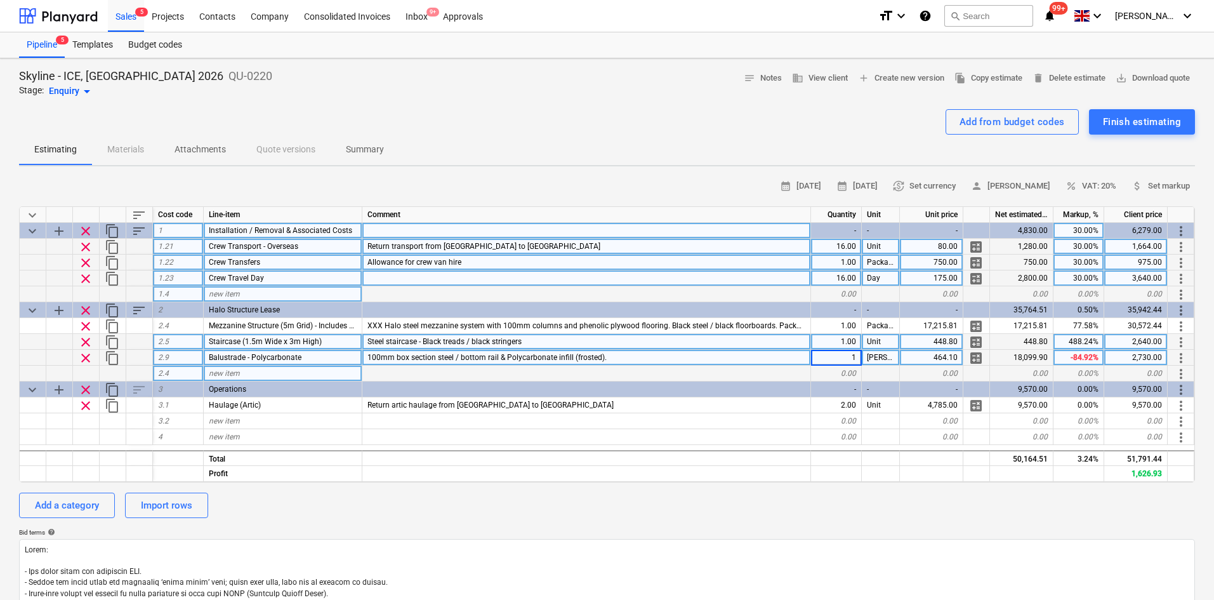
type textarea "x"
type input "p"
type input "Package"
type textarea "x"
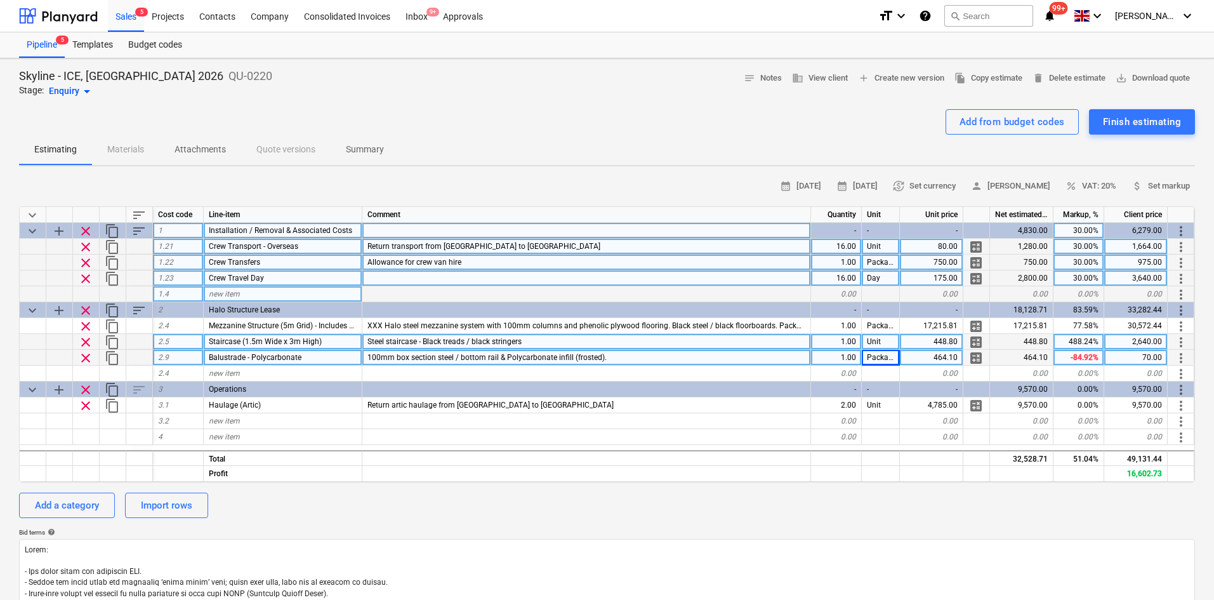
click at [1146, 360] on div "70.00" at bounding box center [1135, 358] width 63 height 16
type input "2730"
type textarea "x"
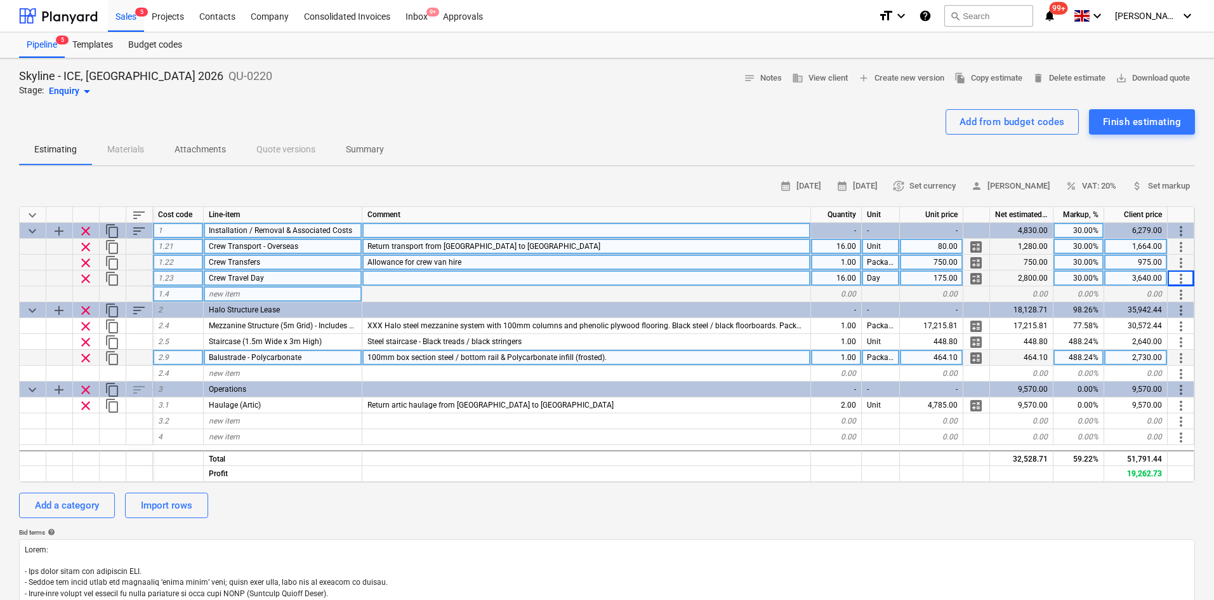
click at [801, 517] on div "Add a category Import rows" at bounding box center [607, 504] width 1176 height 25
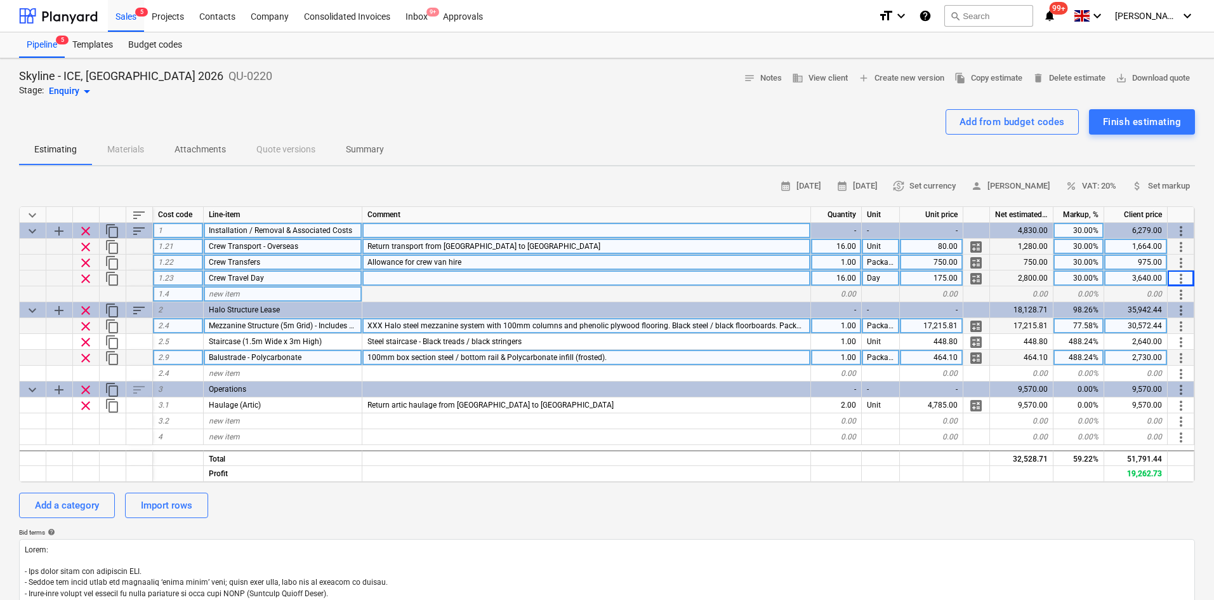
click at [1017, 325] on div "17,215.81" at bounding box center [1021, 326] width 63 height 16
click at [940, 330] on div "17,215.81" at bounding box center [931, 326] width 63 height 16
click at [924, 330] on input "£18,249.81" at bounding box center [931, 325] width 63 height 15
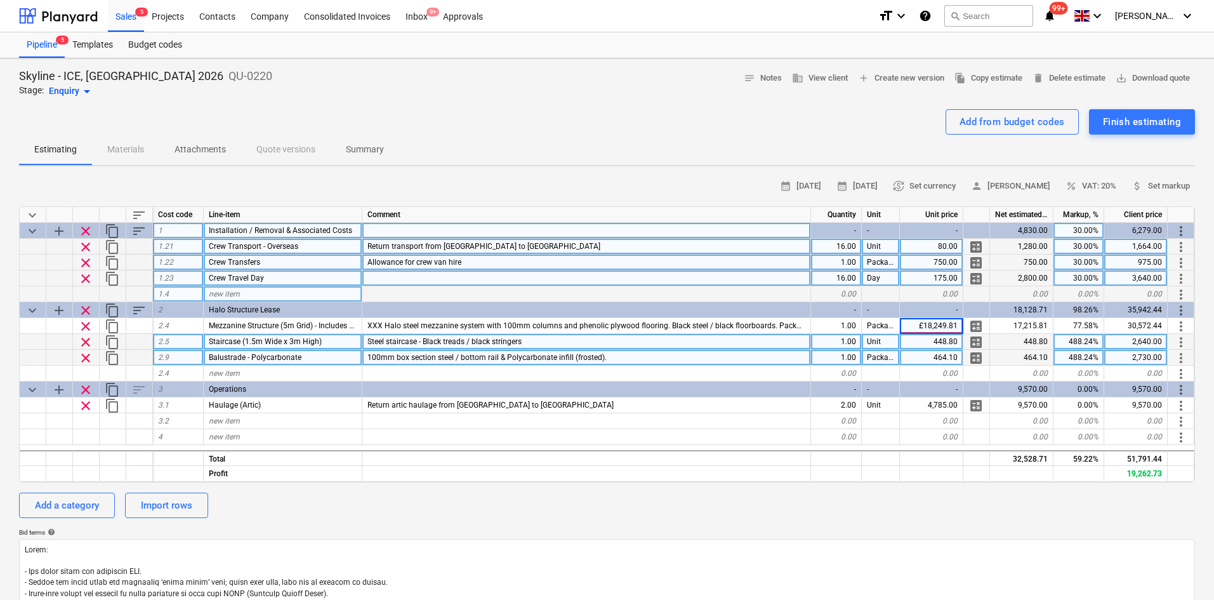
type input "18,249.81"
type textarea "x"
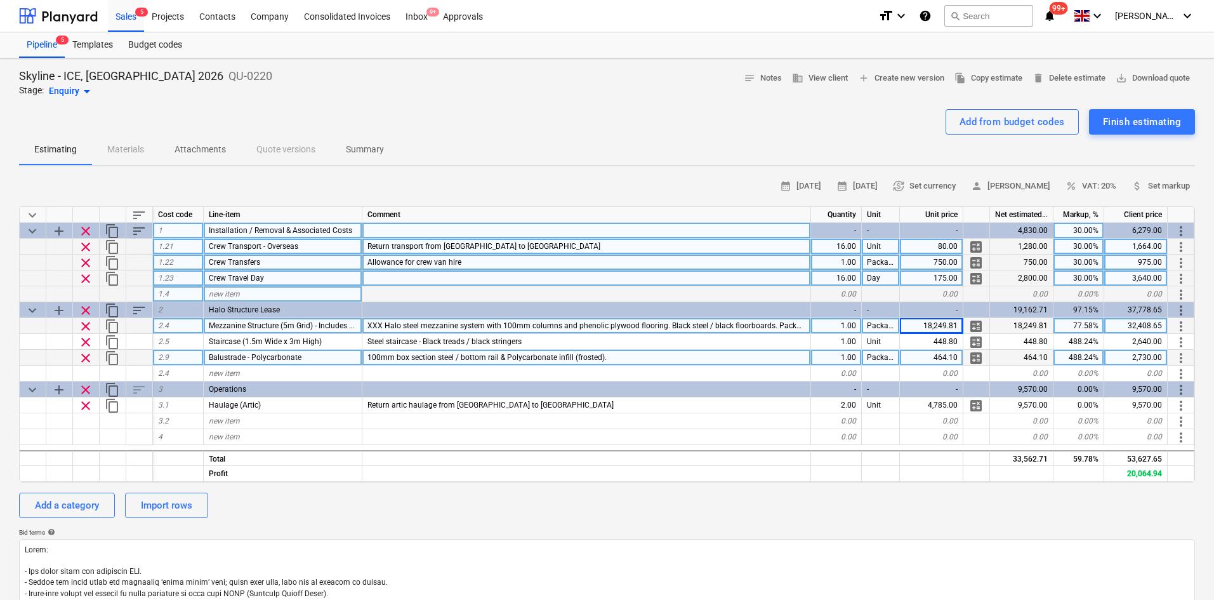
click at [1156, 325] on div "32,408.65" at bounding box center [1135, 326] width 63 height 16
click at [1130, 322] on input "£ 31,916.64" at bounding box center [1135, 325] width 63 height 15
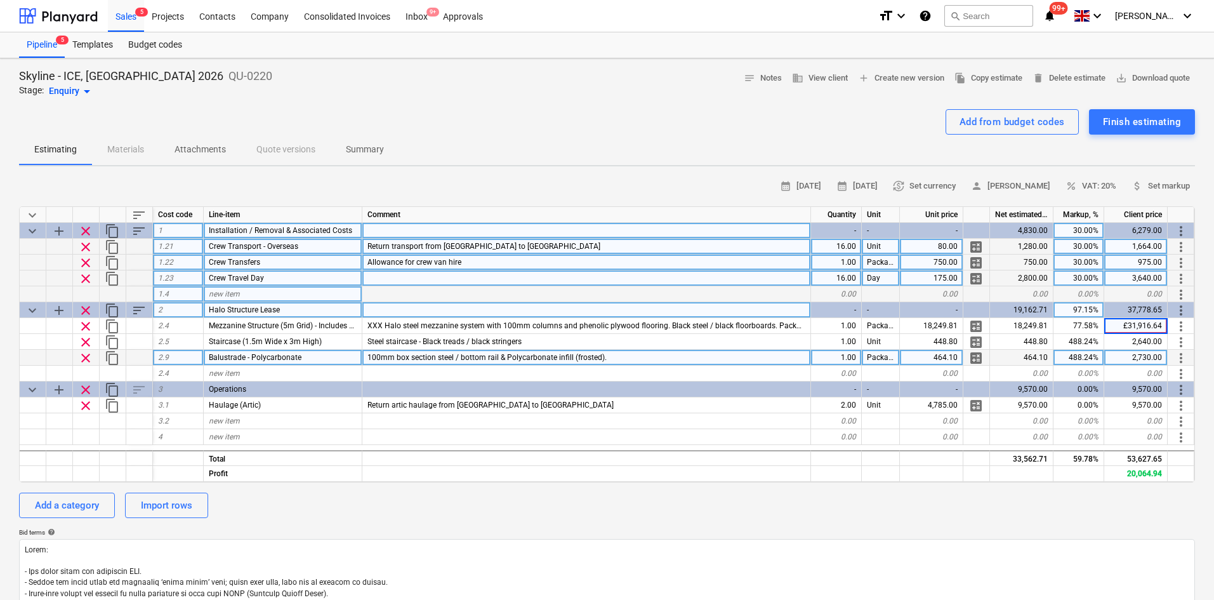
type input "31,916.64"
type textarea "x"
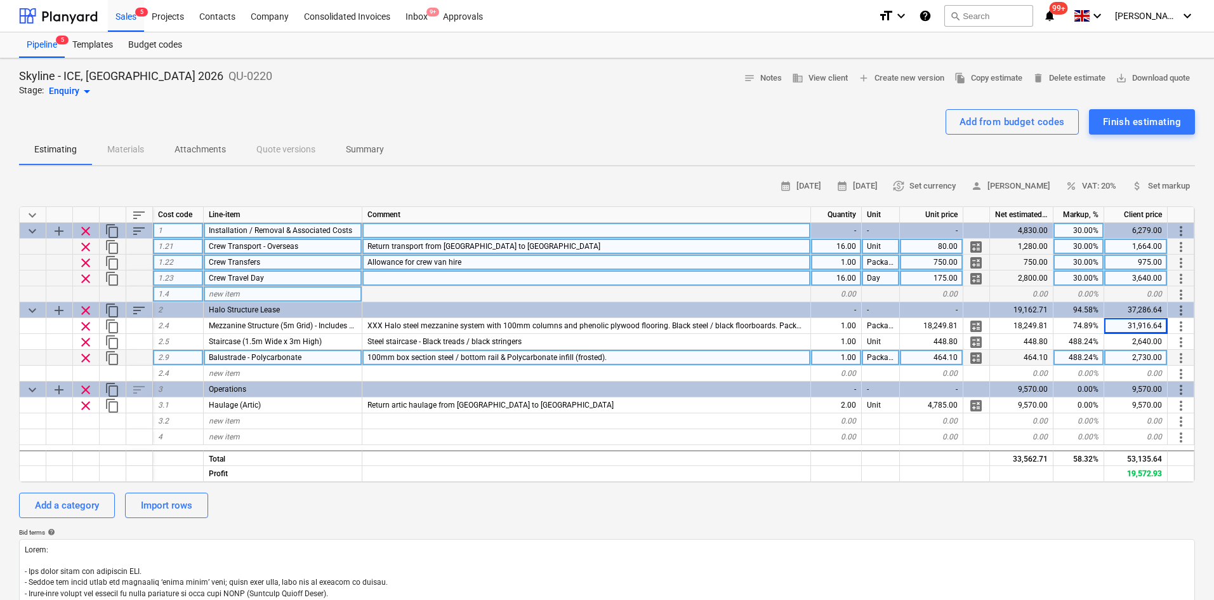
click at [848, 245] on div "16.00" at bounding box center [836, 247] width 51 height 16
type input "20"
type textarea "x"
click at [614, 153] on div "Estimating Materials Attachments Quote versions Summary" at bounding box center [607, 150] width 1176 height 30
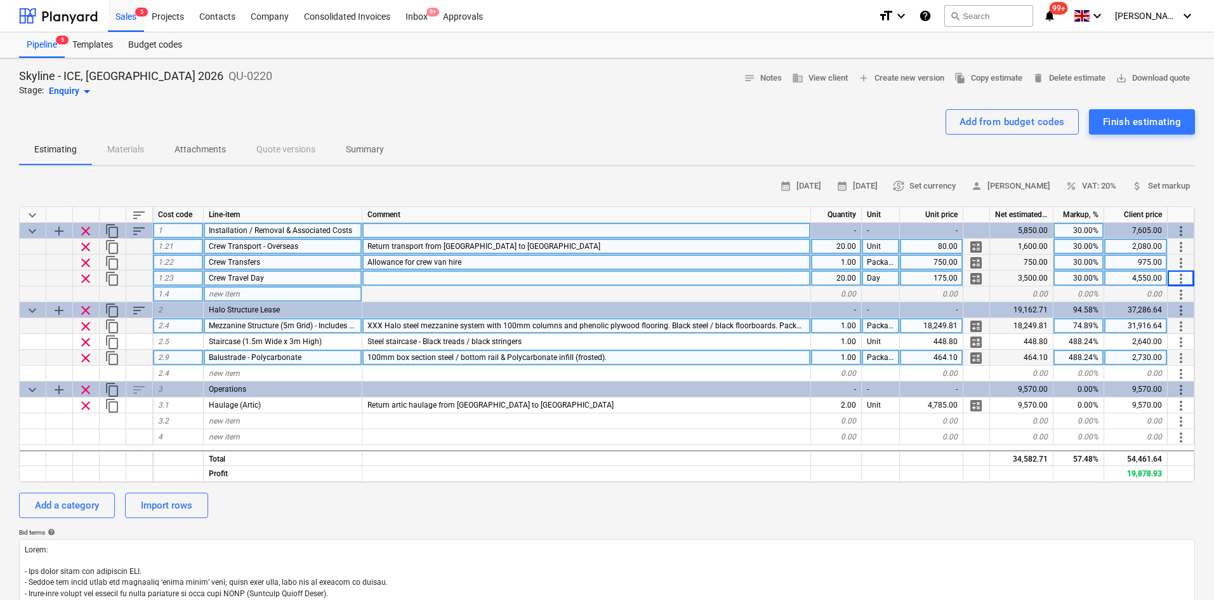
click at [381, 324] on span "XXX Halo steel mezzanine system with 100mm columns and phenolic plywood floorin…" at bounding box center [726, 325] width 718 height 9
type input "7.5x10m Halo steel mezzanine system with 100mm columns and phenolic plywood flo…"
type textarea "x"
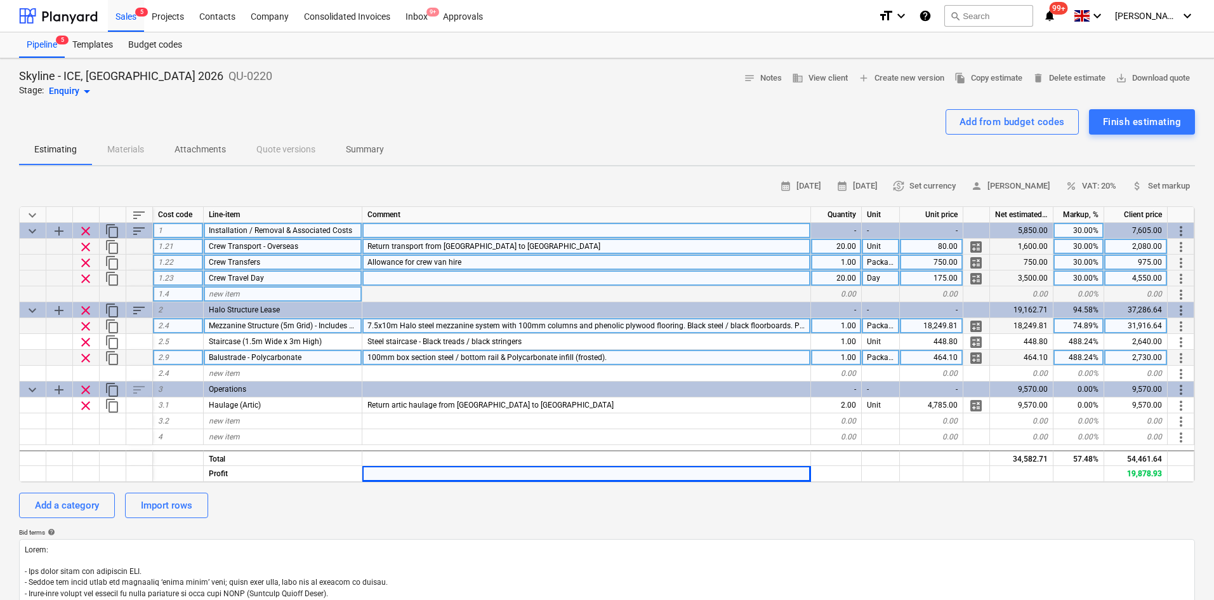
click at [112, 122] on div "Add from budget codes Finish estimating" at bounding box center [607, 121] width 1176 height 25
